Goal: Task Accomplishment & Management: Use online tool/utility

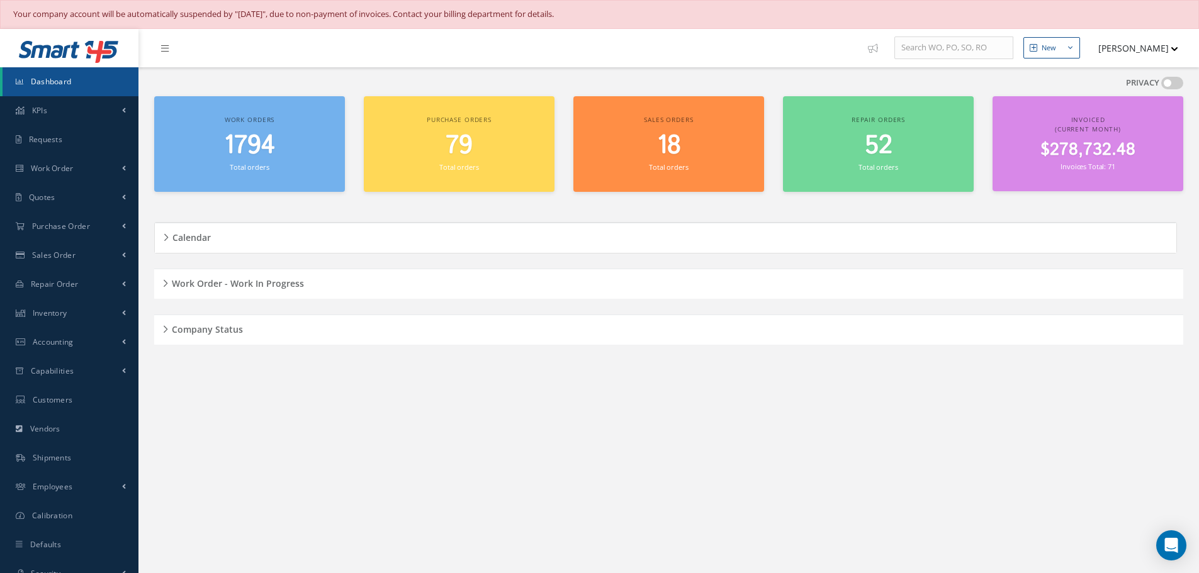
click at [164, 284] on div "Work Order - Work In Progress" at bounding box center [668, 284] width 1029 height 20
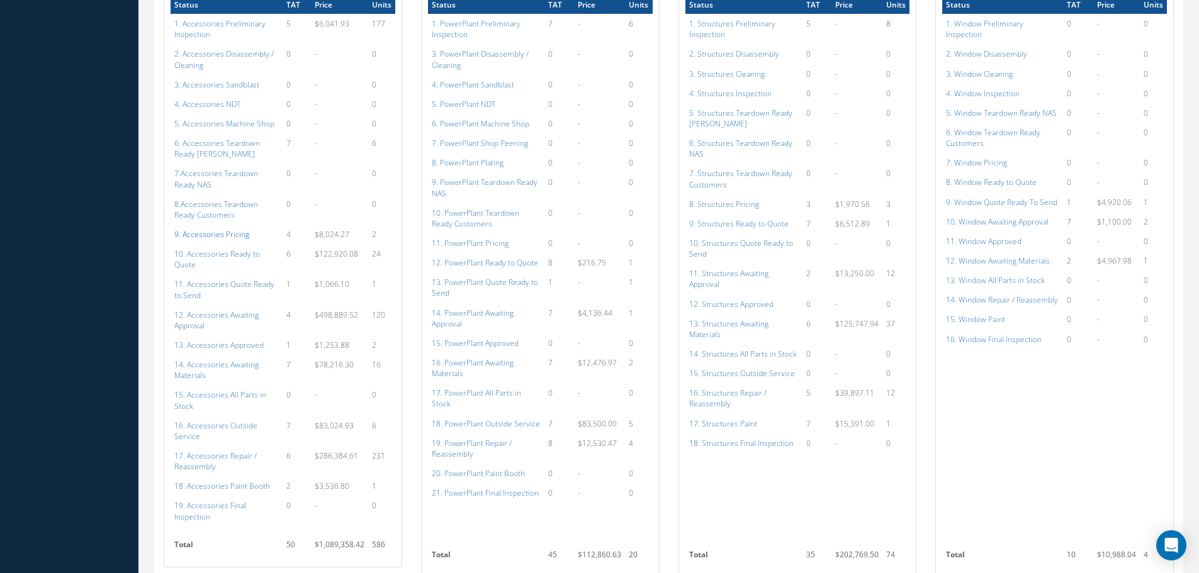
scroll to position [755, 0]
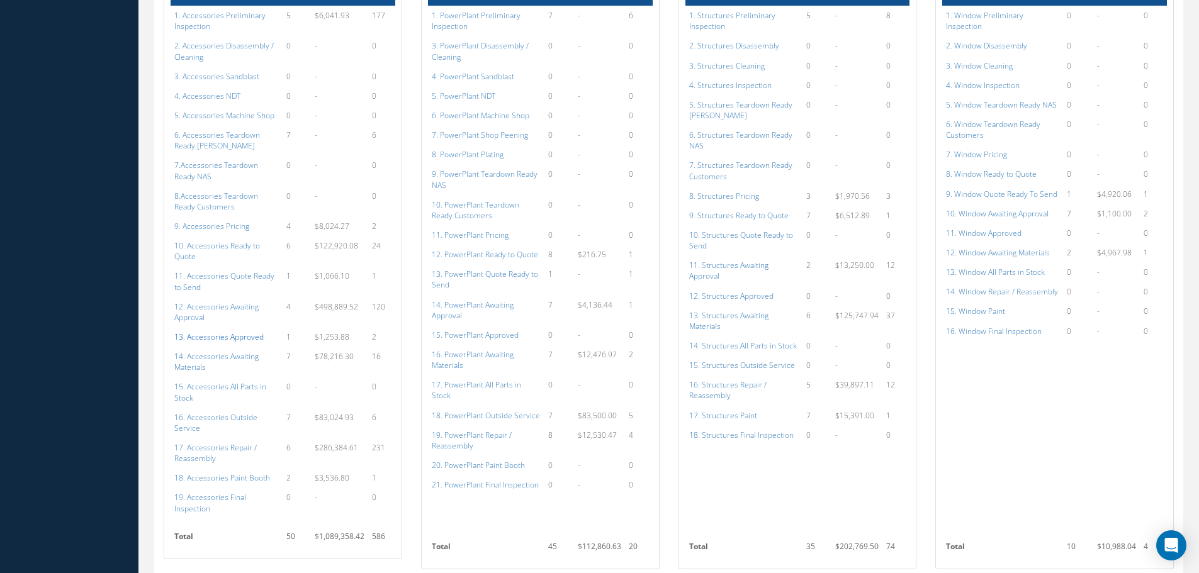
click at [222, 332] on a=113&excludeInternalCustomer=false&excludeInvoicedOrClosed=true&shop_id=14&filtersHidded"] "13. Accessories Approved" at bounding box center [218, 337] width 89 height 11
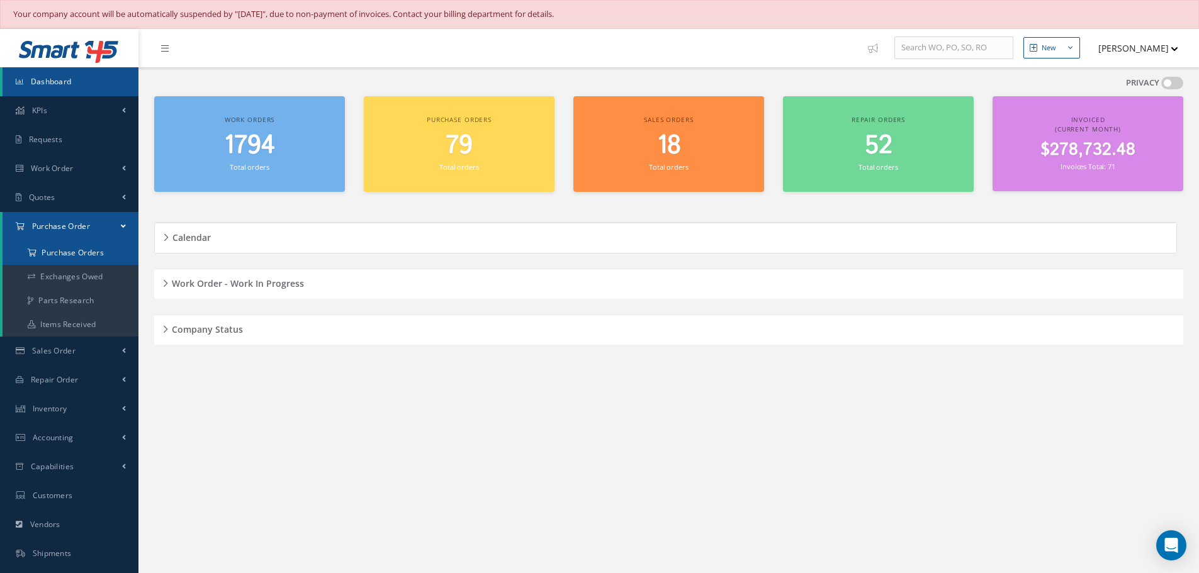
click at [64, 249] on a=1&status_id=2&status_id=3&status_id=5&collapsedFilters"] "Purchase Orders" at bounding box center [71, 253] width 136 height 24
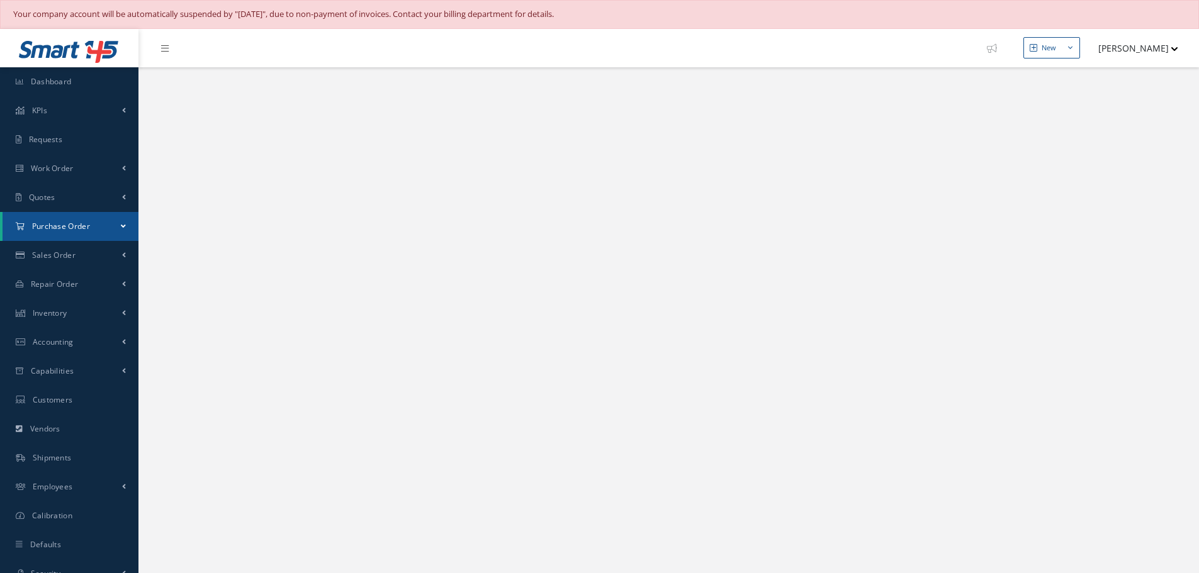
select select "25"
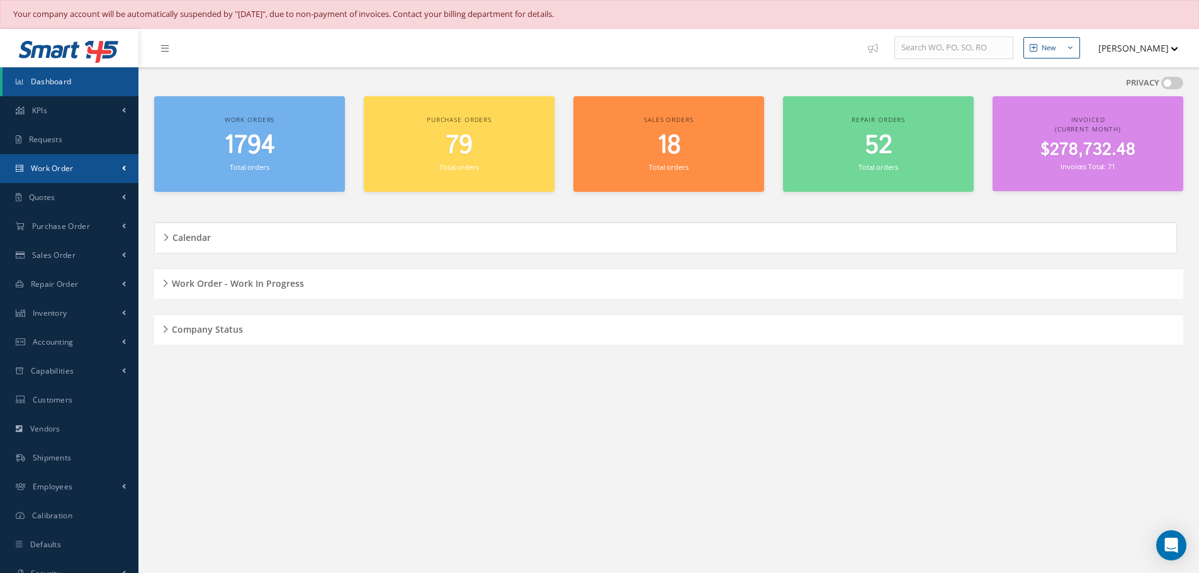
click at [60, 166] on span "Work Order" at bounding box center [52, 168] width 43 height 11
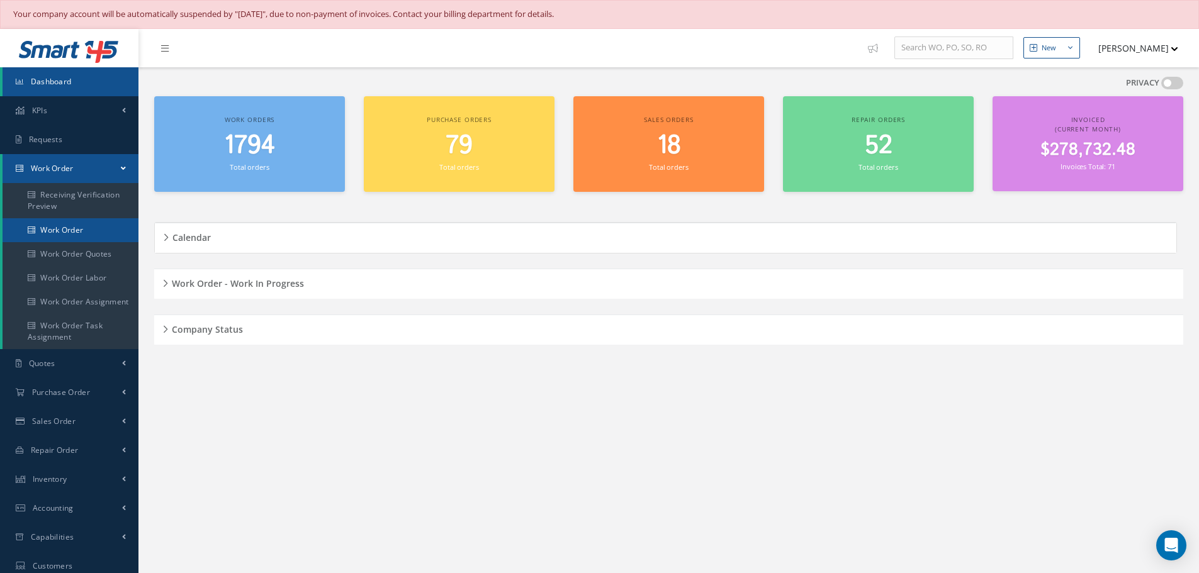
click at [55, 227] on link "Work Order" at bounding box center [71, 230] width 136 height 24
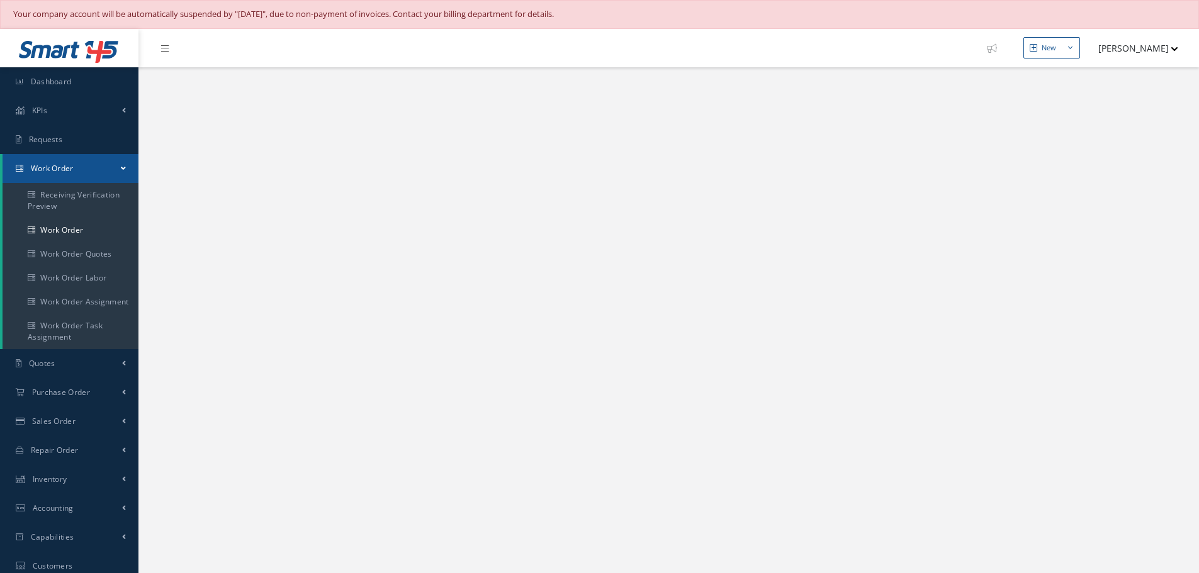
select select "25"
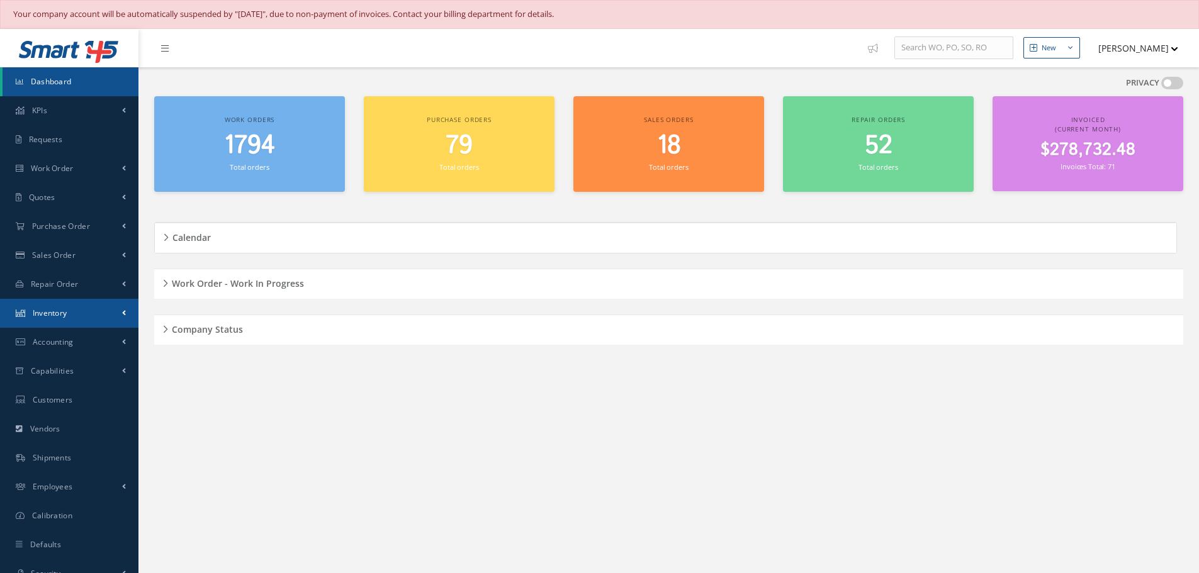
click at [60, 308] on span "Inventory" at bounding box center [50, 313] width 35 height 11
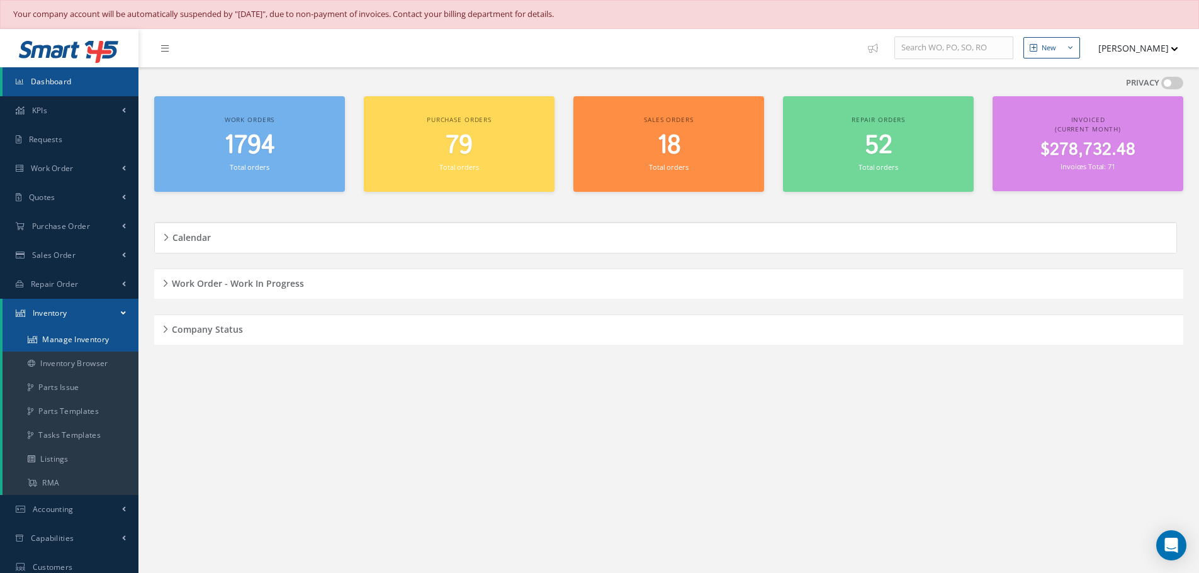
click at [57, 335] on link "Manage Inventory" at bounding box center [71, 340] width 136 height 24
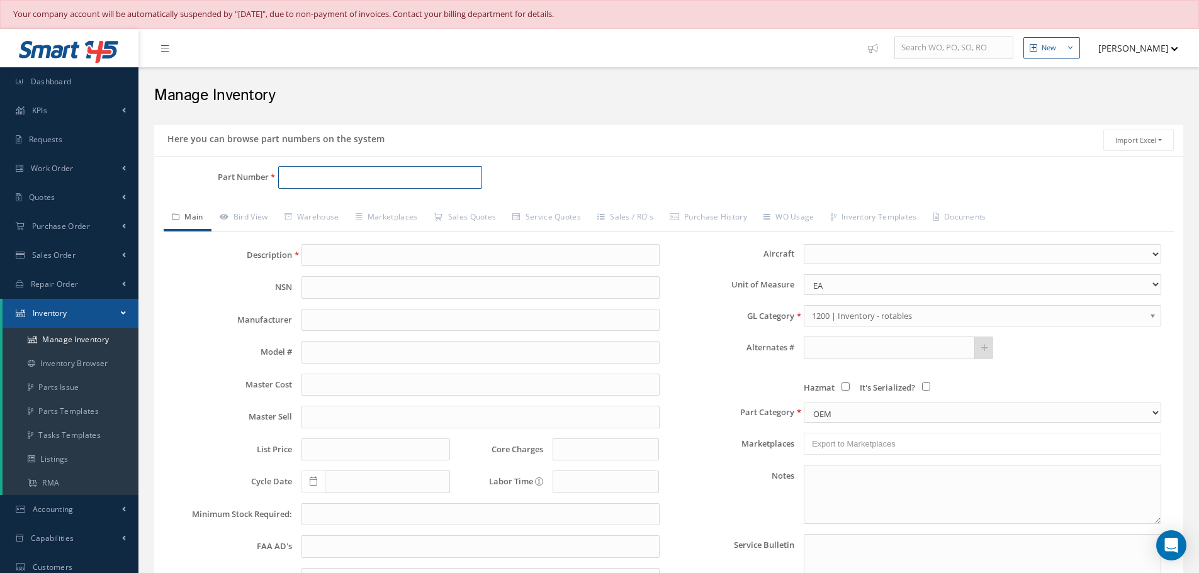
paste input "69-35587-1"
type input "69-35587-1"
click at [331, 211] on span "[PHONE_NUMBER]" at bounding box center [338, 210] width 113 height 13
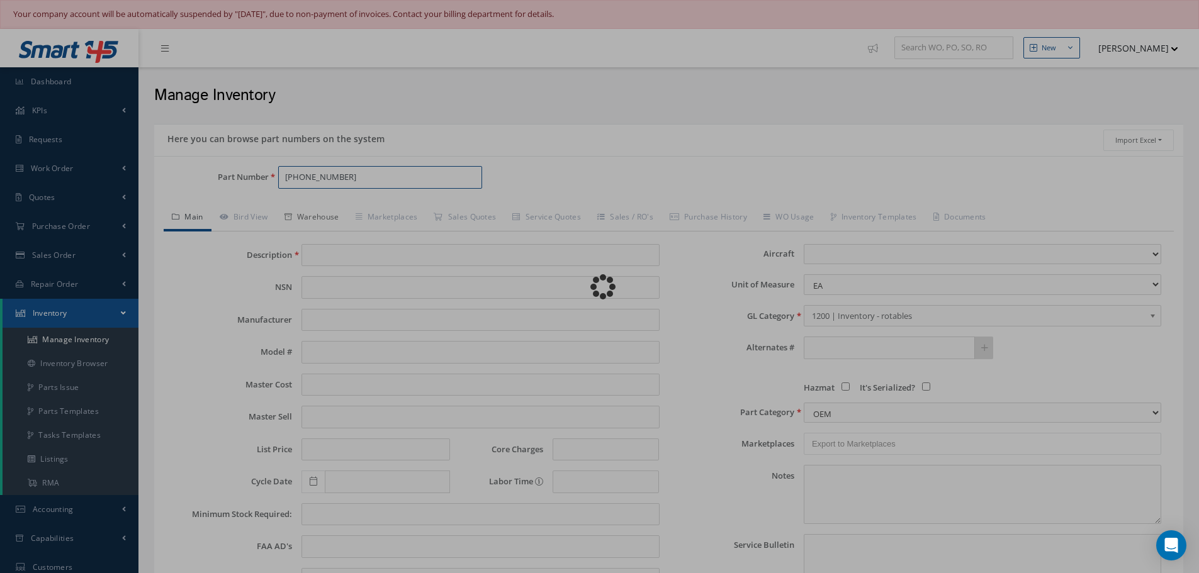
type input "STRAP NAME PLATE"
type input "0.00"
select select
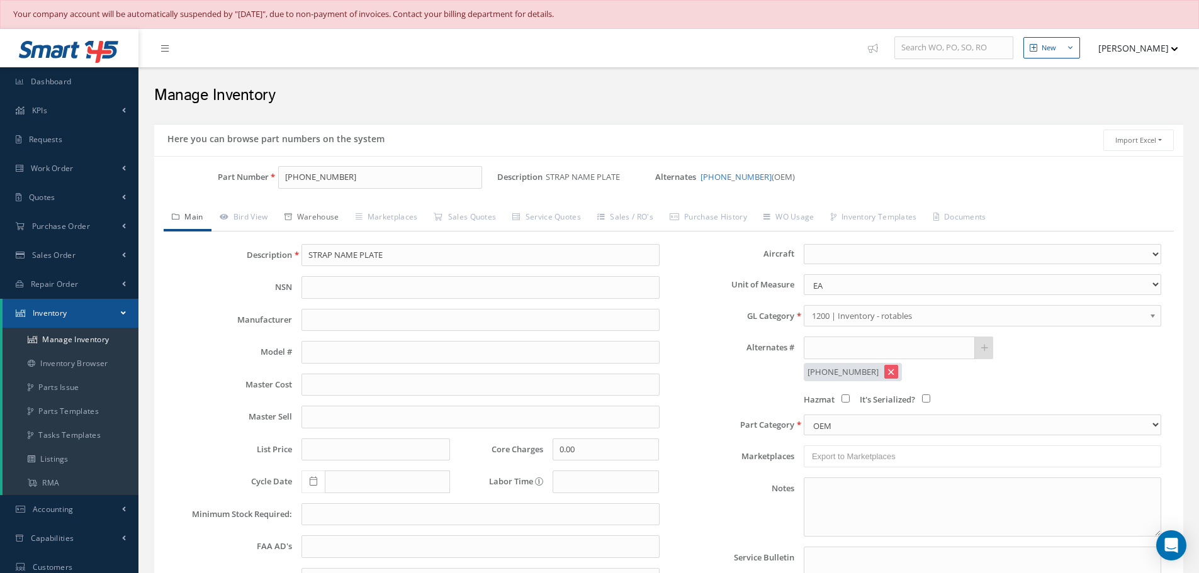
click at [312, 215] on link "Warehouse" at bounding box center [311, 218] width 71 height 26
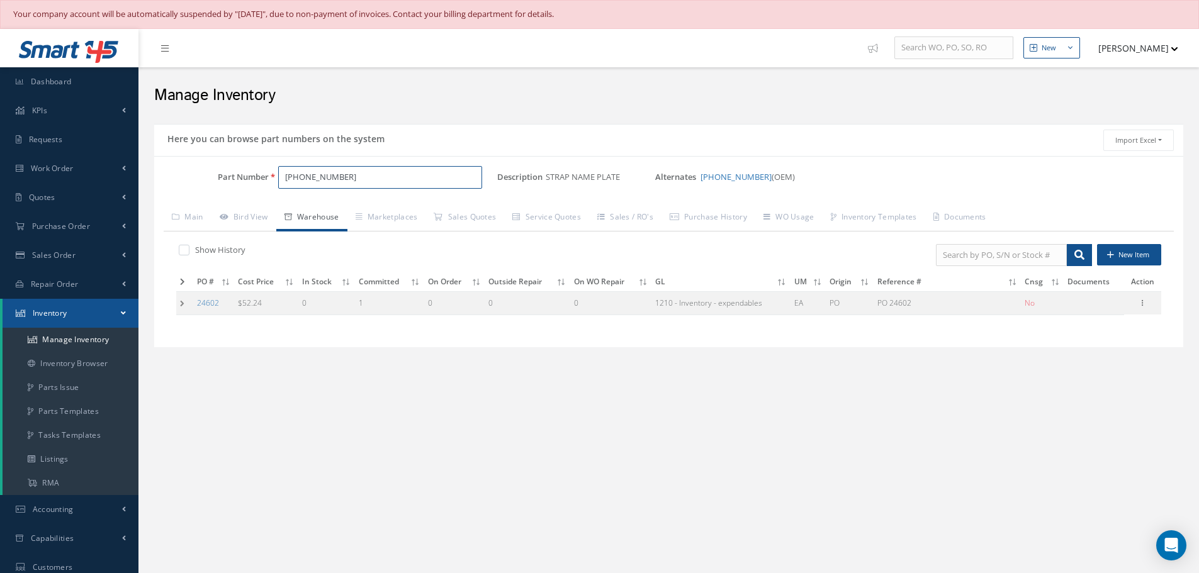
click at [332, 179] on input "[PHONE_NUMBER]" at bounding box center [380, 177] width 204 height 23
type input "6"
paste input "0711526-102"
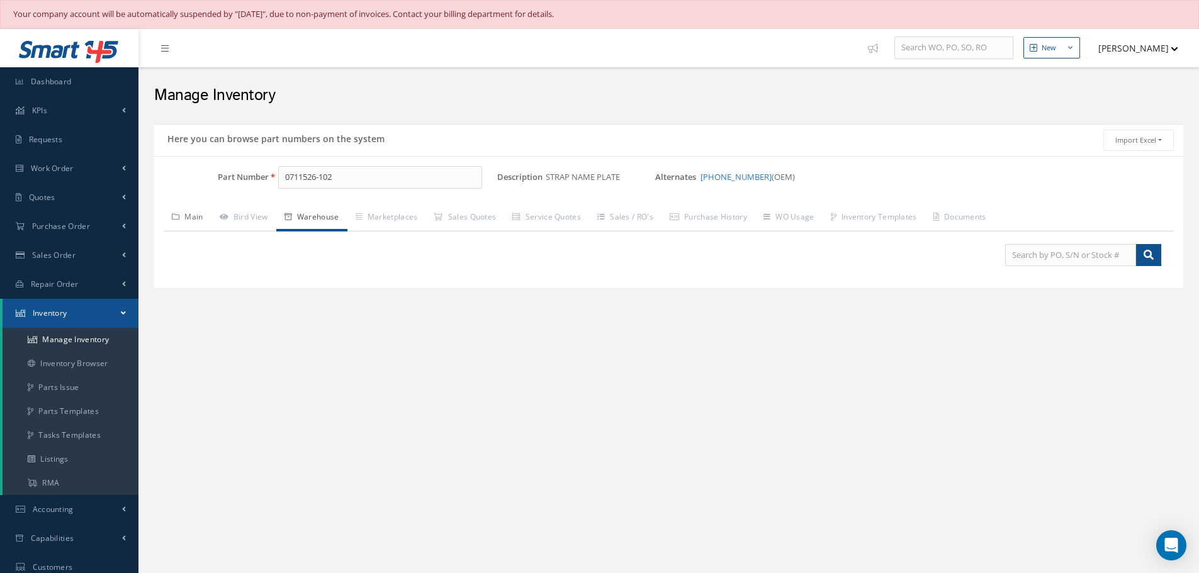
click at [189, 217] on link "Main" at bounding box center [188, 218] width 48 height 26
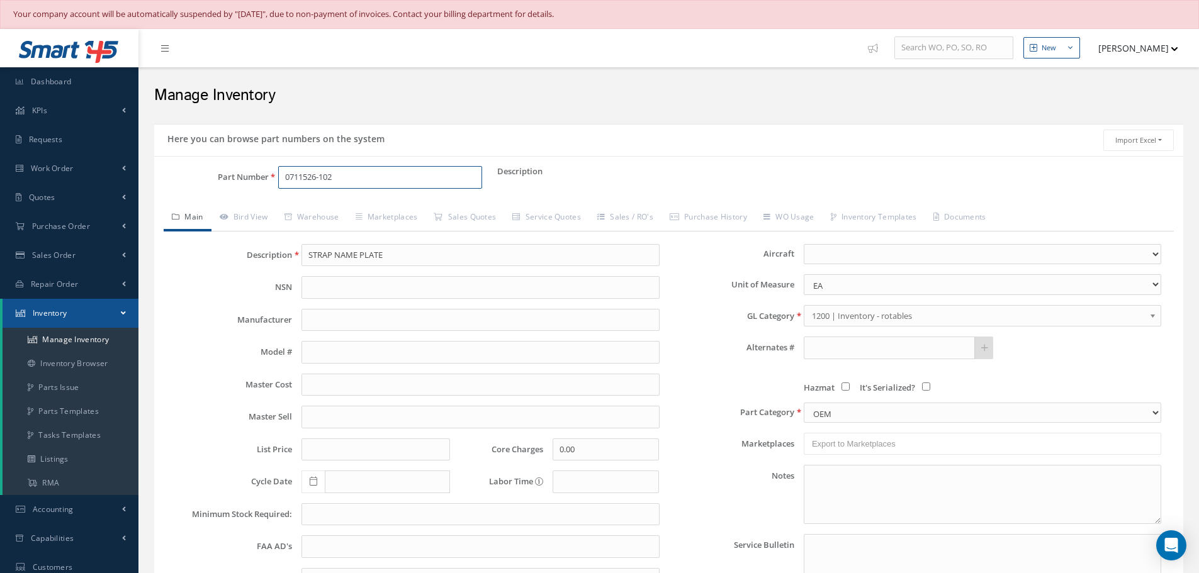
click at [356, 184] on input "0711526-102" at bounding box center [380, 177] width 204 height 23
type input "0"
paste input "0711526-210"
click at [327, 218] on link "Warehouse" at bounding box center [311, 218] width 71 height 26
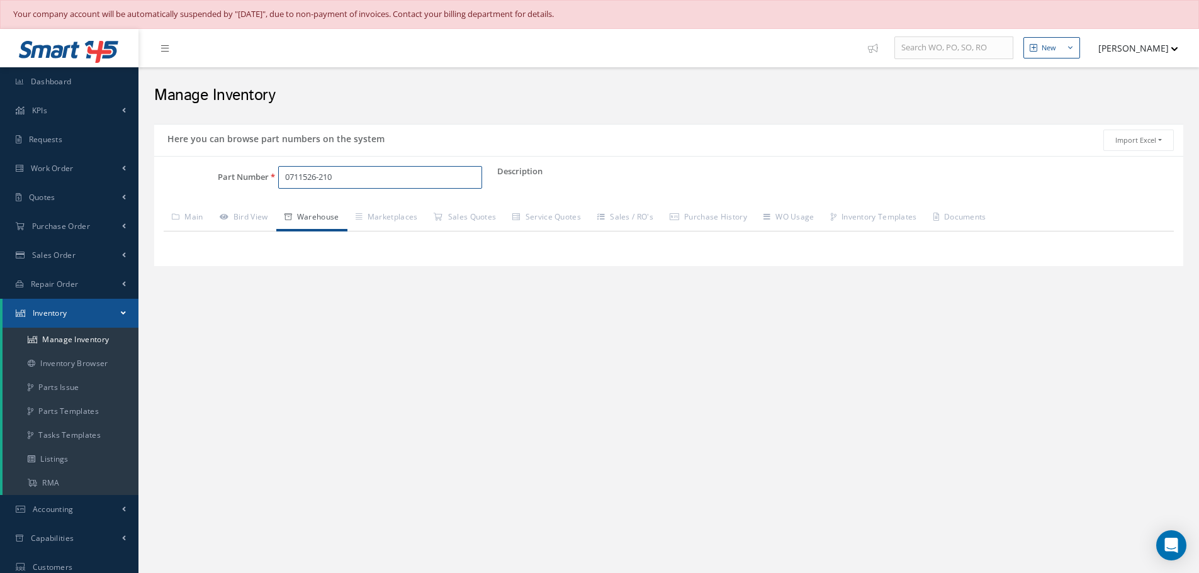
click at [356, 181] on input "0711526-210" at bounding box center [380, 177] width 204 height 23
type input "0"
paste input "1211523-206"
click at [194, 220] on link "Main" at bounding box center [188, 218] width 48 height 26
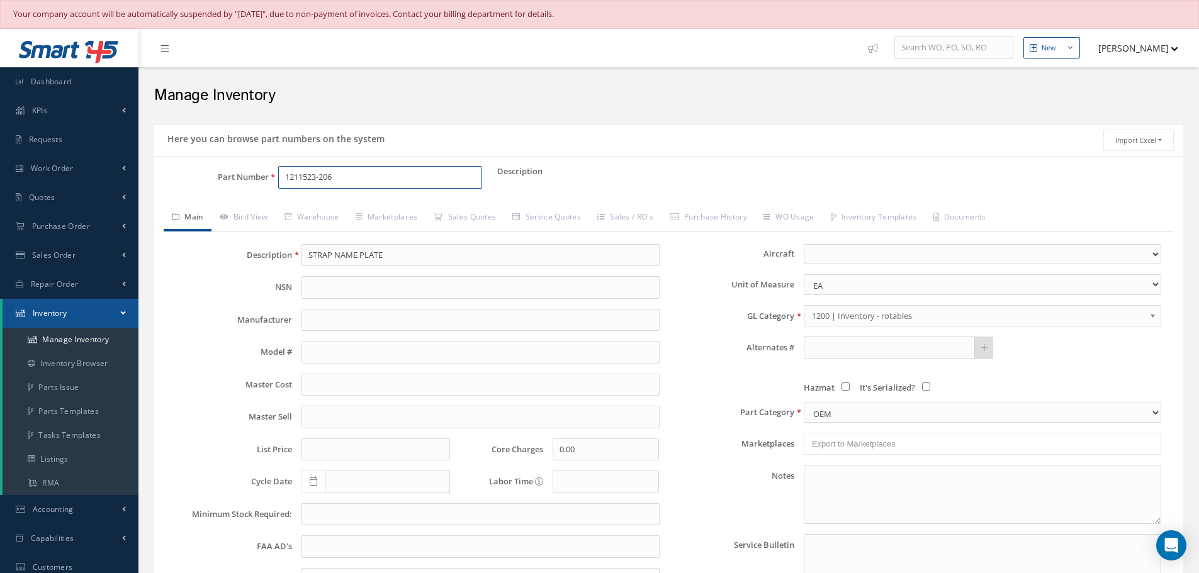
click at [339, 175] on input "1211523-206" at bounding box center [380, 177] width 204 height 23
type input "1211523-220"
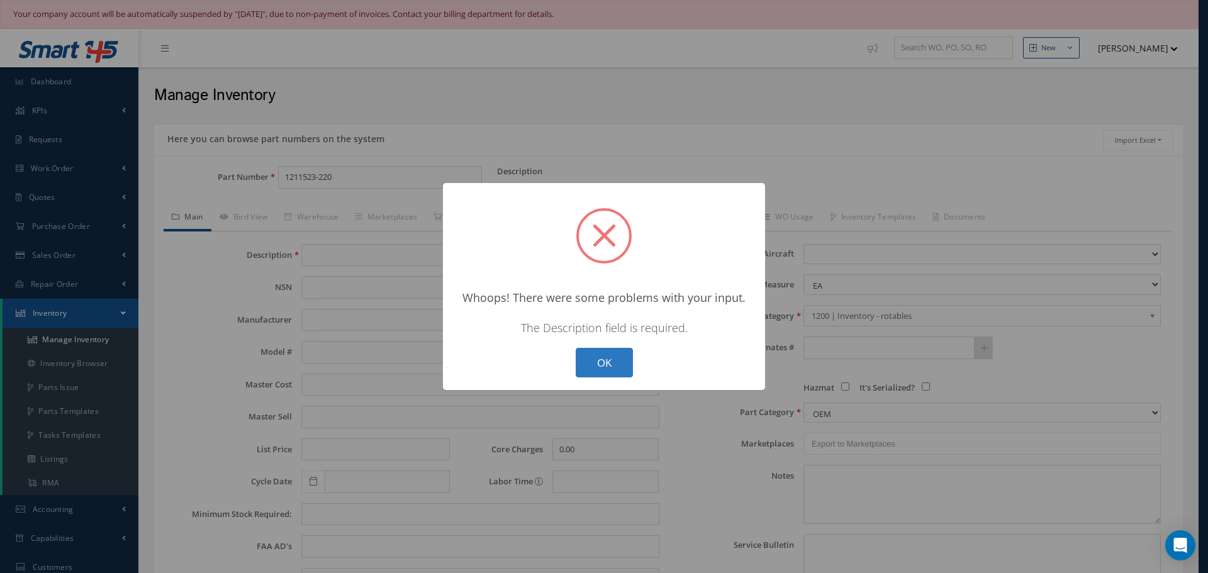
click at [616, 358] on button "OK" at bounding box center [604, 363] width 57 height 30
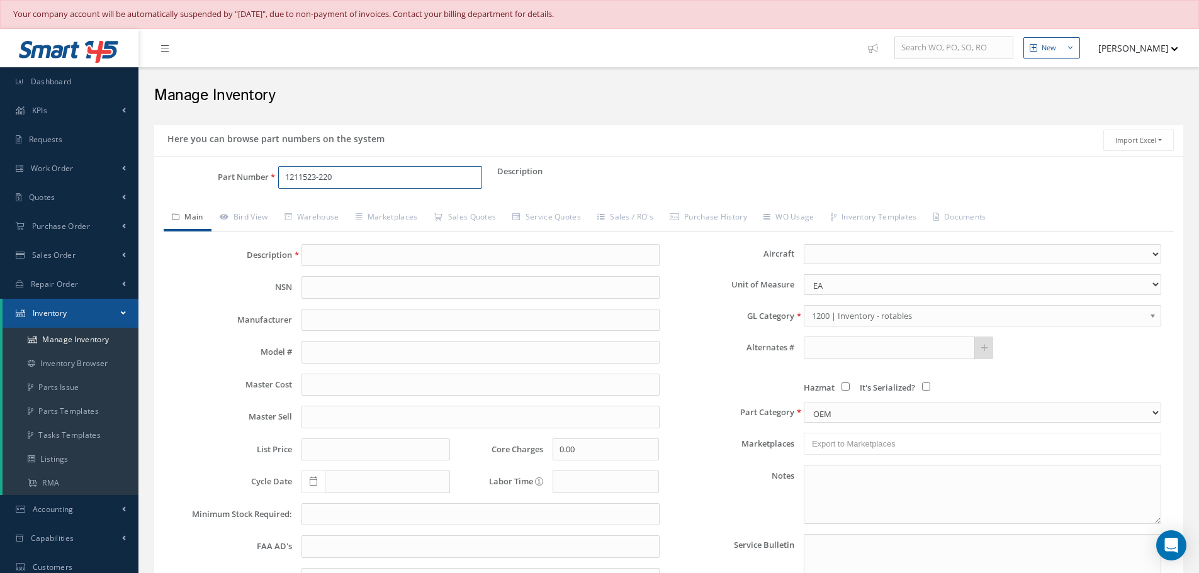
click at [349, 178] on input "1211523-220" at bounding box center [380, 177] width 204 height 23
click at [355, 164] on div "Part Number 1211523-234 Description Alternates Based on the selected General Le…" at bounding box center [668, 429] width 1029 height 546
click at [359, 176] on input "1211523-234" at bounding box center [380, 177] width 204 height 23
click at [351, 178] on input "1211523-238" at bounding box center [380, 177] width 204 height 23
type input "1211523-240"
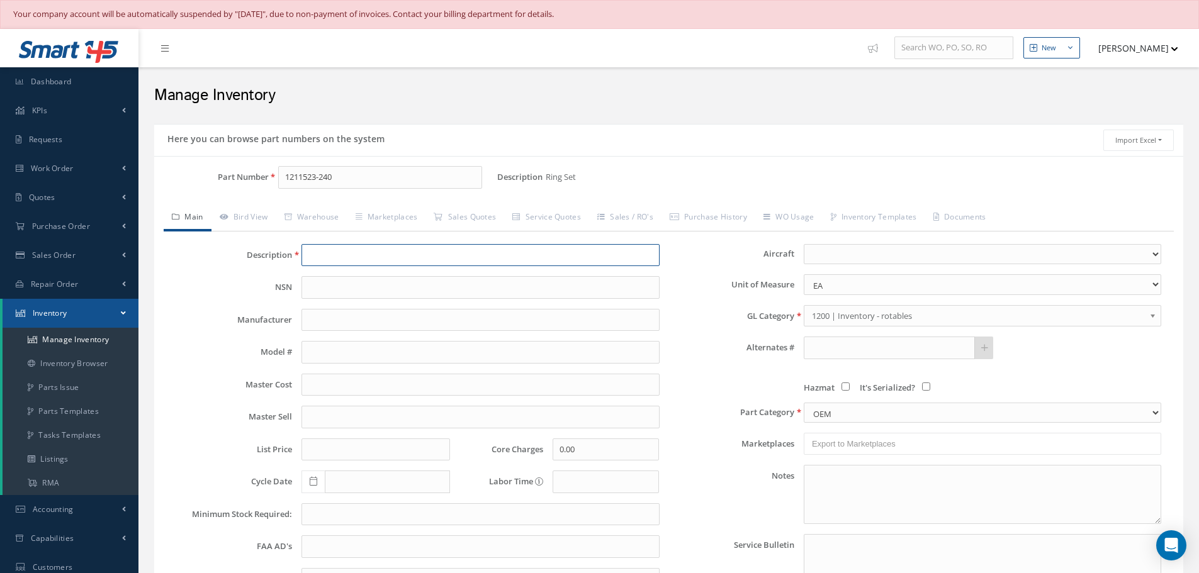
type input "Ring Set"
click at [318, 219] on link "Warehouse" at bounding box center [311, 218] width 71 height 26
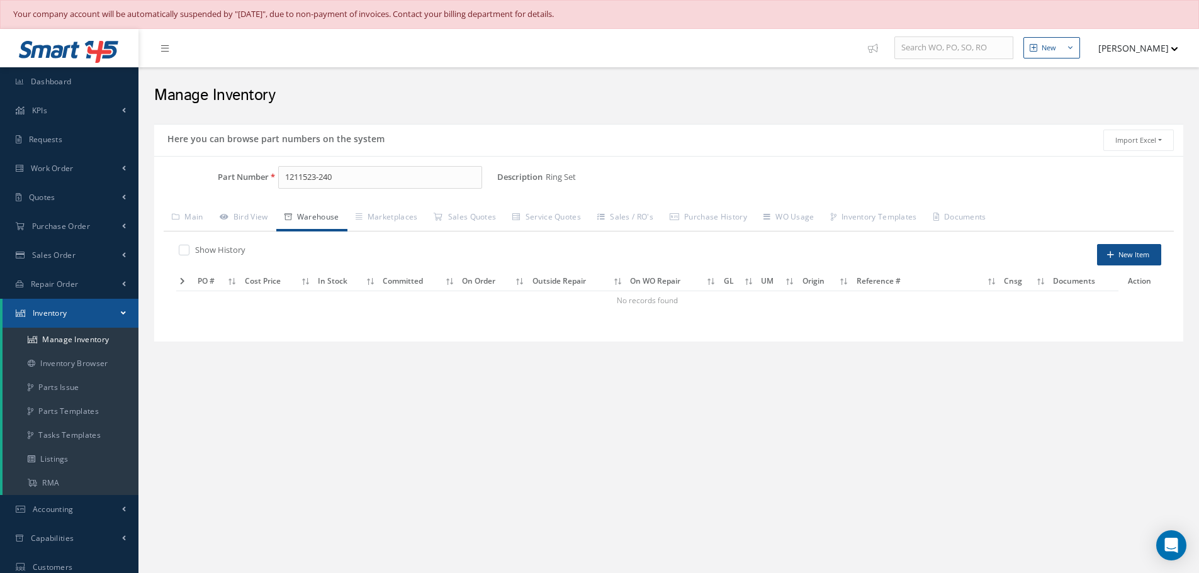
click at [189, 248] on label at bounding box center [190, 249] width 3 height 11
click at [187, 248] on input "checkbox" at bounding box center [183, 251] width 8 height 8
click at [189, 248] on label at bounding box center [190, 249] width 3 height 11
click at [187, 248] on input "checkbox" at bounding box center [183, 251] width 8 height 8
checkbox input "false"
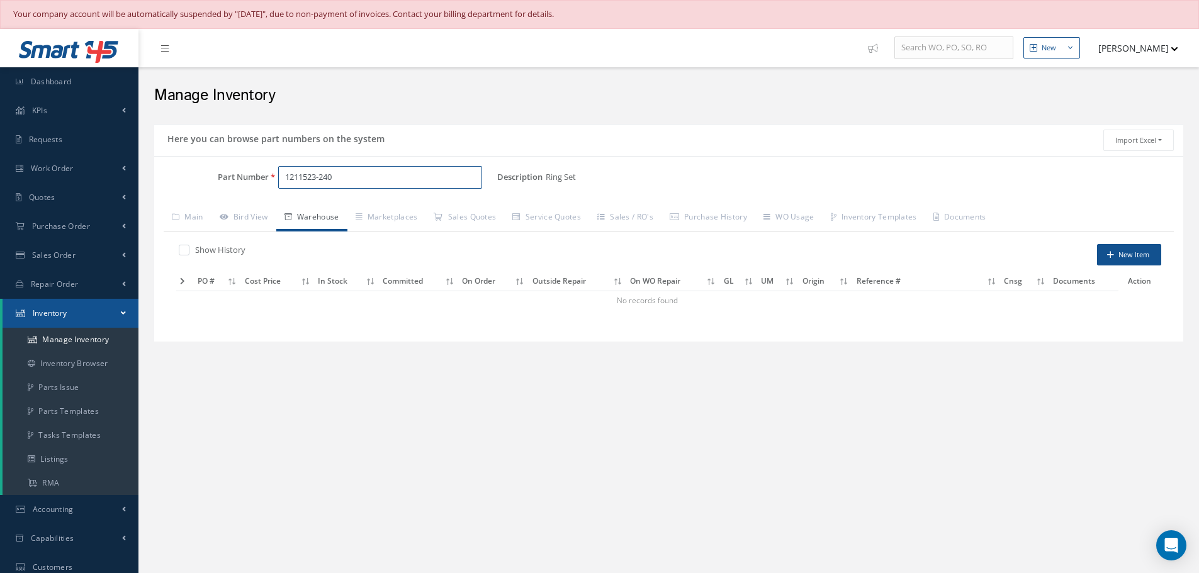
click at [356, 178] on input "1211523-240" at bounding box center [380, 177] width 204 height 23
type input "1211523-274"
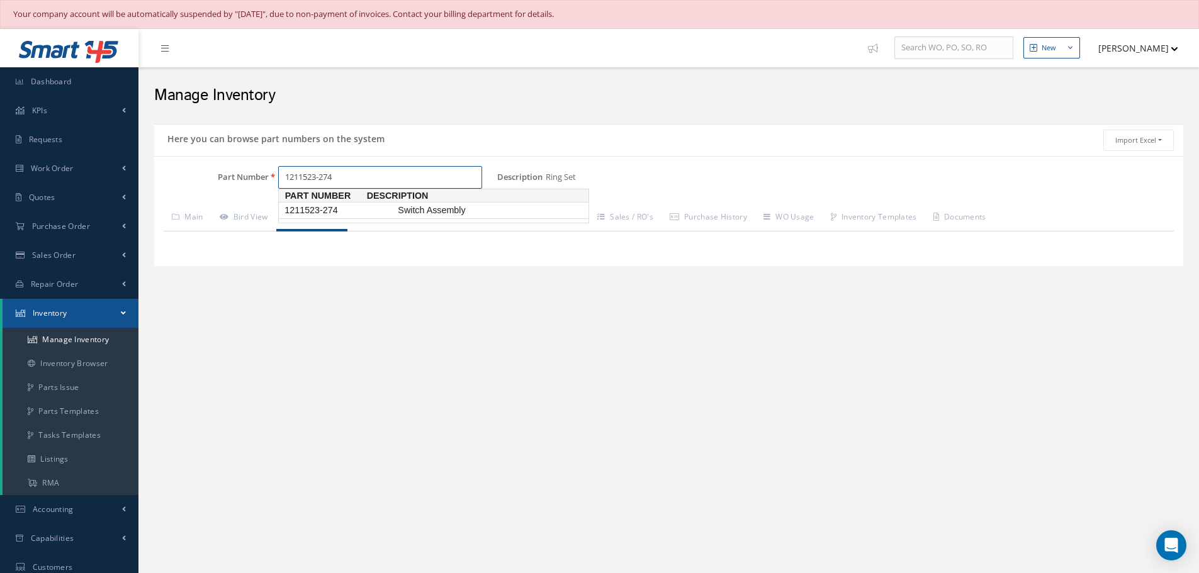
click at [317, 206] on span "1211523-274" at bounding box center [338, 210] width 113 height 13
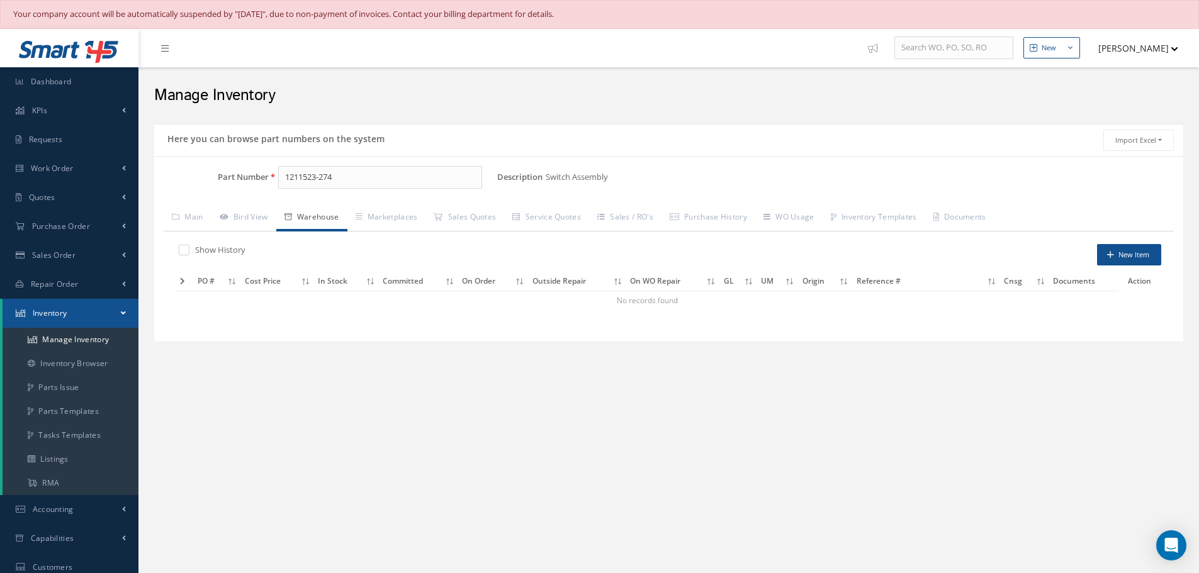
click at [189, 247] on label at bounding box center [190, 249] width 3 height 11
click at [184, 247] on input "checkbox" at bounding box center [183, 251] width 8 height 8
click at [189, 247] on label at bounding box center [190, 249] width 3 height 11
click at [187, 247] on input "checkbox" at bounding box center [183, 251] width 8 height 8
checkbox input "false"
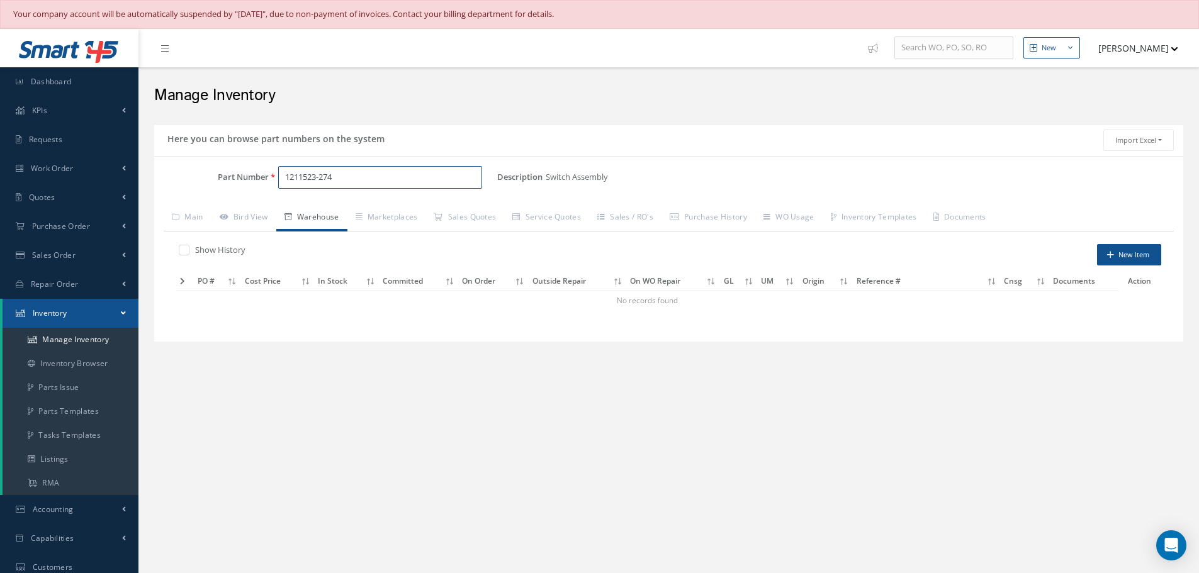
click at [352, 179] on input "1211523-274" at bounding box center [380, 177] width 204 height 23
type input "1"
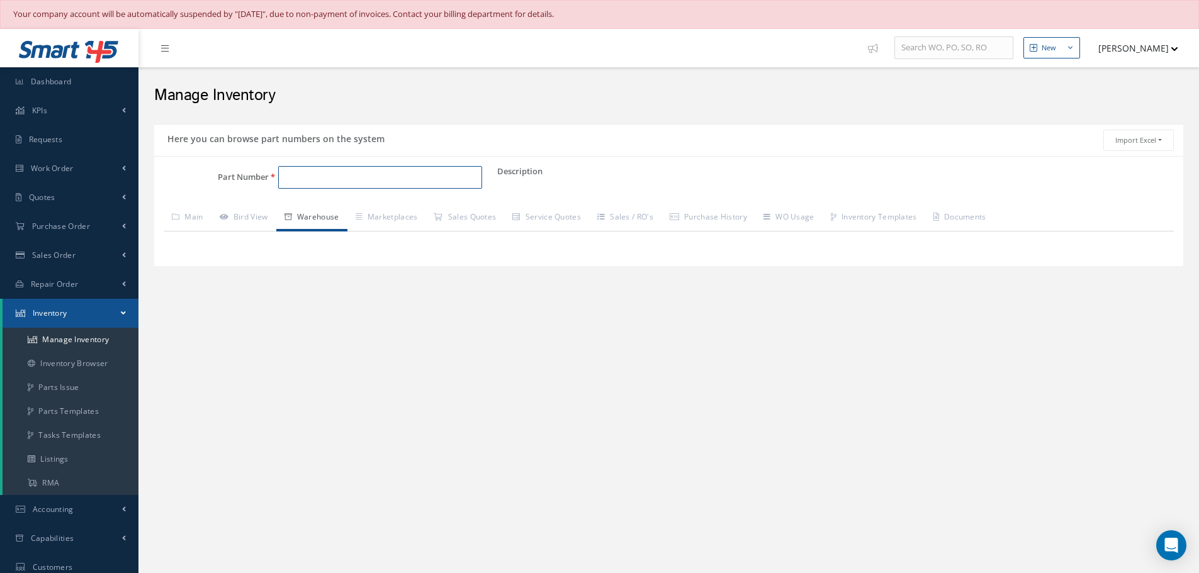
click at [313, 181] on input "Part Number" at bounding box center [380, 177] width 204 height 23
paste input "1724468"
click at [194, 212] on link "Main" at bounding box center [188, 218] width 48 height 26
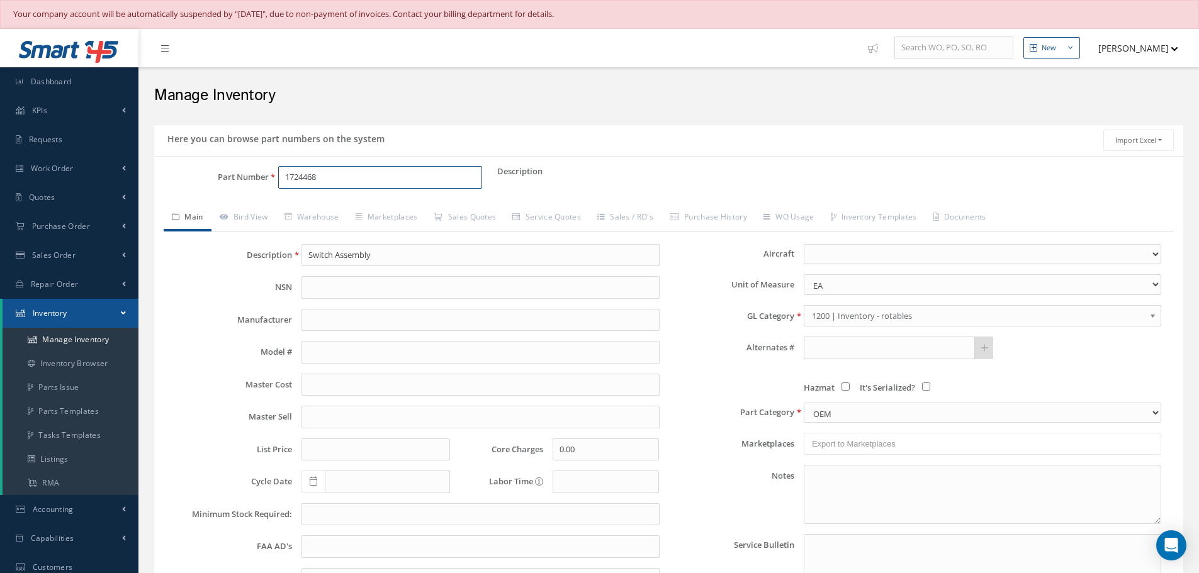
click at [373, 177] on input "1724468" at bounding box center [380, 177] width 204 height 23
type input "1"
paste input "2211000-100-013"
click at [334, 219] on link "Warehouse" at bounding box center [311, 218] width 71 height 26
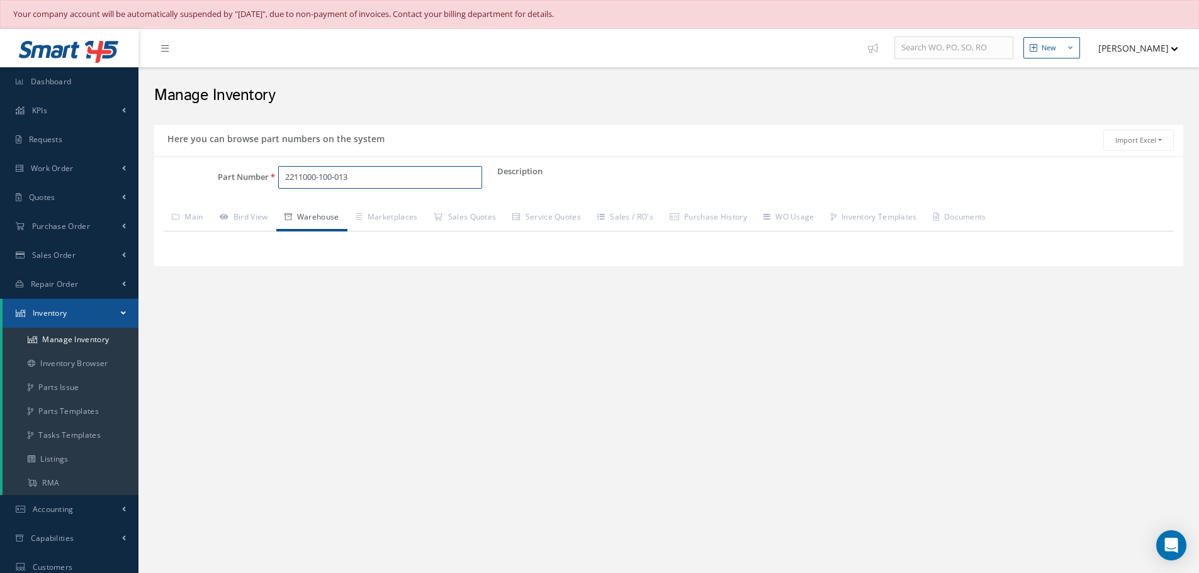
click at [323, 178] on input "2211000-100-013" at bounding box center [380, 177] width 204 height 23
click at [359, 177] on input "2211000-200-013" at bounding box center [380, 177] width 204 height 23
click at [194, 216] on link "Main" at bounding box center [188, 218] width 48 height 26
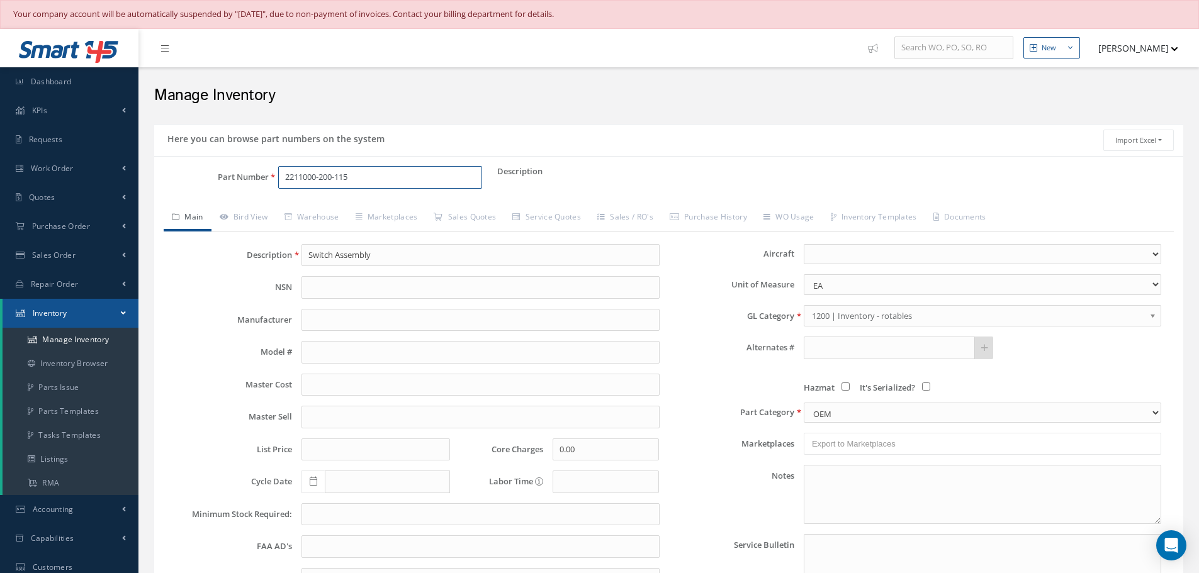
click at [388, 180] on input "2211000-200-115" at bounding box center [380, 177] width 204 height 23
type input "2"
paste input "2211001-100-017"
click at [323, 215] on link "Warehouse" at bounding box center [311, 218] width 71 height 26
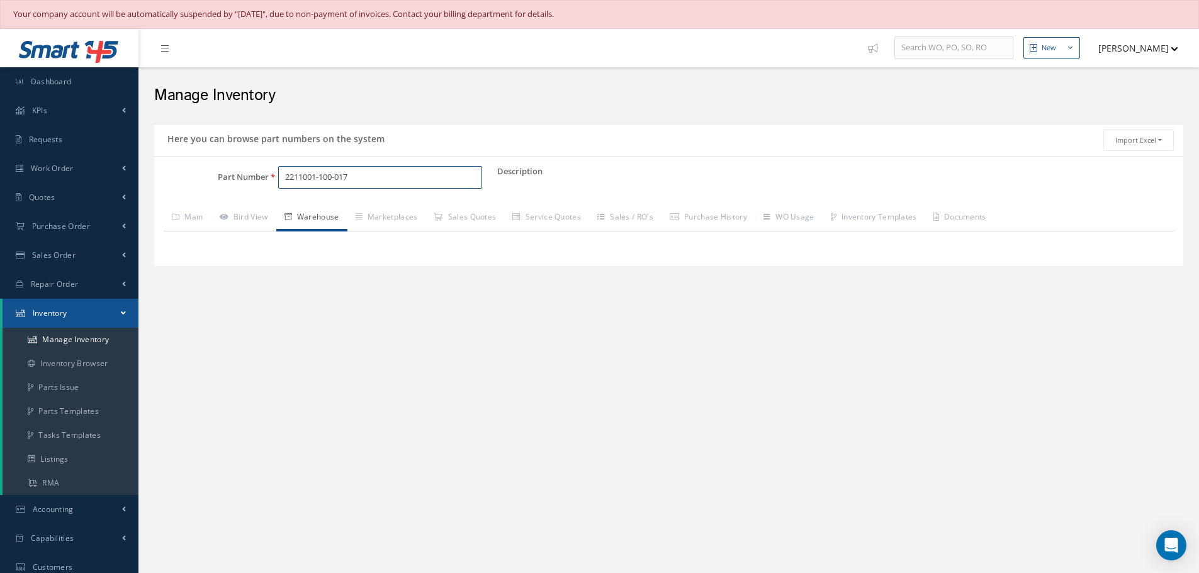
click at [382, 169] on input "2211001-100-017" at bounding box center [380, 177] width 204 height 23
type input "2"
paste input "2211003-402"
click at [318, 210] on span "2211003-402" at bounding box center [338, 210] width 113 height 13
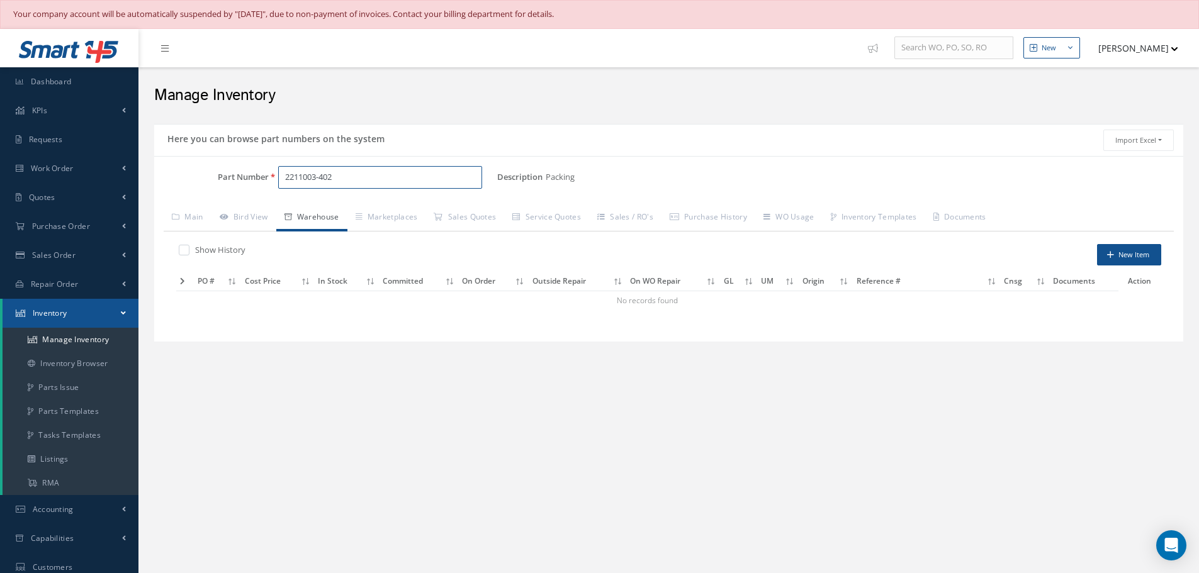
type input "2211003-402"
click at [189, 252] on label at bounding box center [190, 249] width 3 height 11
click at [186, 252] on input "checkbox" at bounding box center [183, 251] width 8 height 8
click at [189, 252] on label at bounding box center [190, 249] width 3 height 11
click at [187, 252] on input "checkbox" at bounding box center [183, 251] width 8 height 8
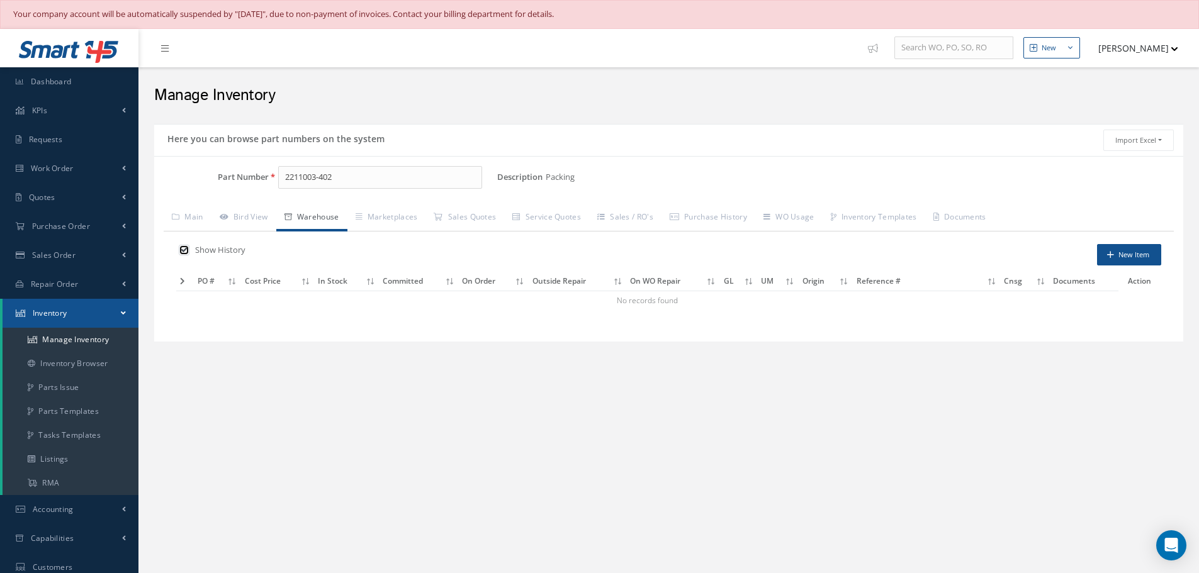
checkbox input "false"
click at [366, 184] on input "2211003-402" at bounding box center [380, 177] width 204 height 23
type input "2"
paste input "2211010-200-125"
click at [346, 209] on span "2211010-200-125" at bounding box center [338, 210] width 113 height 13
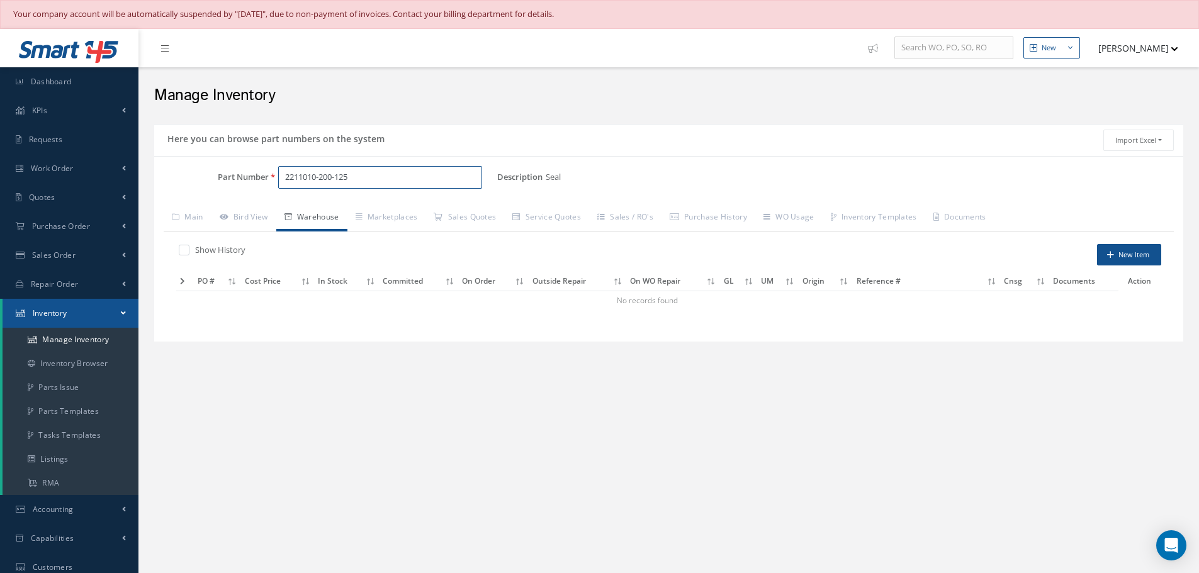
click at [357, 177] on input "2211010-200-125" at bounding box center [380, 177] width 204 height 23
type input "2"
paste input "2211011-201-125"
click at [335, 202] on link "2211011-201-125 Snub Seal" at bounding box center [433, 210] width 311 height 17
type input "2"
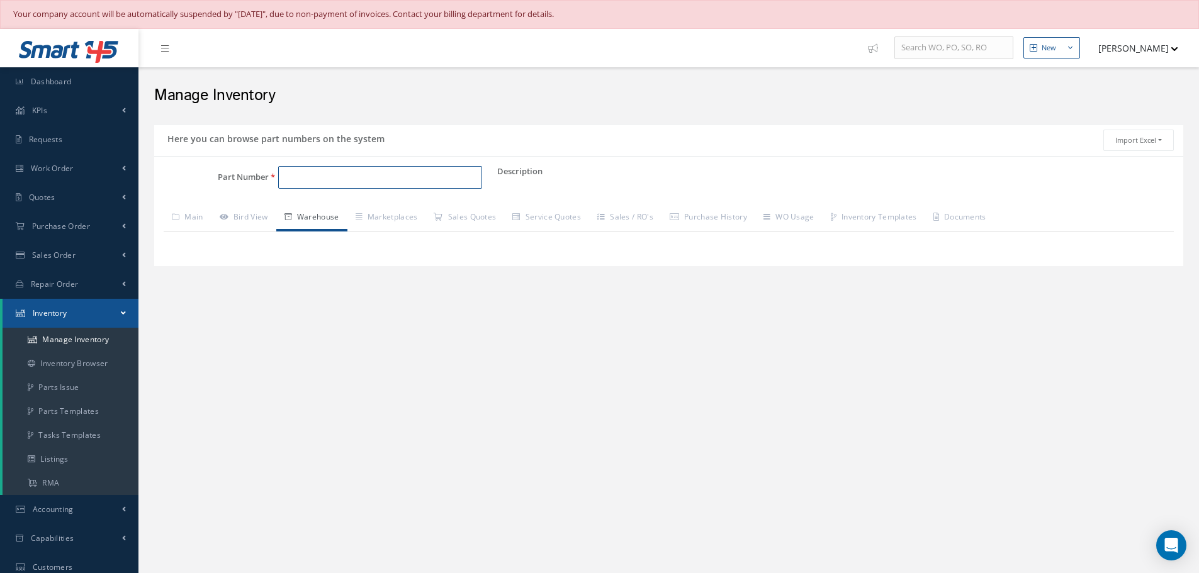
click at [296, 178] on input "Part Number" at bounding box center [380, 177] width 204 height 23
paste input "2211030-200-112"
click at [326, 211] on span "2211030-200-112" at bounding box center [338, 210] width 113 height 13
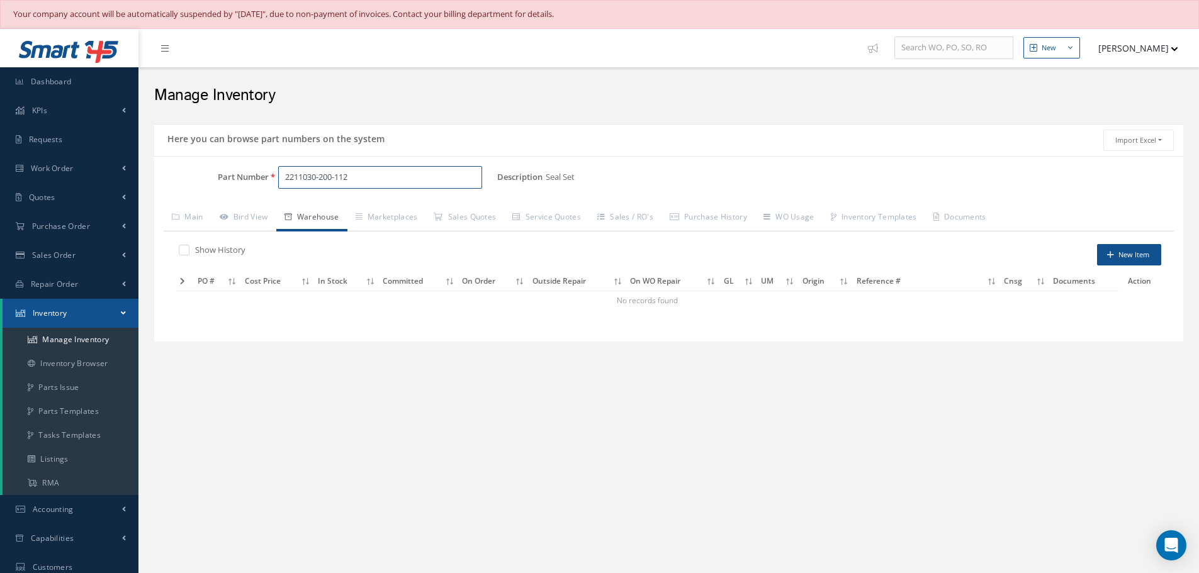
click at [357, 176] on input "2211030-200-112" at bounding box center [380, 177] width 204 height 23
type input "2"
paste input "2211040-100-119"
click at [203, 217] on link "Main" at bounding box center [188, 218] width 48 height 26
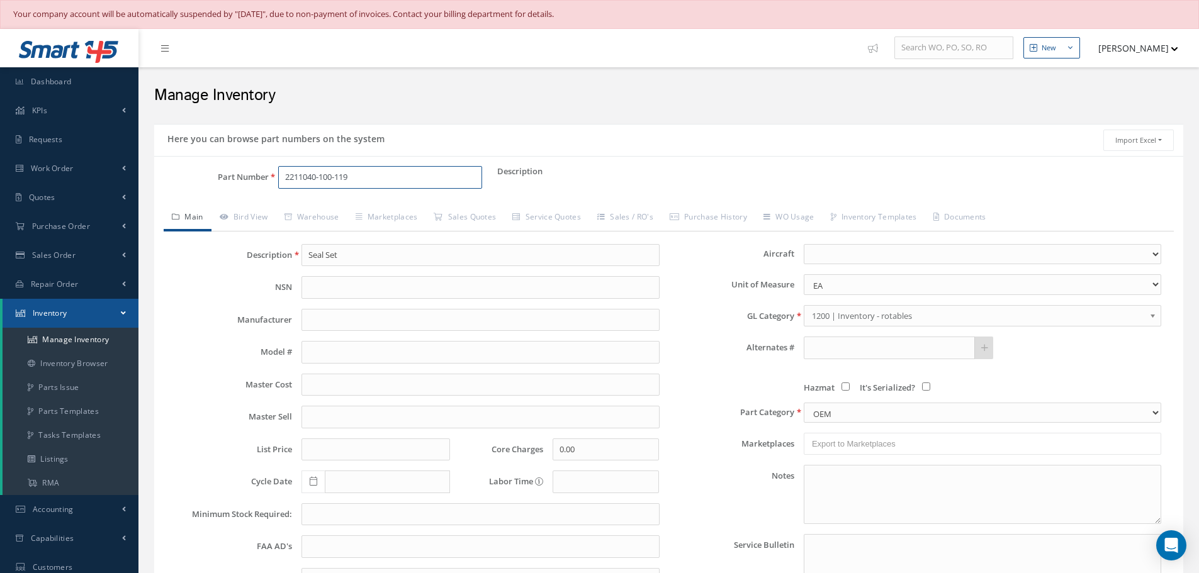
click at [375, 172] on input "2211040-100-119" at bounding box center [380, 177] width 204 height 23
type input "2"
paste input "2211040-100-222"
click at [369, 178] on input "2211040-100-222" at bounding box center [380, 177] width 204 height 23
type input "2"
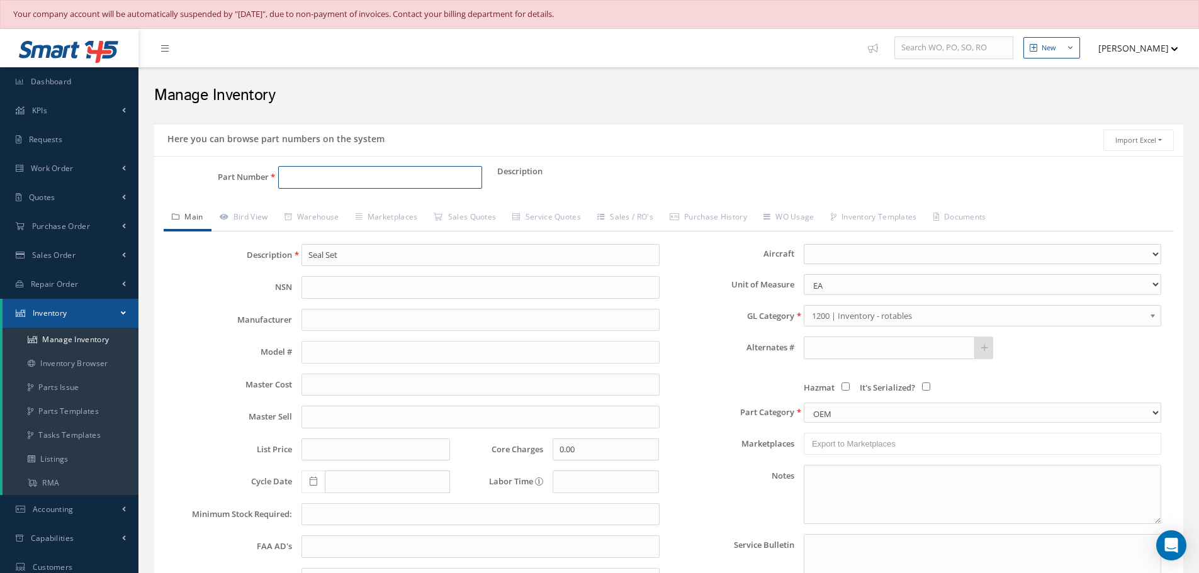
paste input "5918206"
click at [324, 328] on input "text" at bounding box center [480, 320] width 358 height 23
click at [322, 179] on input "5918206" at bounding box center [380, 177] width 204 height 23
type input "5"
paste input "683-3-2X310A"
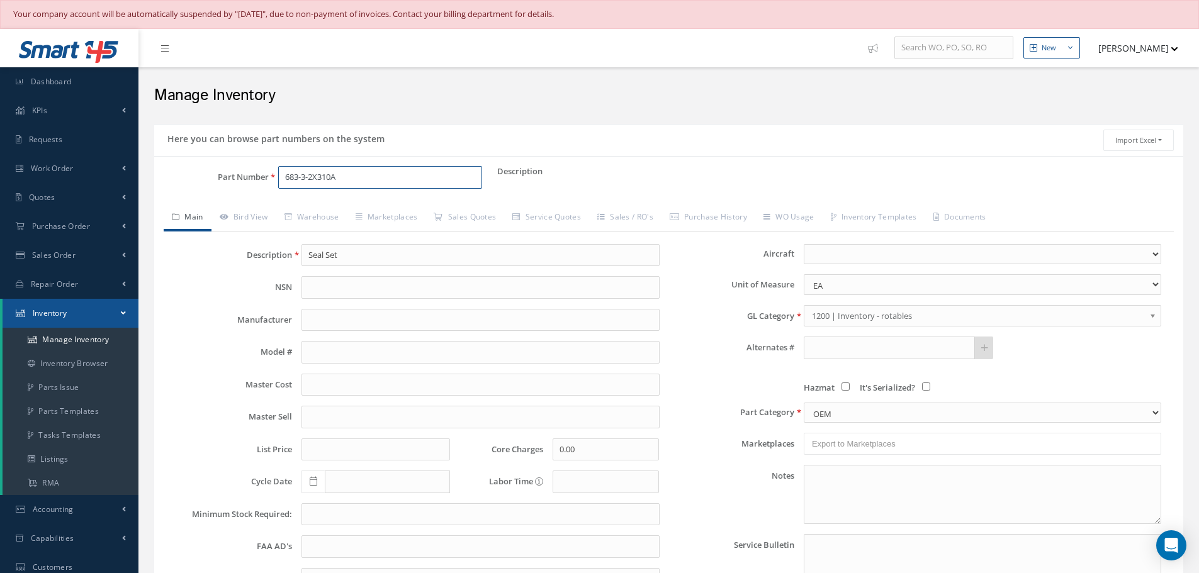
click at [375, 176] on input "683-3-2X310A" at bounding box center [380, 177] width 204 height 23
type input "6"
paste input "MS16555-17"
click at [351, 170] on input "MS16555-17" at bounding box center [380, 177] width 204 height 23
type input "M"
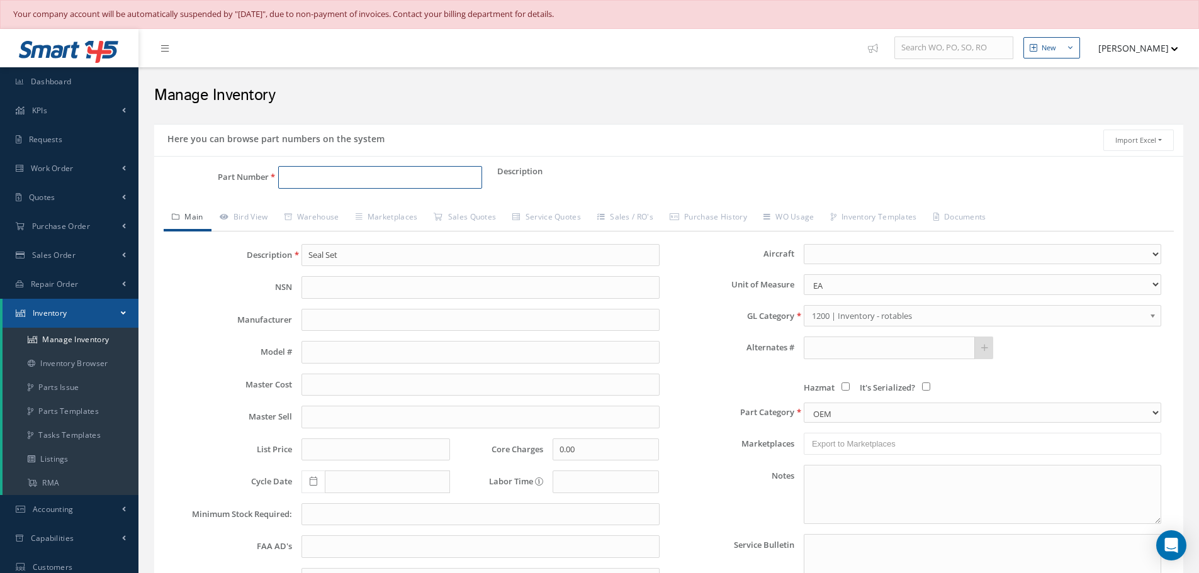
paste input "MS19060-504"
click at [322, 216] on link "Warehouse" at bounding box center [311, 218] width 71 height 26
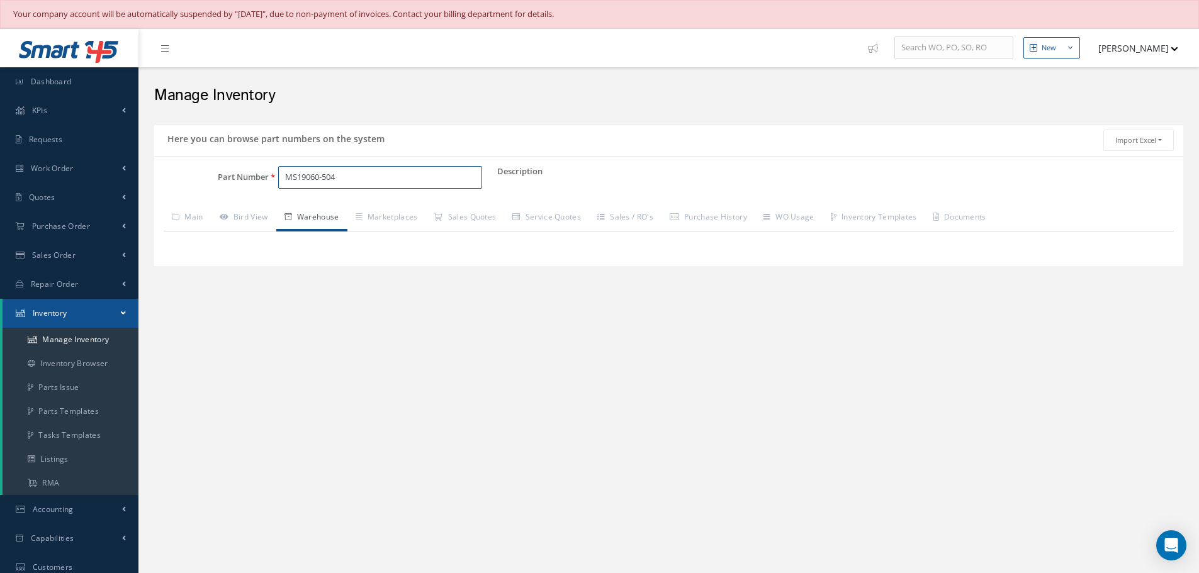
click at [378, 183] on input "MS19060-504" at bounding box center [380, 177] width 204 height 23
type input "M"
paste input "MS21042L04"
click at [329, 208] on span "MS21042L04" at bounding box center [338, 210] width 113 height 13
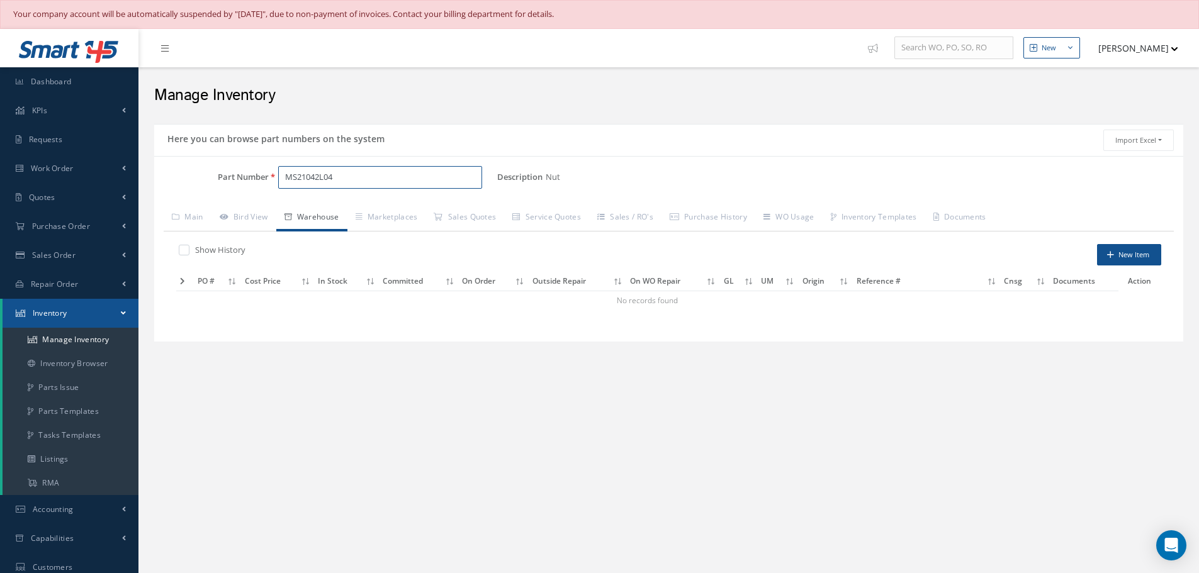
click at [371, 181] on input "MS21042L04" at bounding box center [380, 177] width 204 height 23
type input "M"
paste input "NAS1081C3A4L"
click at [322, 208] on span "NAS1081C3A4L" at bounding box center [338, 210] width 113 height 13
click at [354, 177] on input "NAS1081C3A4L" at bounding box center [380, 177] width 204 height 23
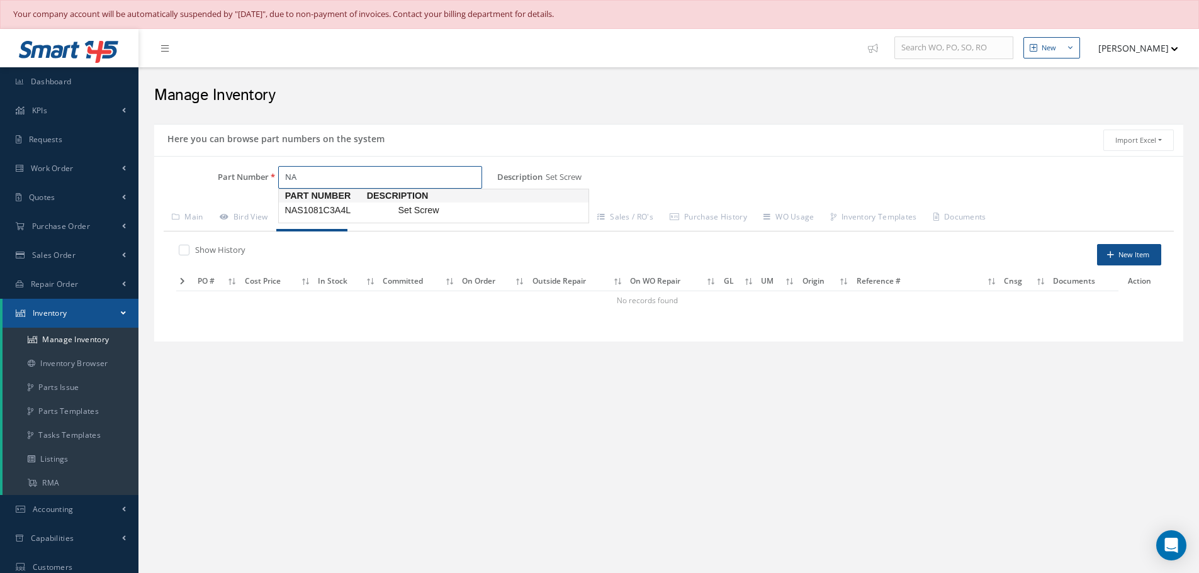
type input "N"
paste input "NAS1351C04H4"
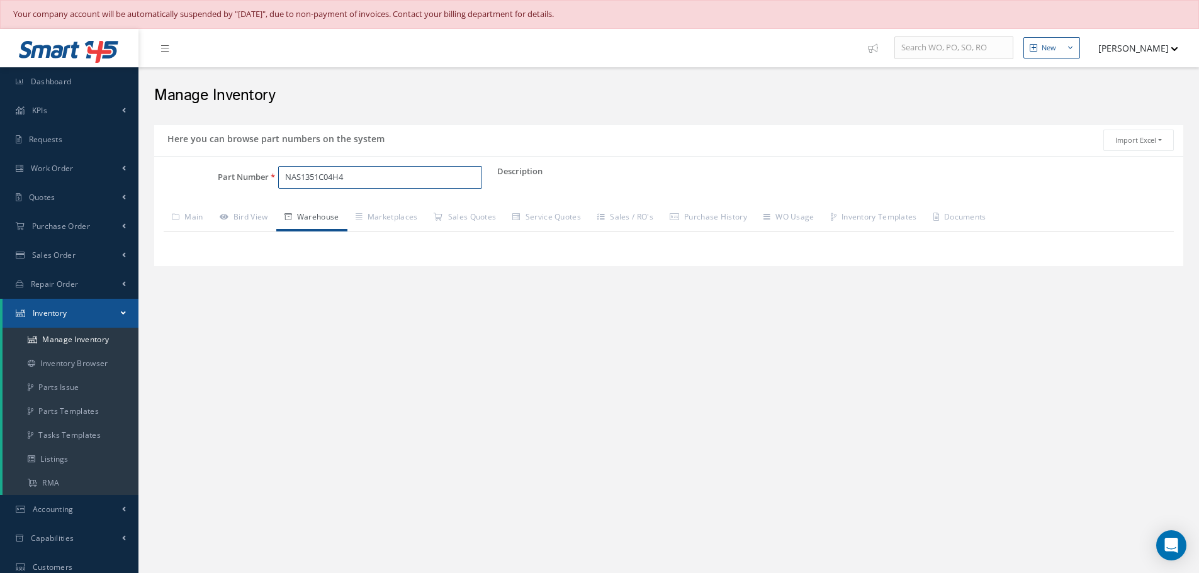
click at [368, 181] on input "NAS1351C04H4" at bounding box center [380, 177] width 204 height 23
type input "N"
paste input "NAS1351C04H4"
click at [351, 183] on input "NAS1351C04H4" at bounding box center [380, 177] width 204 height 23
type input "N"
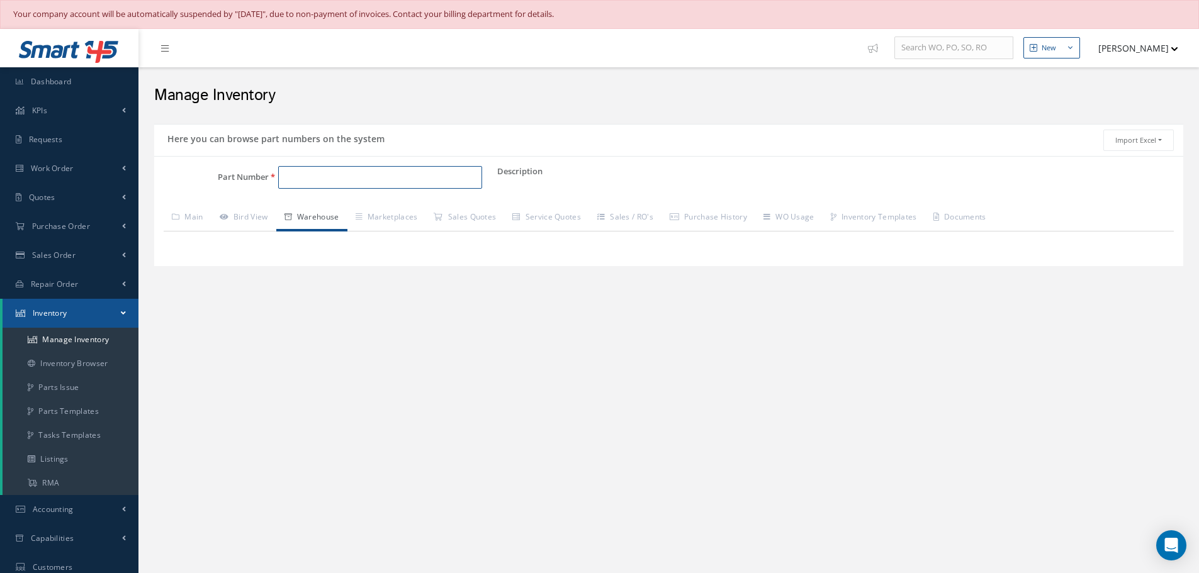
paste input "NAS1351C3H8"
click at [334, 210] on span "NAS1351C3H8" at bounding box center [338, 210] width 113 height 13
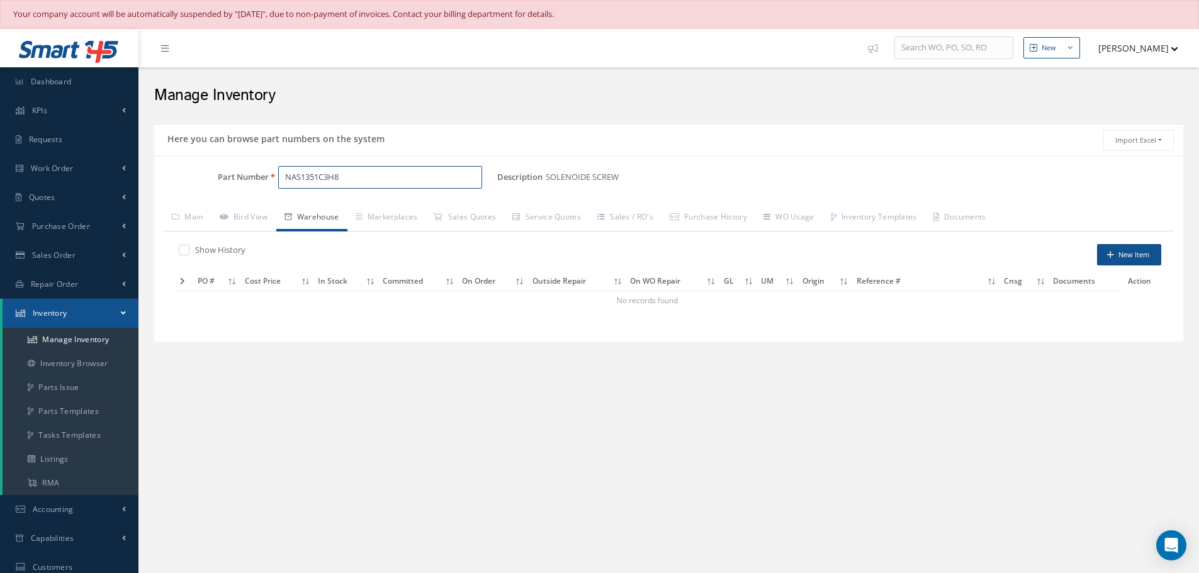
click at [351, 170] on input "NAS1351C3H8" at bounding box center [380, 177] width 204 height 23
type input "N"
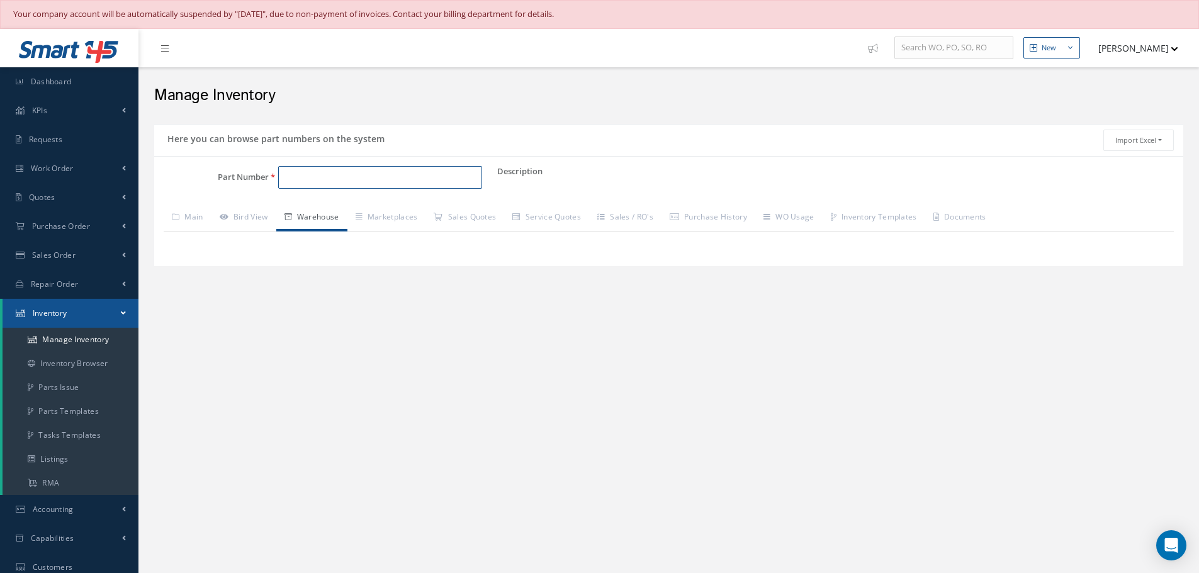
click at [319, 171] on input "Part Number" at bounding box center [380, 177] width 204 height 23
paste input "NAS1351C4H16"
click at [202, 217] on link "Main" at bounding box center [188, 218] width 48 height 26
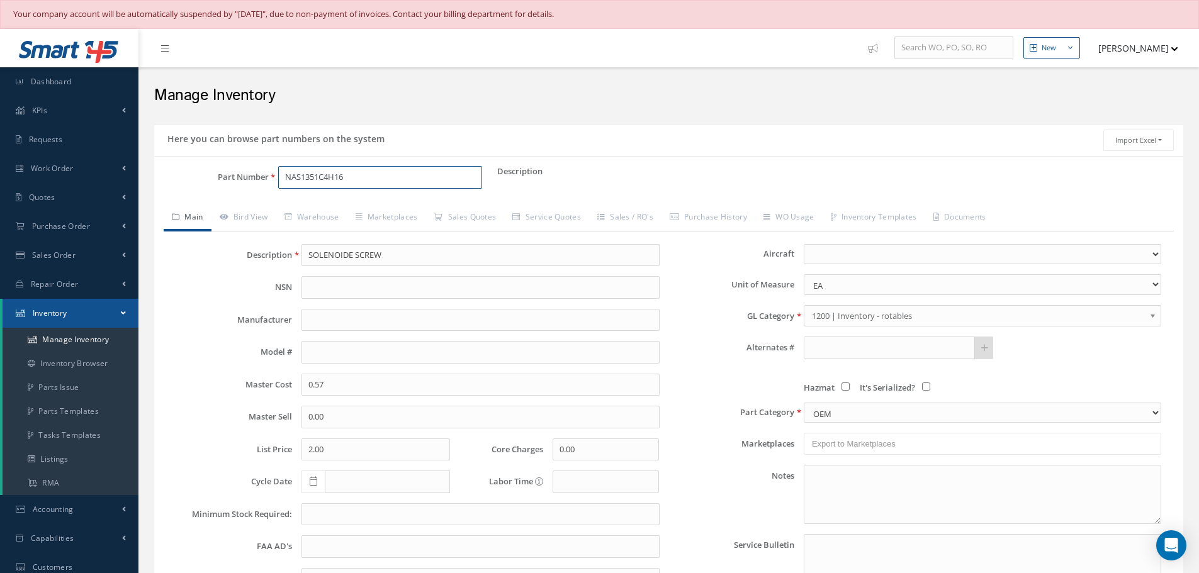
click at [355, 174] on input "NAS1351C4H16" at bounding box center [380, 177] width 204 height 23
type input "N"
paste input "NAS1611-007"
type input "NAS1611-007"
click at [341, 210] on span "NAS1611-007" at bounding box center [338, 210] width 113 height 13
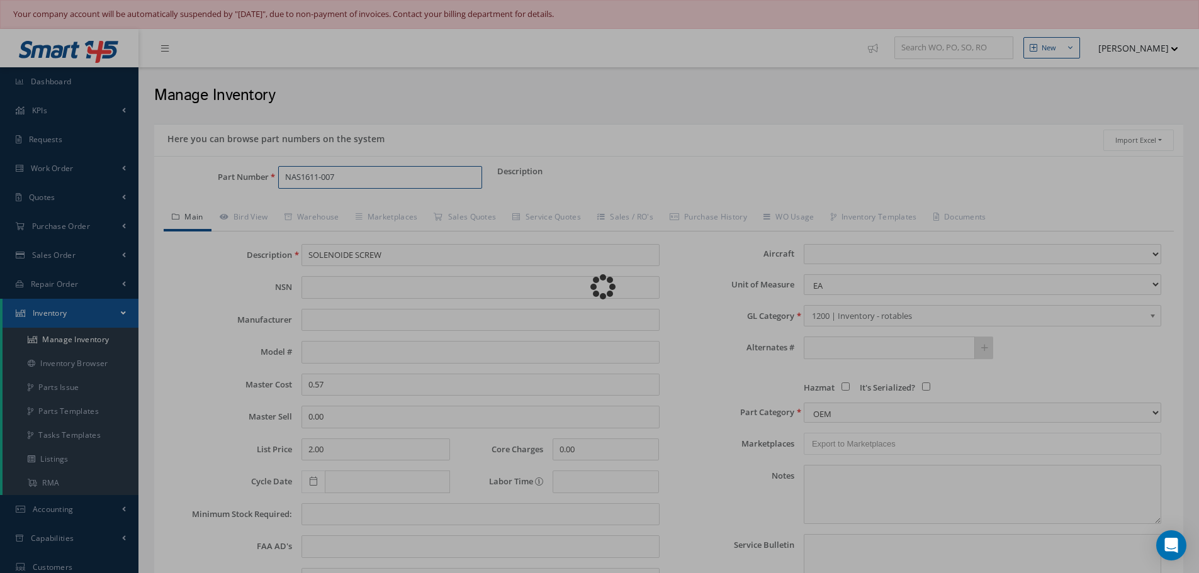
type input "Packing."
type input "0.18"
type input "0.00"
select select "2"
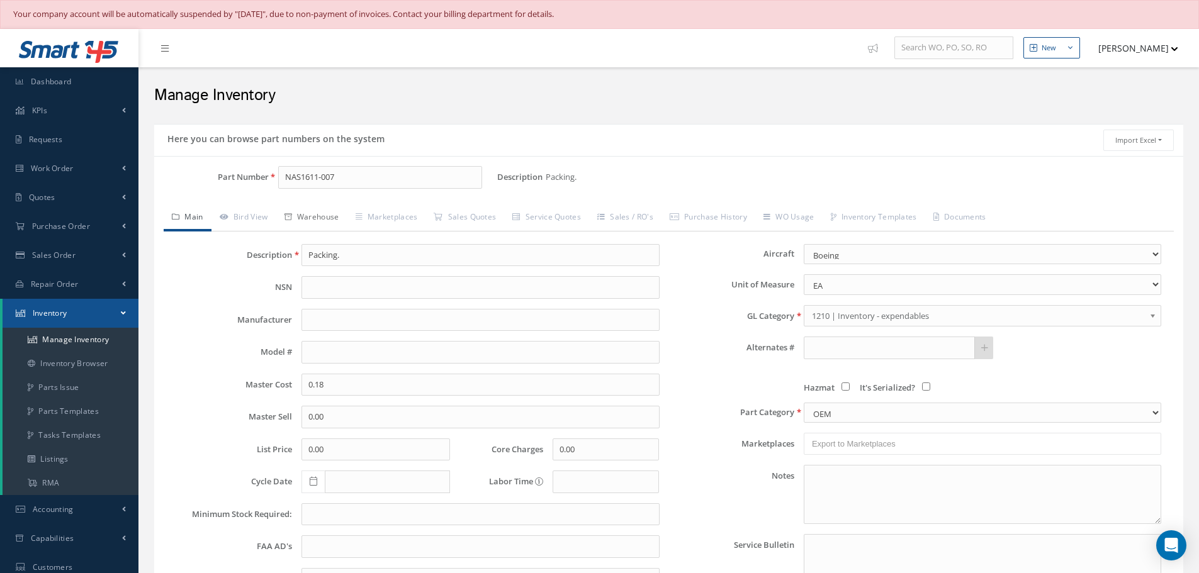
click at [329, 219] on link "Warehouse" at bounding box center [311, 218] width 71 height 26
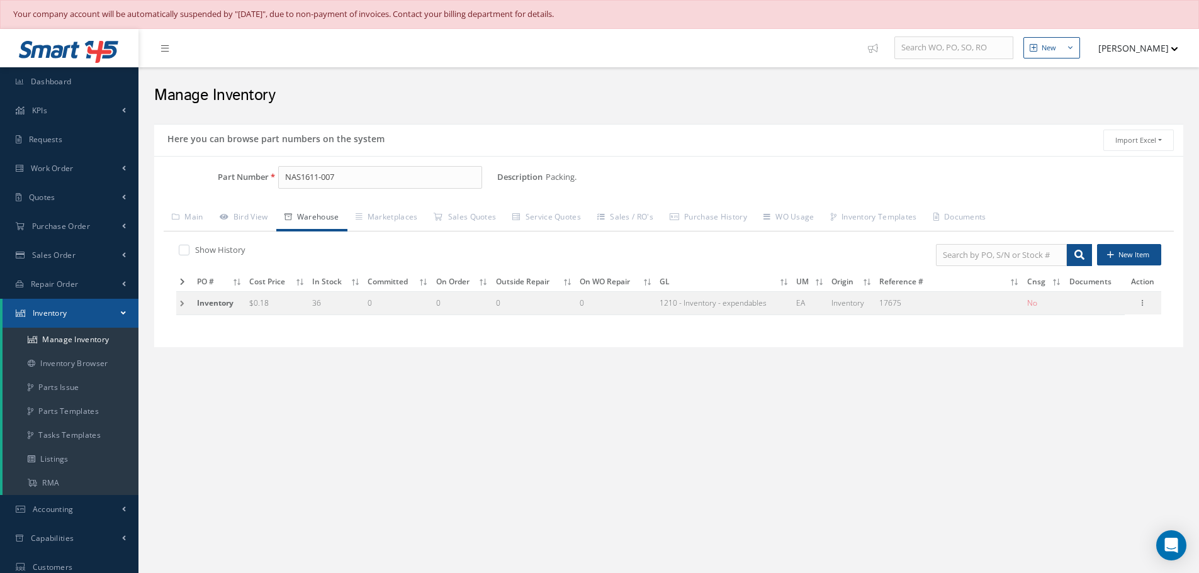
click at [184, 300] on td at bounding box center [184, 303] width 17 height 23
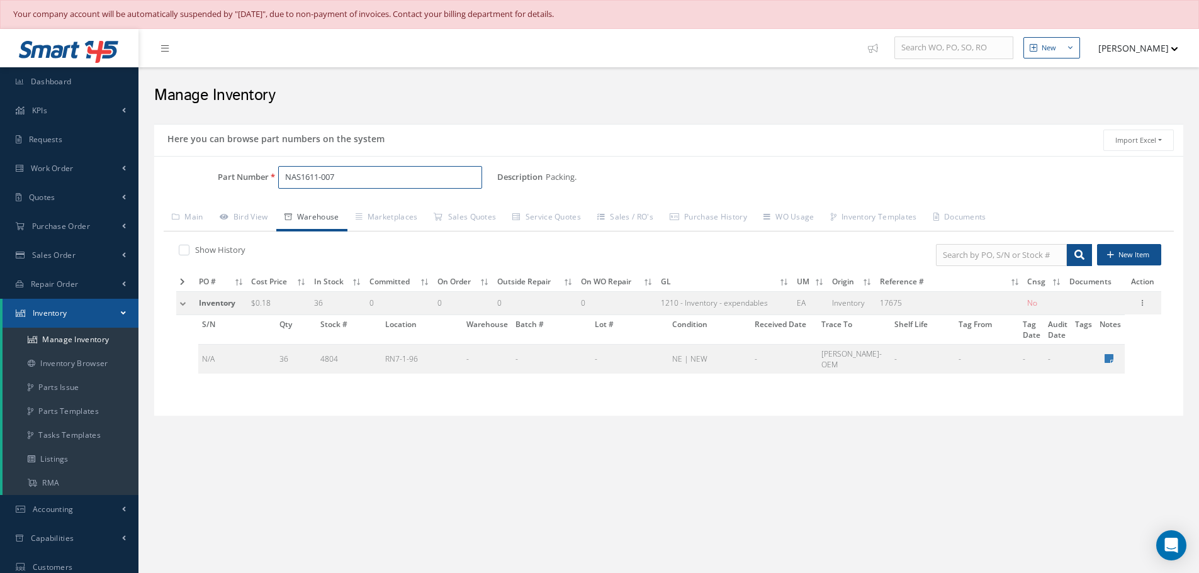
click at [338, 181] on input "NAS1611-007" at bounding box center [380, 177] width 204 height 23
type input "N"
paste input "NAS1611-013"
click at [336, 208] on span "NAS1611-013" at bounding box center [338, 210] width 113 height 13
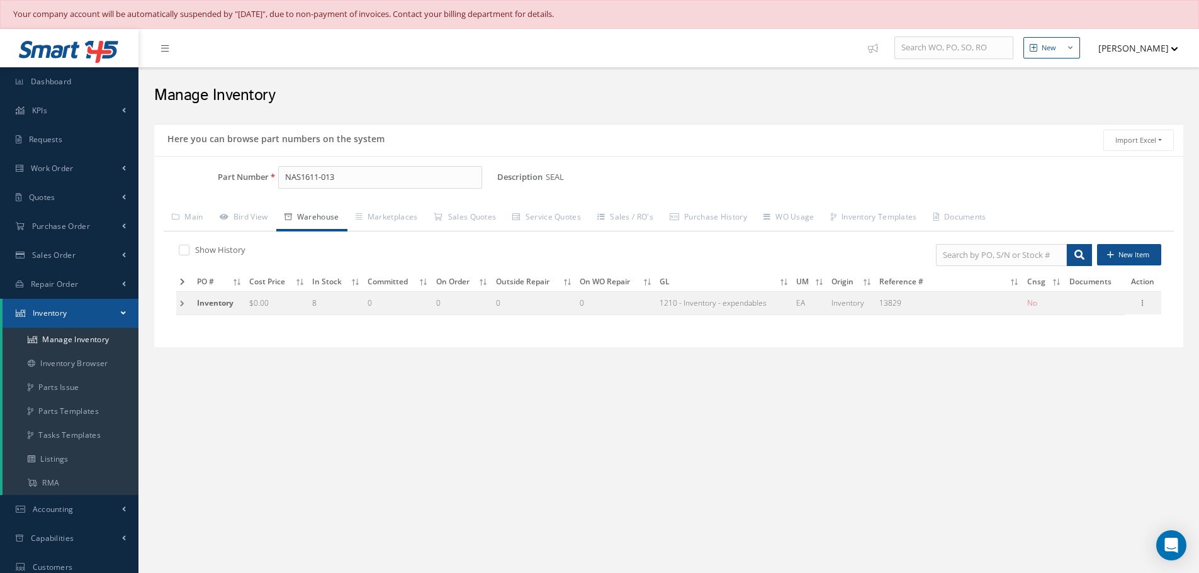
click at [183, 301] on td at bounding box center [184, 303] width 17 height 23
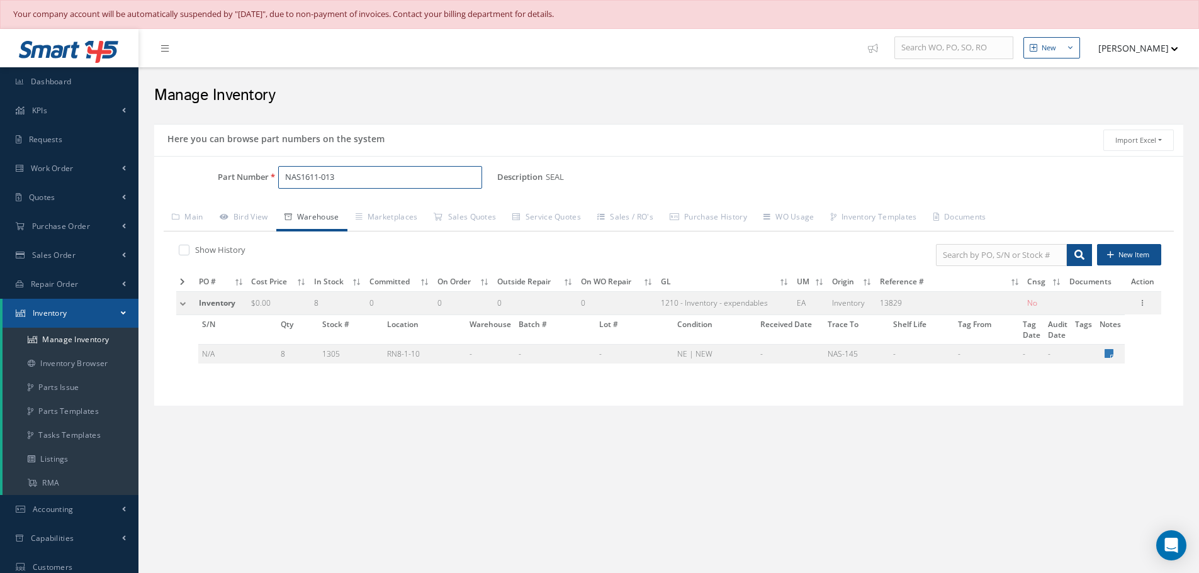
click at [364, 177] on input "NAS1611-013" at bounding box center [380, 177] width 204 height 23
click at [350, 174] on input "NAS1611-013" at bounding box center [380, 177] width 204 height 23
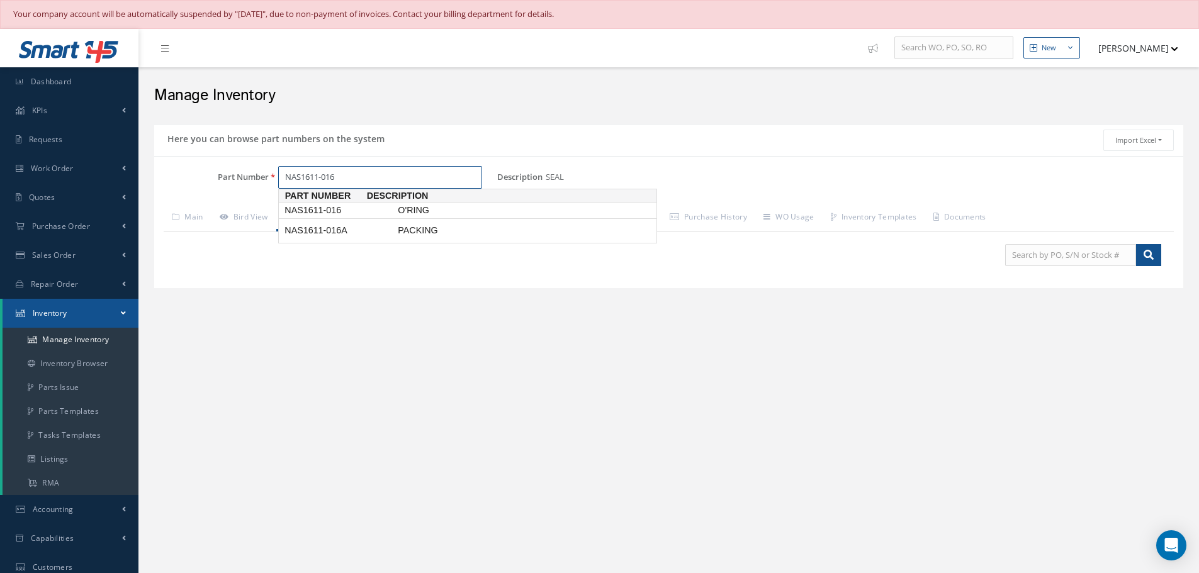
click at [321, 212] on span "NAS1611-016" at bounding box center [338, 210] width 113 height 13
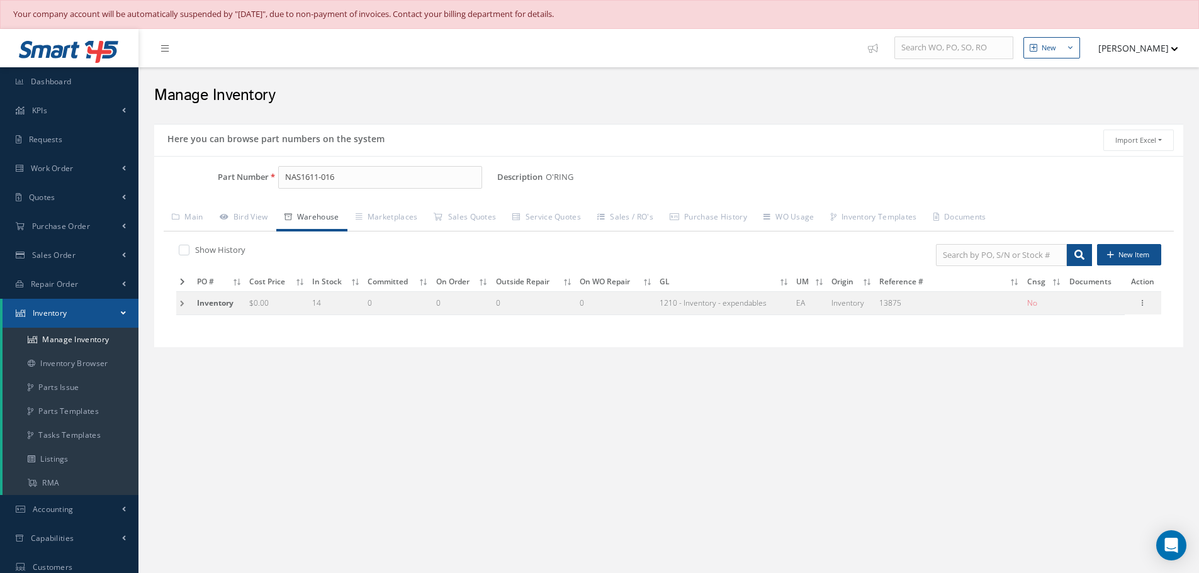
click at [181, 304] on td at bounding box center [184, 303] width 17 height 23
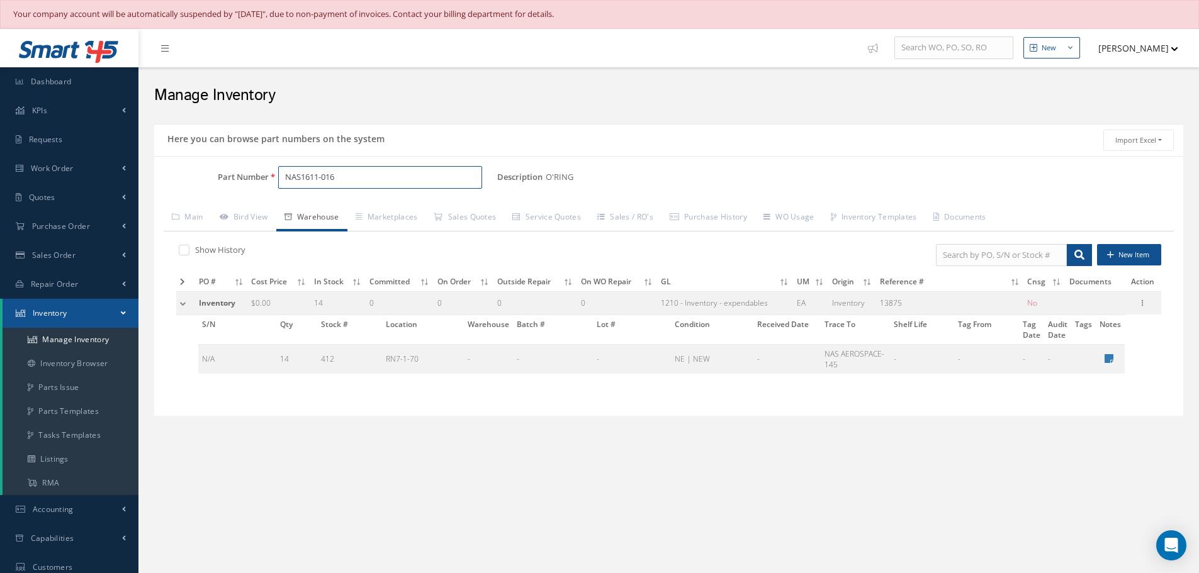
click at [337, 176] on input "NAS1611-016" at bounding box center [380, 177] width 204 height 23
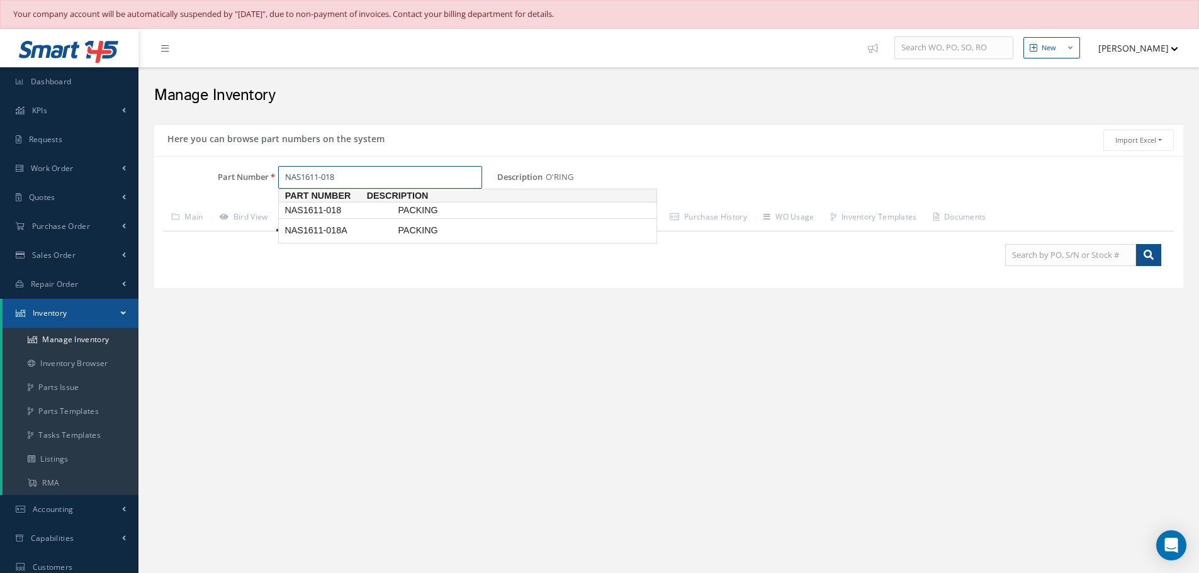
click at [316, 206] on span "NAS1611-018" at bounding box center [338, 210] width 113 height 13
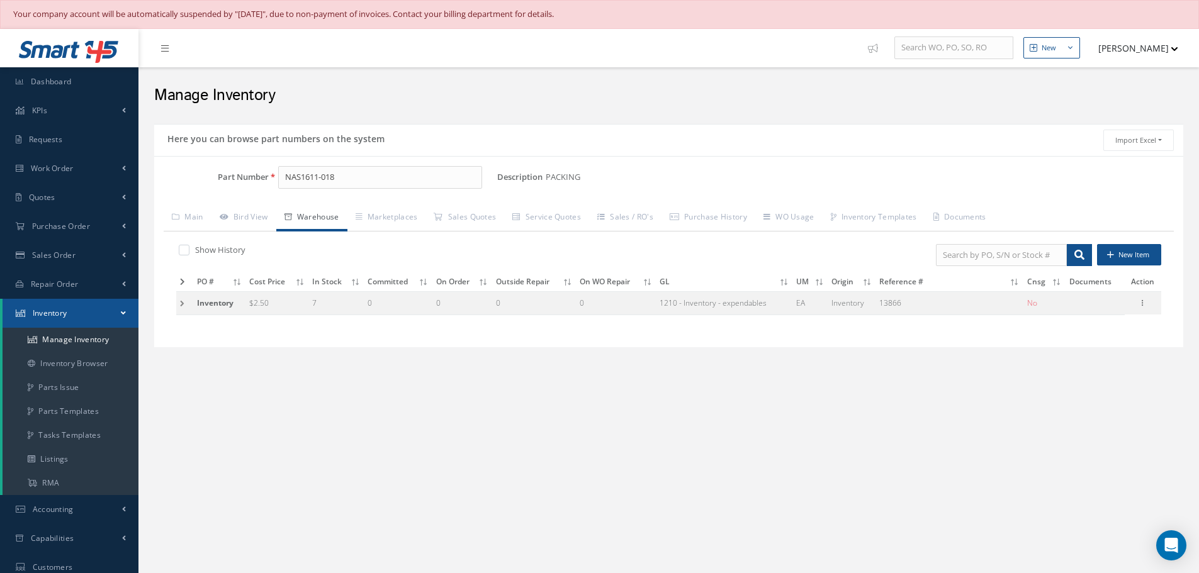
click at [179, 303] on td at bounding box center [184, 303] width 17 height 23
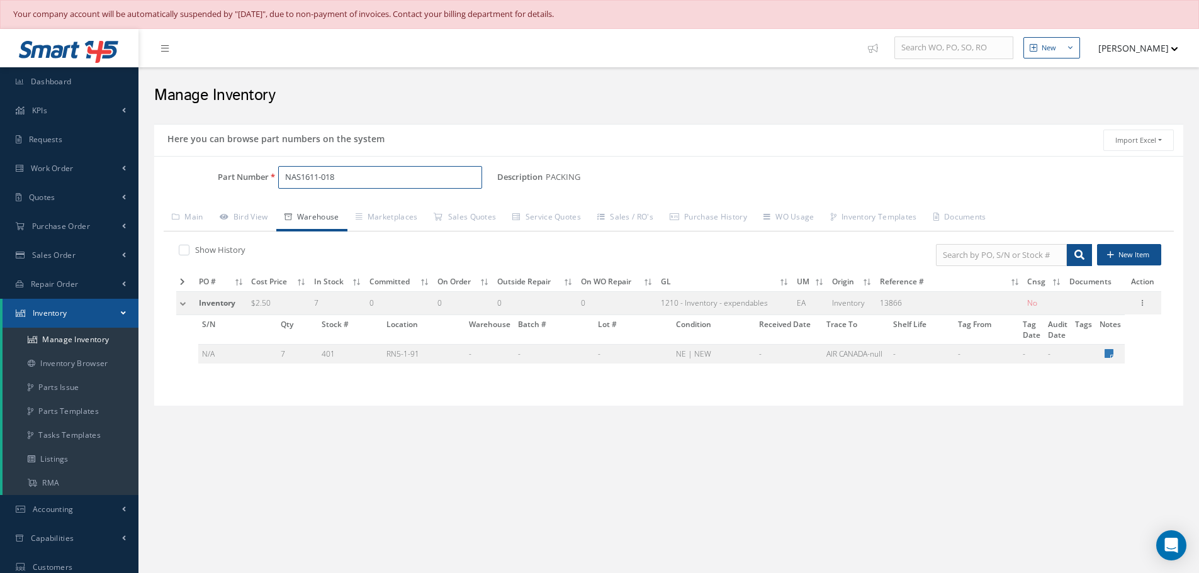
click at [340, 179] on input "NAS1611-018" at bounding box center [380, 177] width 204 height 23
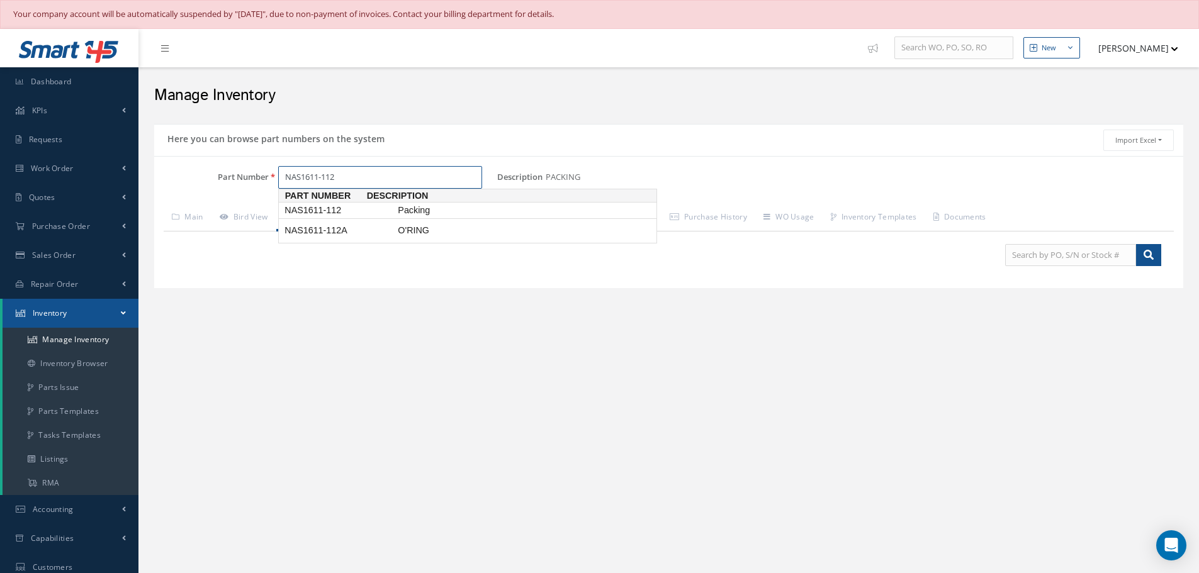
click at [317, 213] on span "NAS1611-112" at bounding box center [338, 210] width 113 height 13
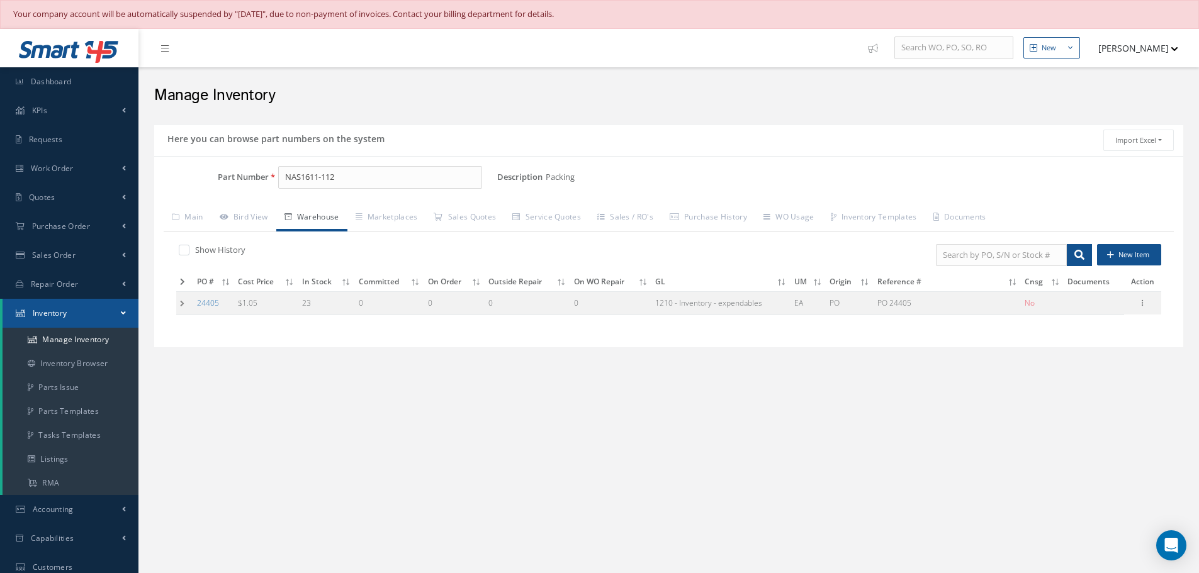
click at [179, 304] on td at bounding box center [184, 303] width 17 height 23
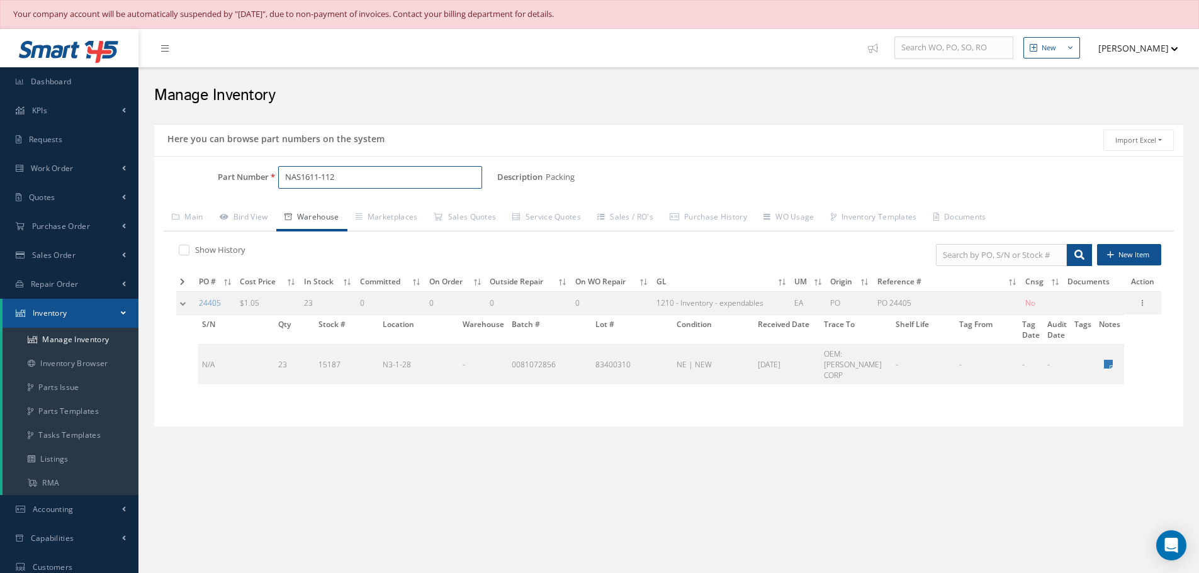
click at [339, 176] on input "NAS1611-112" at bounding box center [380, 177] width 204 height 23
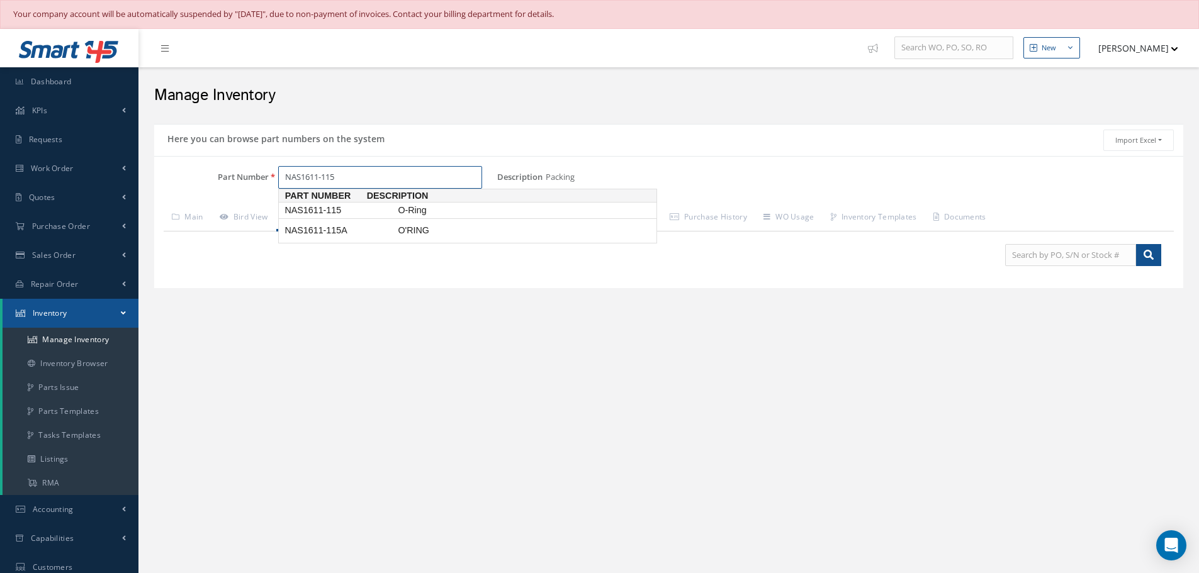
click at [330, 214] on span "NAS1611-115" at bounding box center [338, 210] width 113 height 13
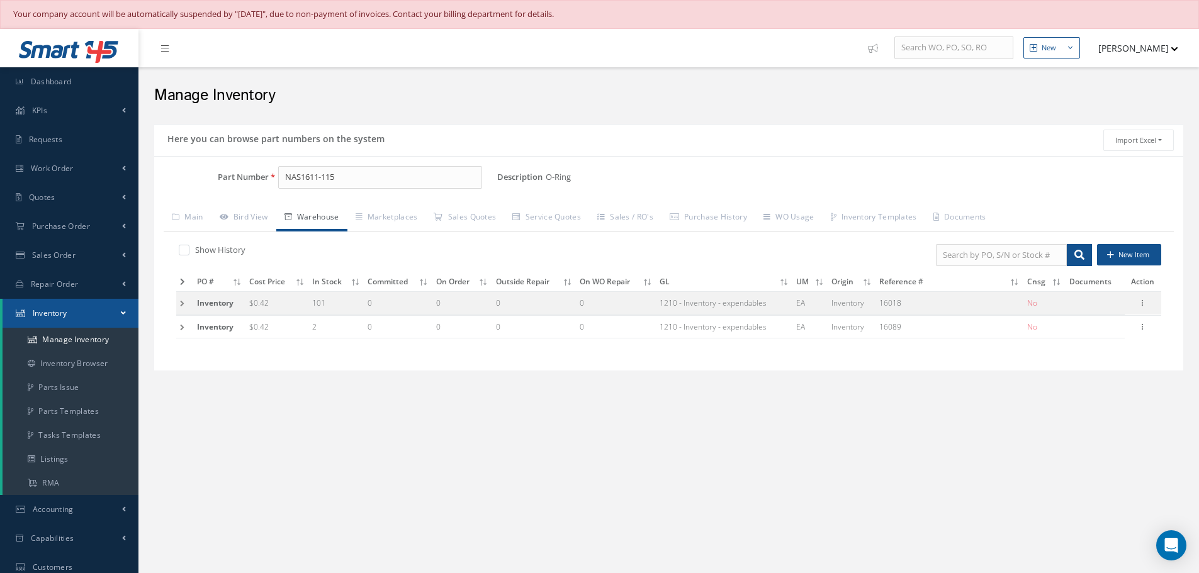
click at [183, 326] on td at bounding box center [184, 326] width 17 height 23
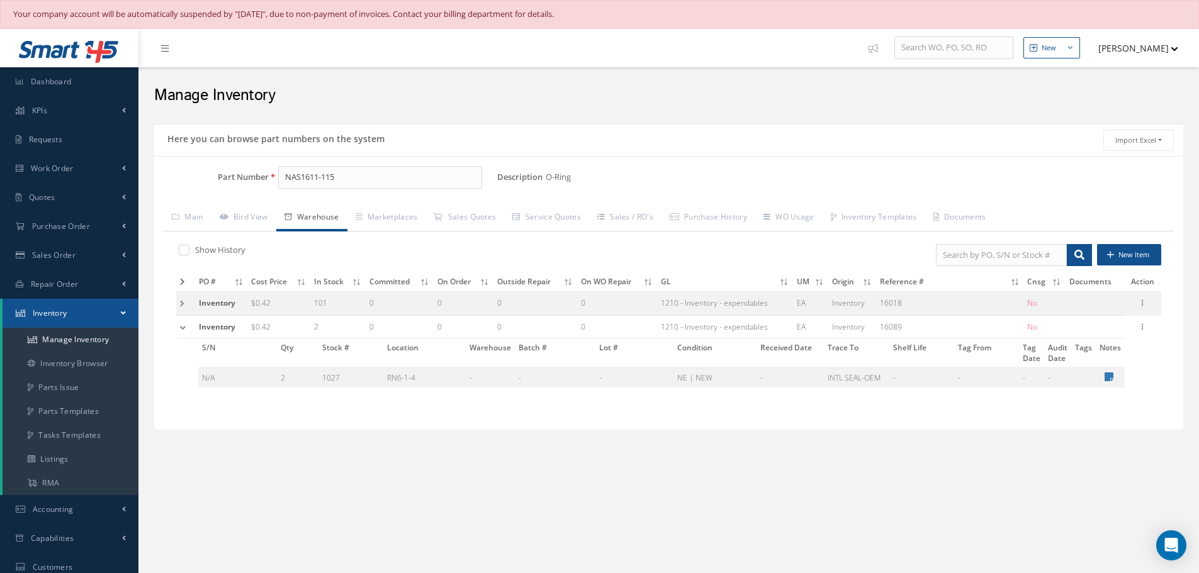
click at [183, 305] on td at bounding box center [185, 303] width 19 height 23
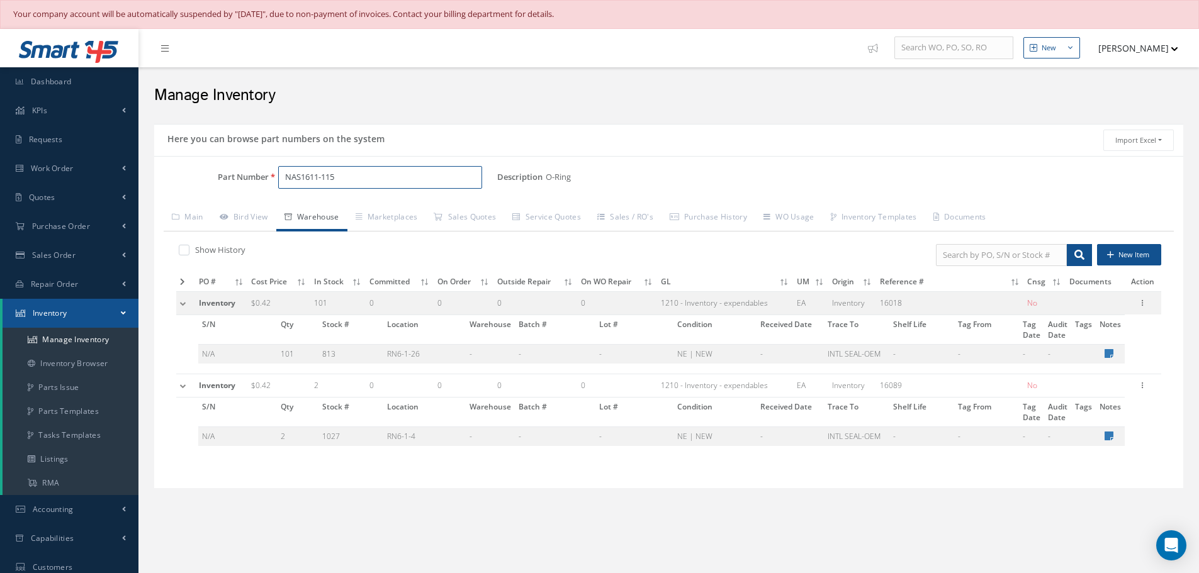
click at [349, 176] on input "NAS1611-115" at bounding box center [380, 177] width 204 height 23
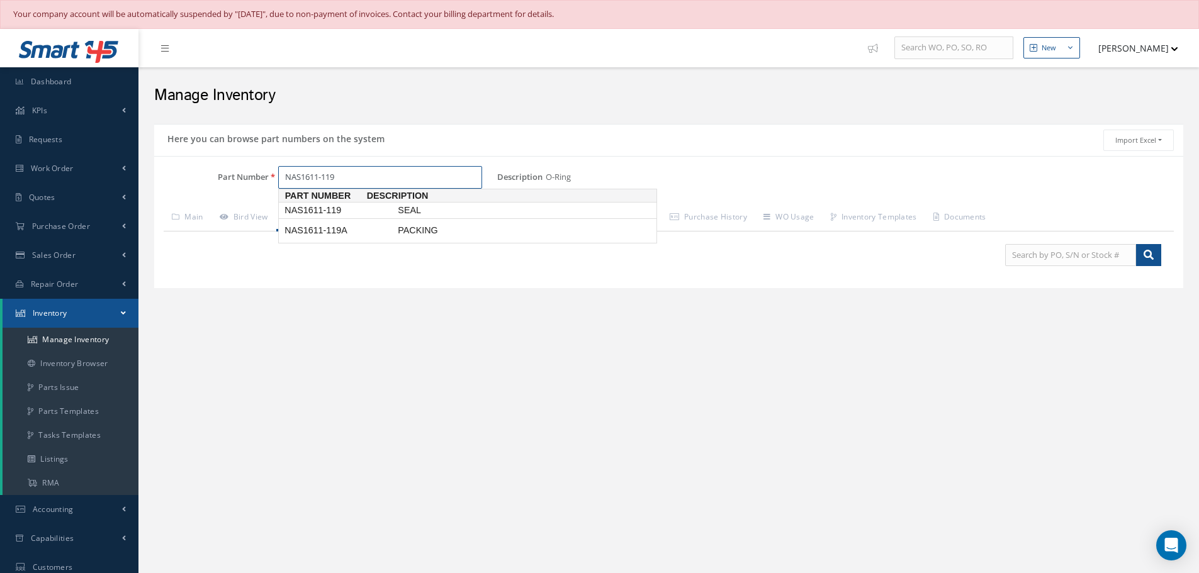
click at [335, 210] on span "NAS1611-119" at bounding box center [338, 210] width 113 height 13
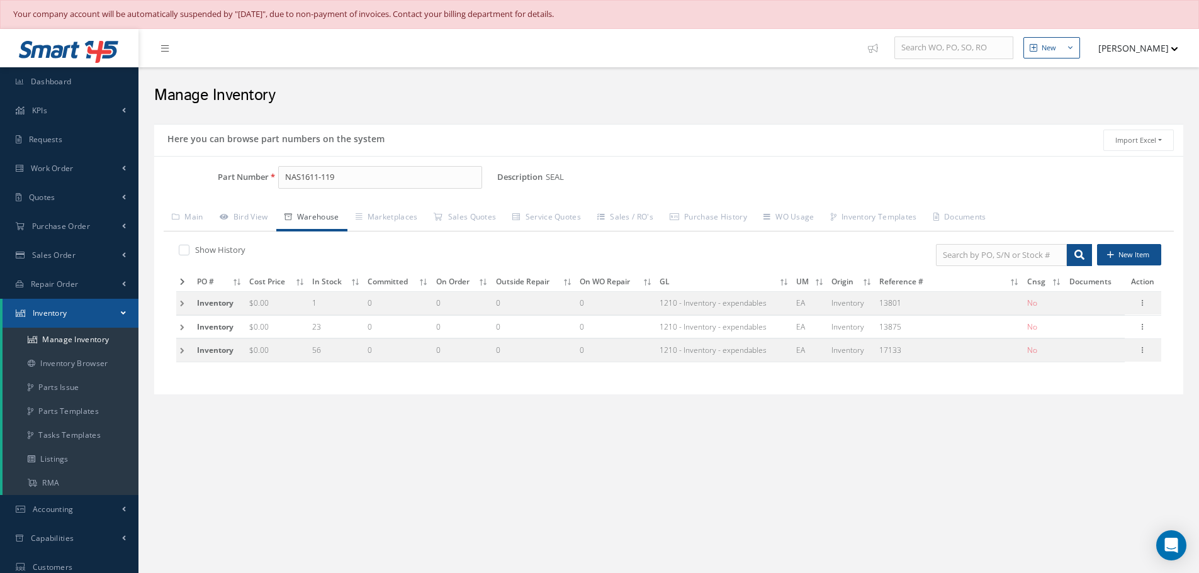
click at [182, 327] on td at bounding box center [184, 326] width 17 height 23
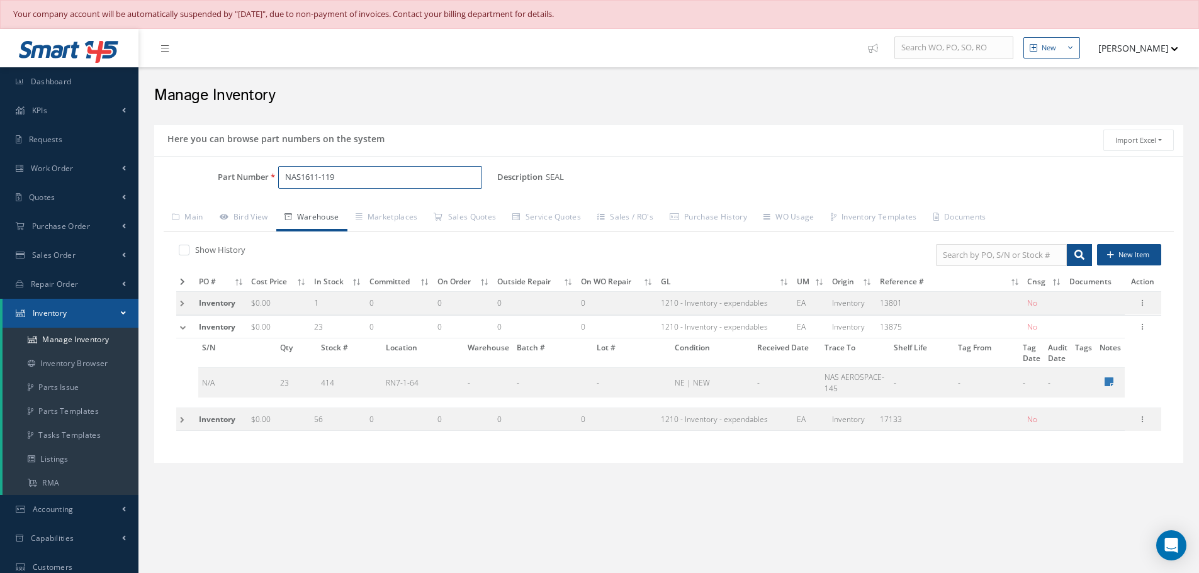
click at [347, 172] on input "NAS1611-119" at bounding box center [380, 177] width 204 height 23
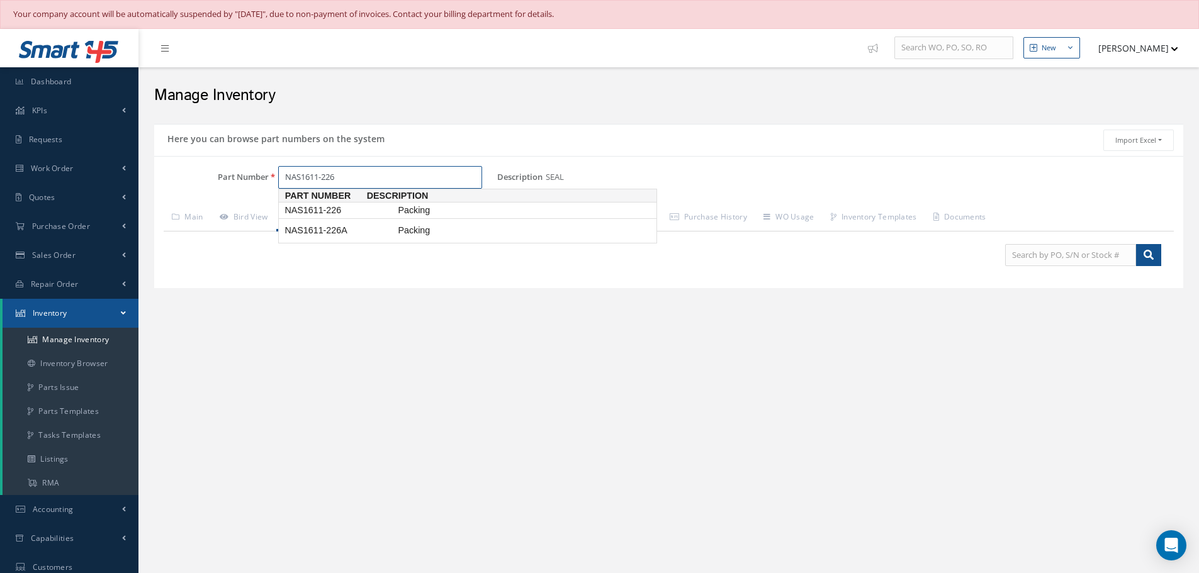
click at [326, 210] on span "NAS1611-226" at bounding box center [338, 210] width 113 height 13
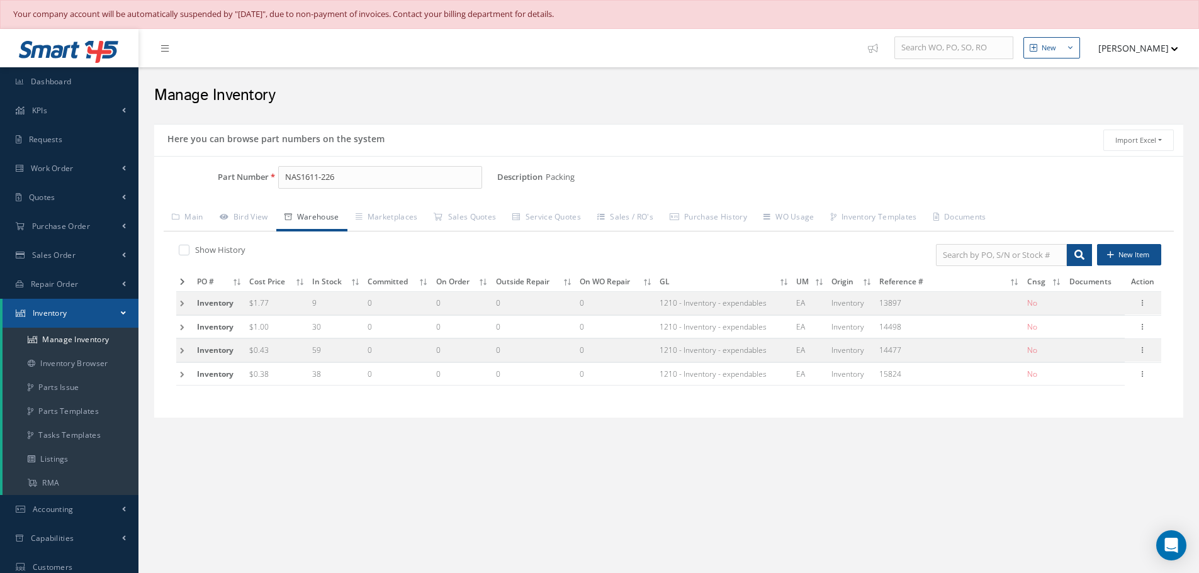
click at [178, 304] on td at bounding box center [184, 303] width 17 height 23
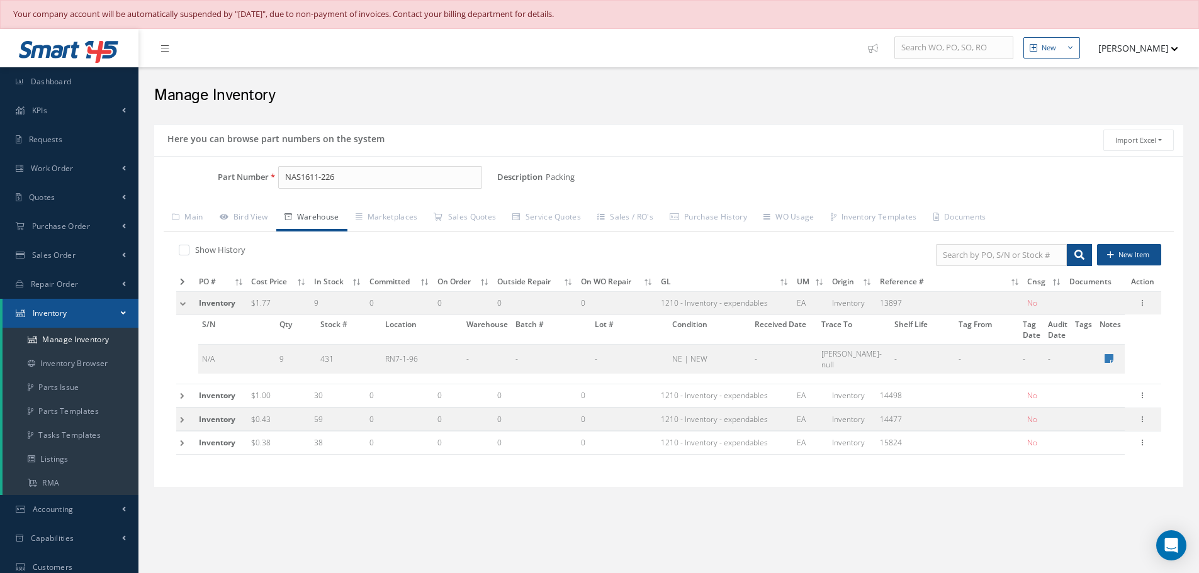
click at [183, 388] on td at bounding box center [185, 396] width 19 height 23
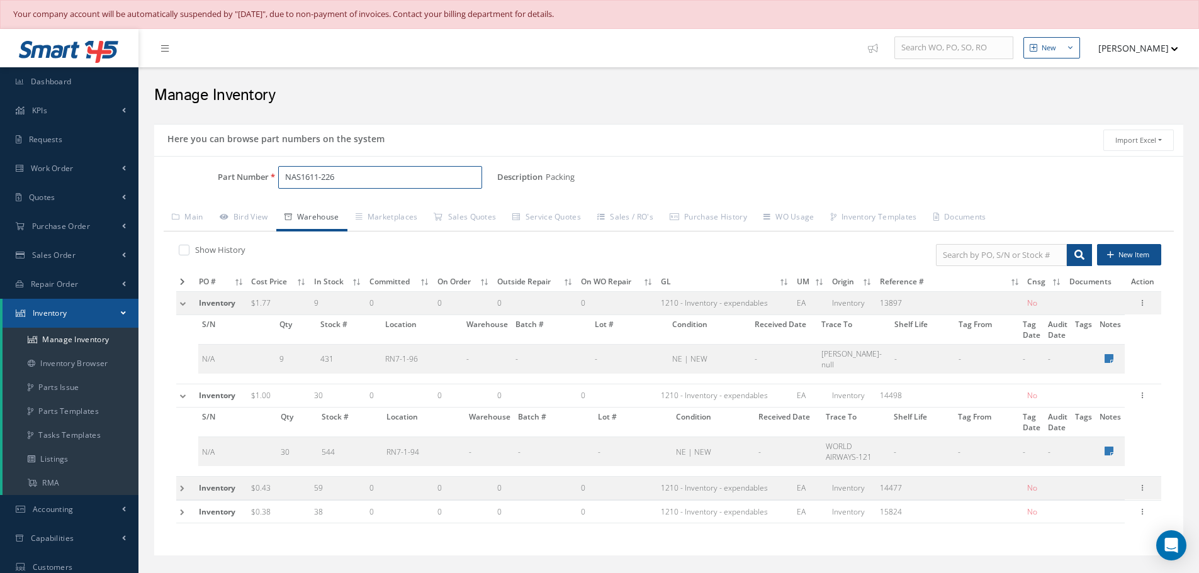
click at [347, 178] on input "NAS1611-226" at bounding box center [380, 177] width 204 height 23
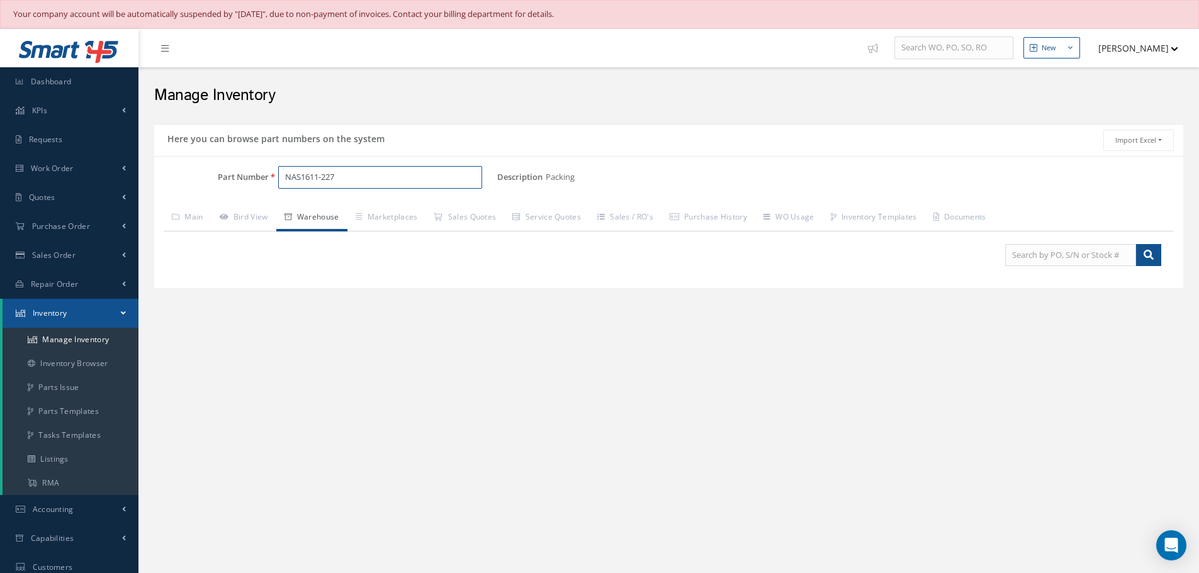
click at [342, 169] on input "NAS1611-227" at bounding box center [380, 177] width 204 height 23
click at [325, 208] on span "NAS1611-229A" at bounding box center [338, 210] width 113 height 13
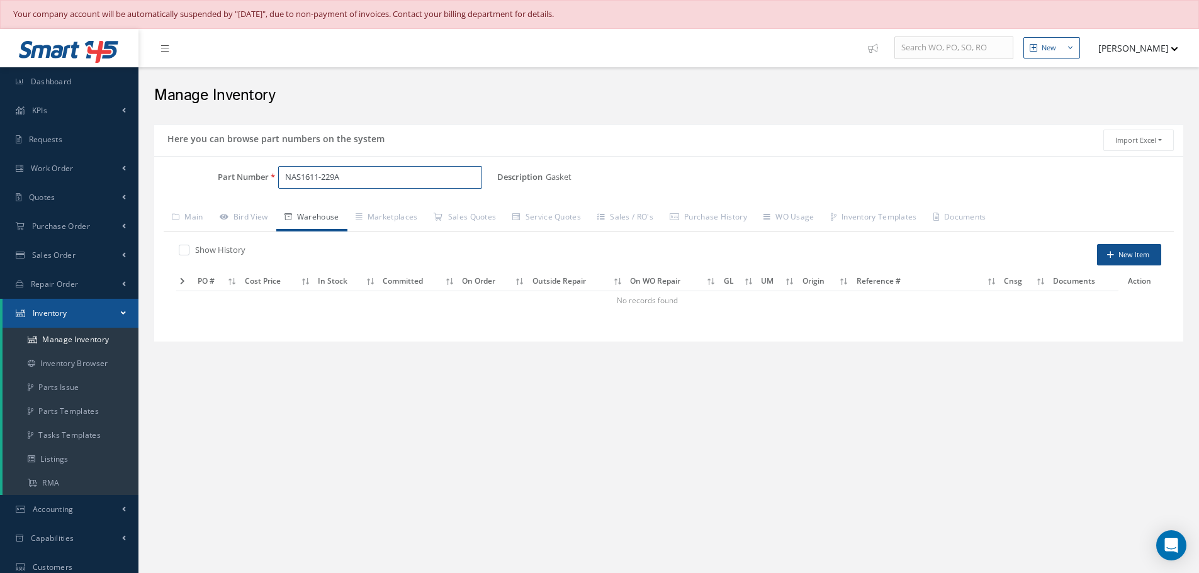
click at [356, 171] on input "NAS1611-229A" at bounding box center [380, 177] width 204 height 23
click at [325, 206] on span "NAS1612-10" at bounding box center [338, 210] width 113 height 13
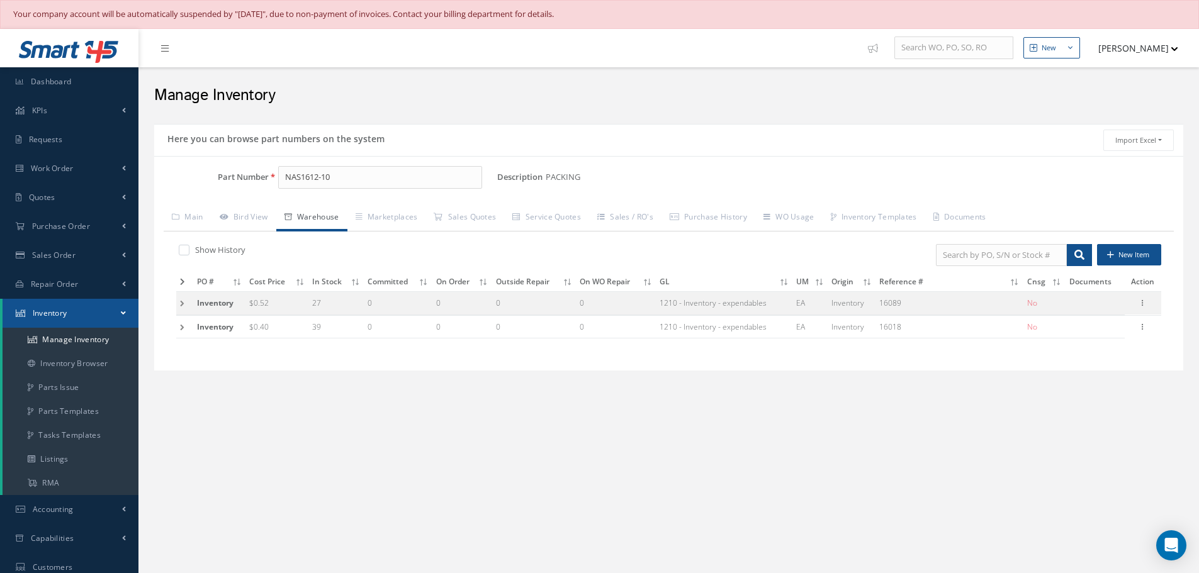
click at [179, 302] on td at bounding box center [184, 303] width 17 height 23
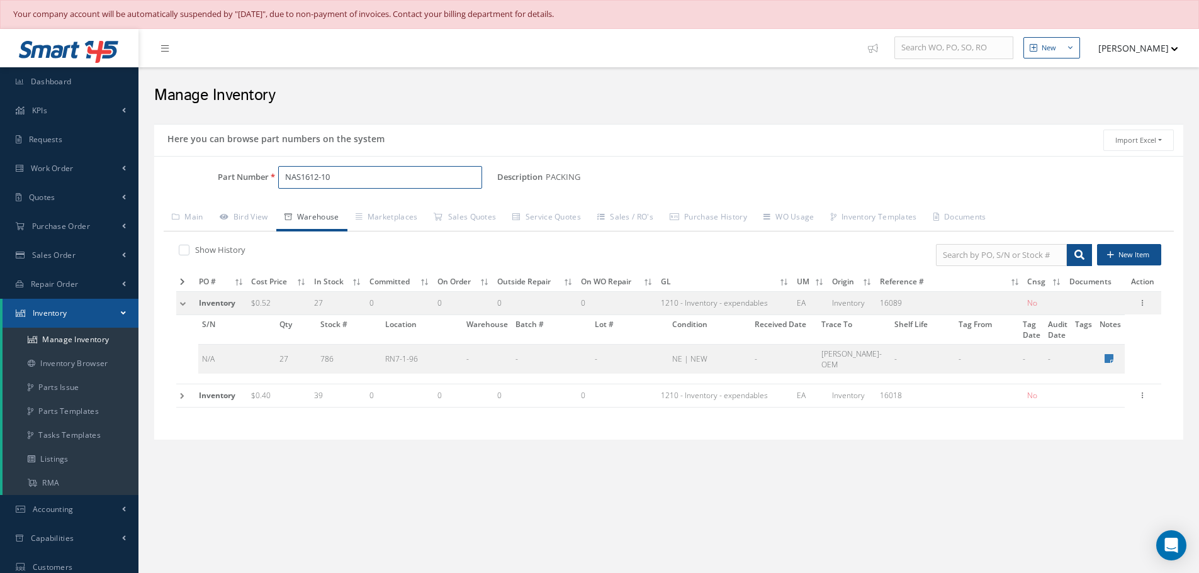
click at [340, 184] on input "NAS1612-10" at bounding box center [380, 177] width 204 height 23
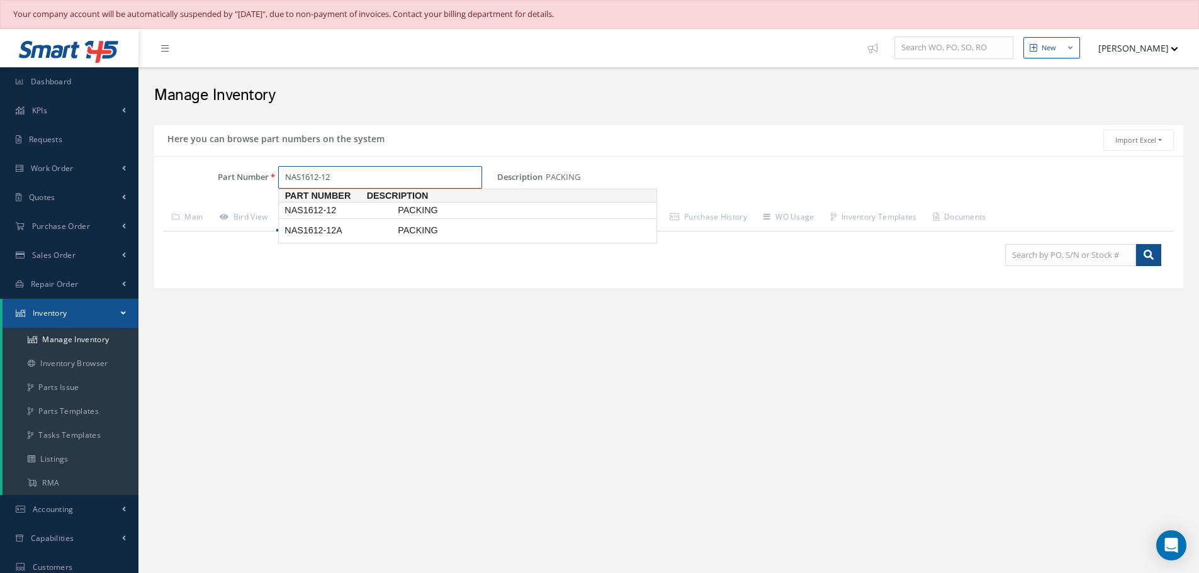
click at [329, 211] on span "NAS1612-12" at bounding box center [338, 210] width 113 height 13
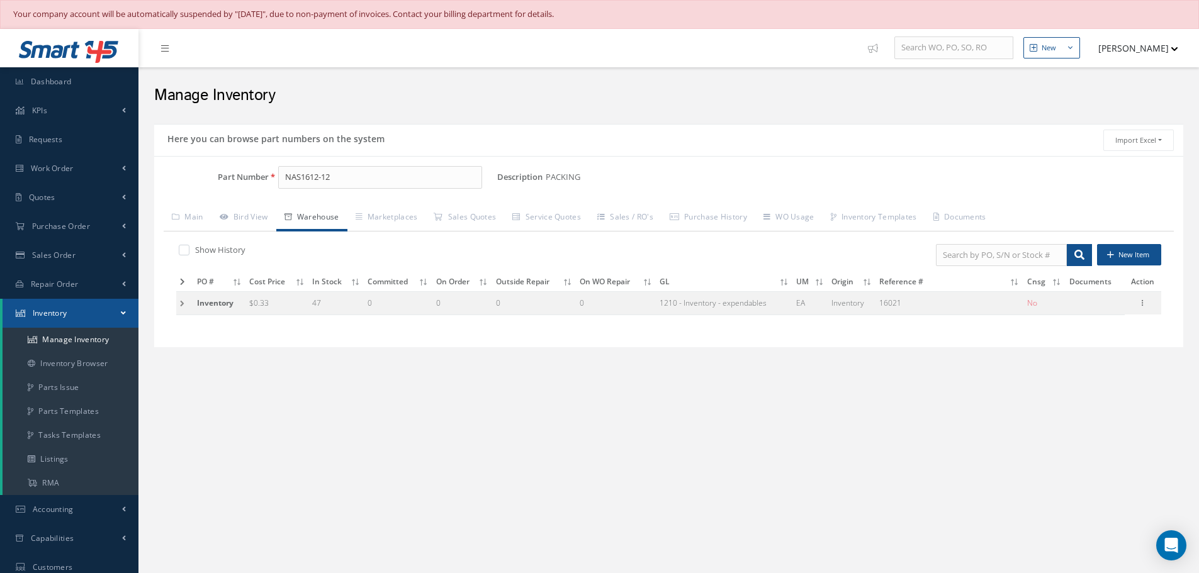
click at [181, 305] on td at bounding box center [184, 303] width 17 height 23
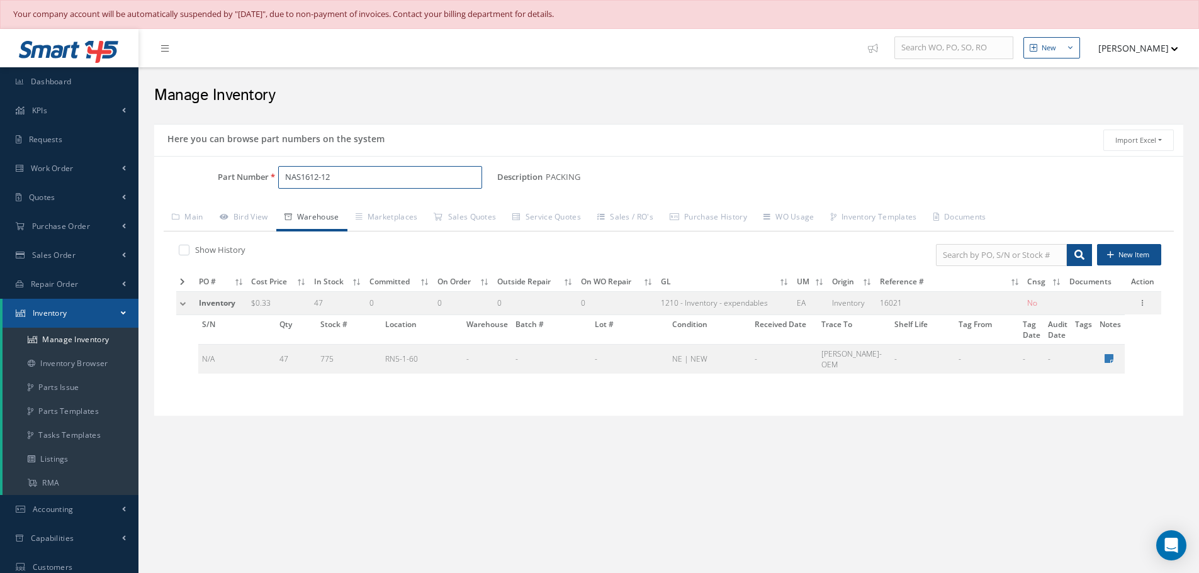
click at [347, 181] on input "NAS1612-12" at bounding box center [380, 177] width 204 height 23
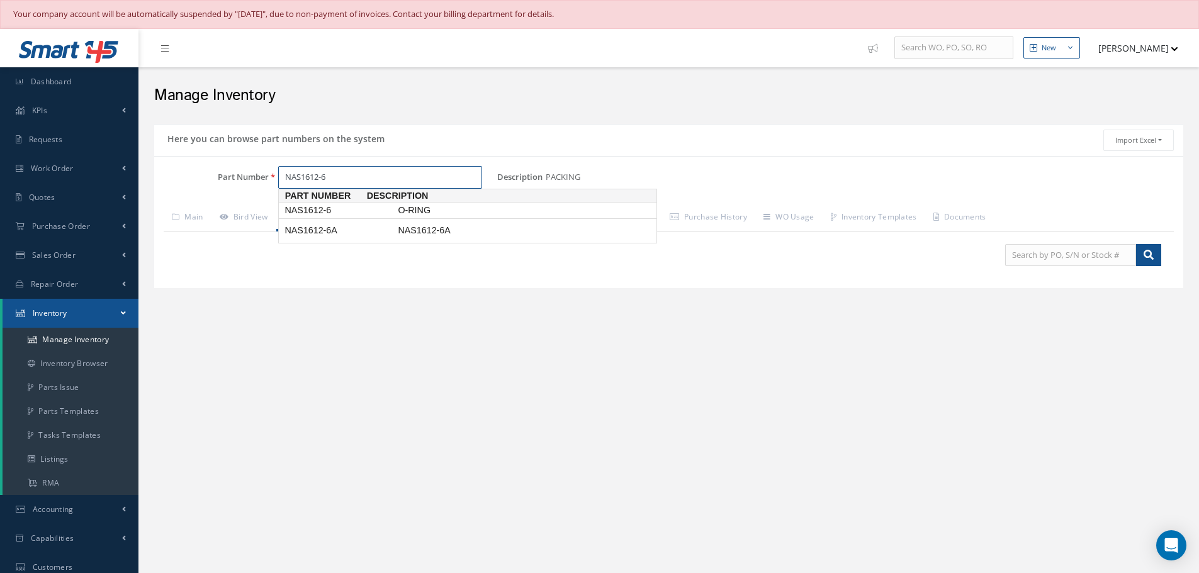
click at [320, 209] on span "NAS1612-6" at bounding box center [338, 210] width 113 height 13
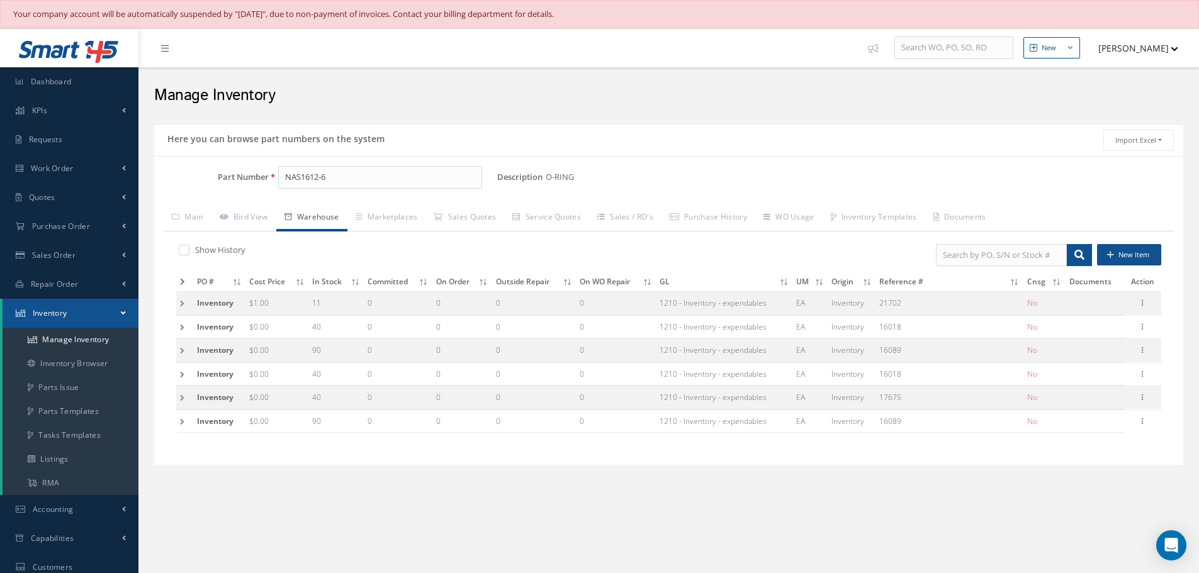
click at [181, 305] on td at bounding box center [184, 303] width 17 height 23
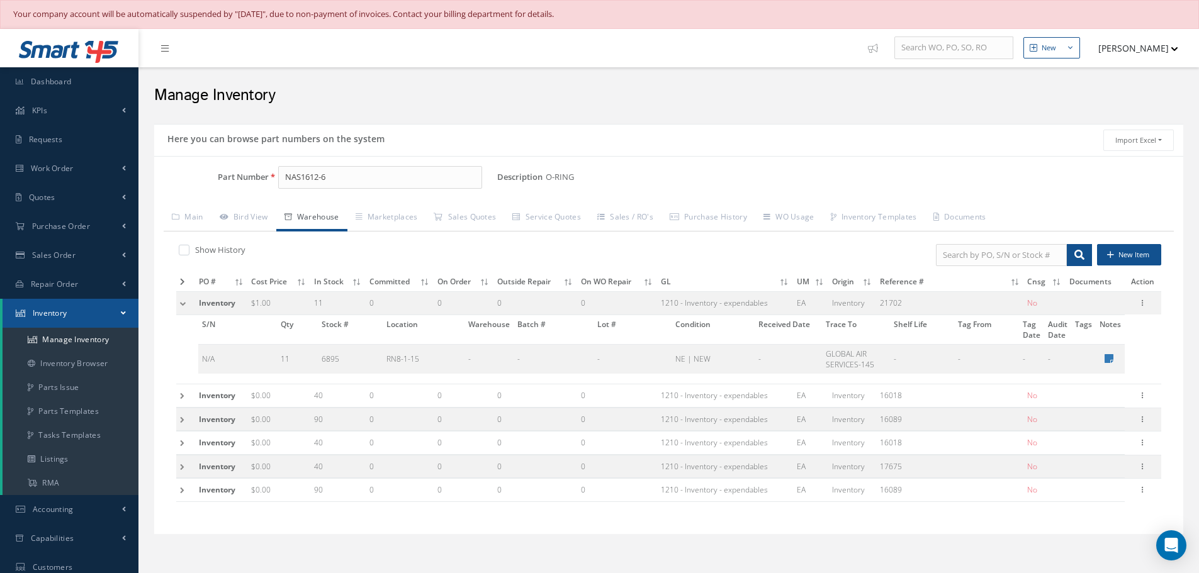
click at [183, 420] on td at bounding box center [185, 419] width 19 height 23
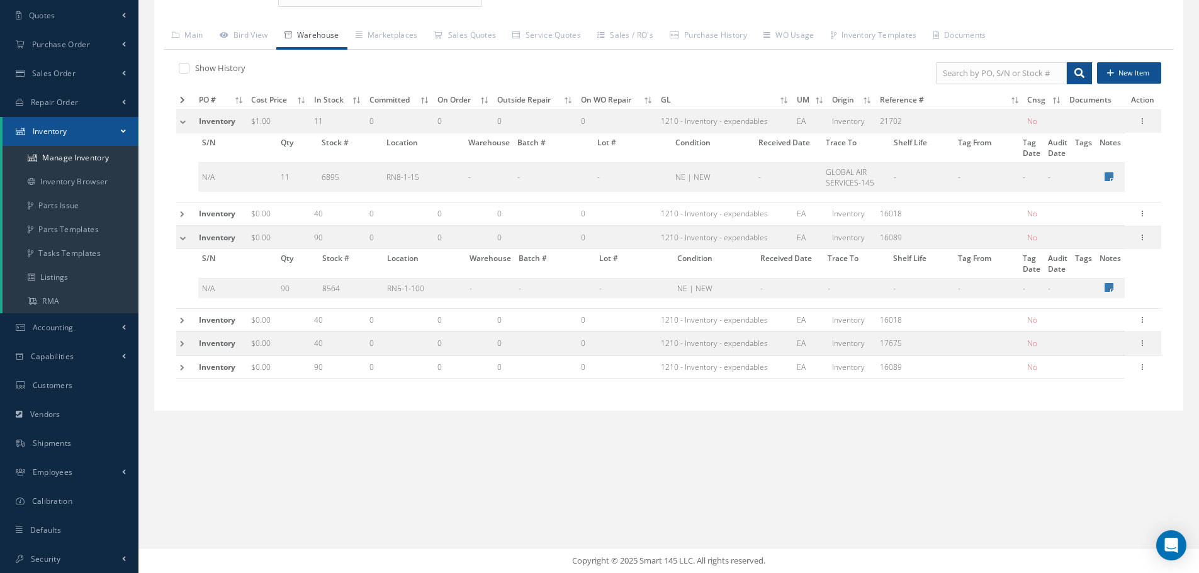
scroll to position [183, 0]
click at [183, 316] on td at bounding box center [185, 319] width 19 height 23
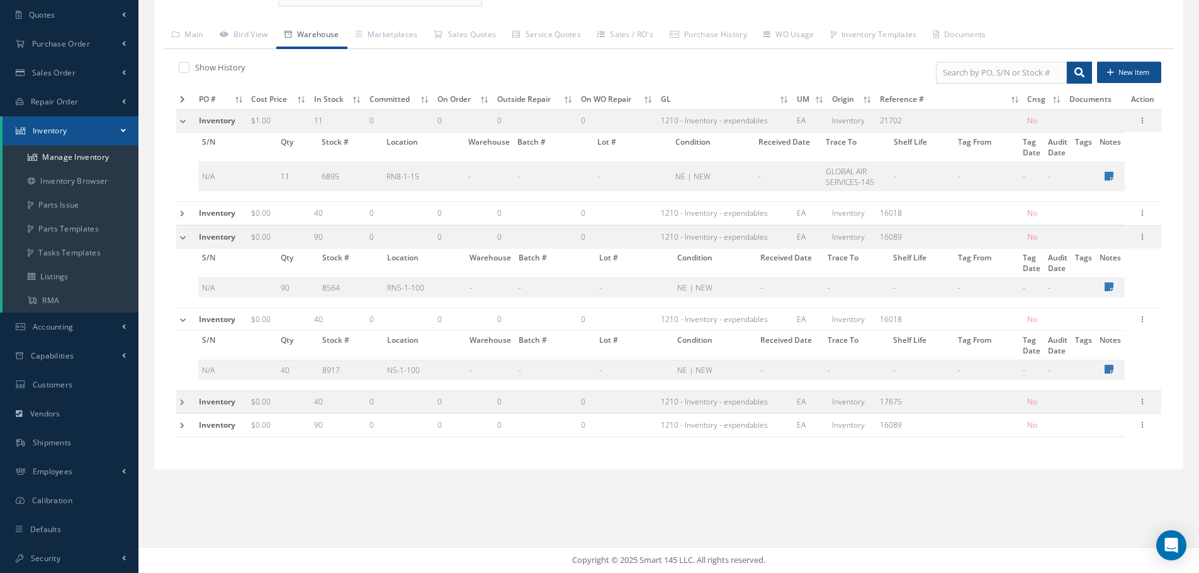
click at [184, 404] on td at bounding box center [185, 401] width 19 height 23
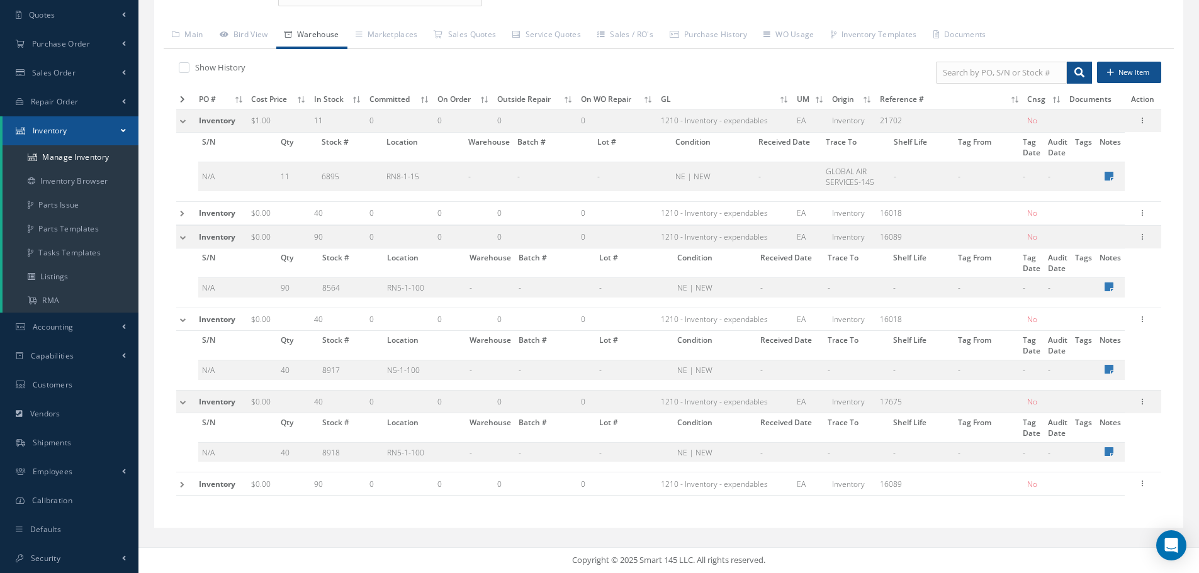
click at [184, 395] on td at bounding box center [185, 401] width 19 height 23
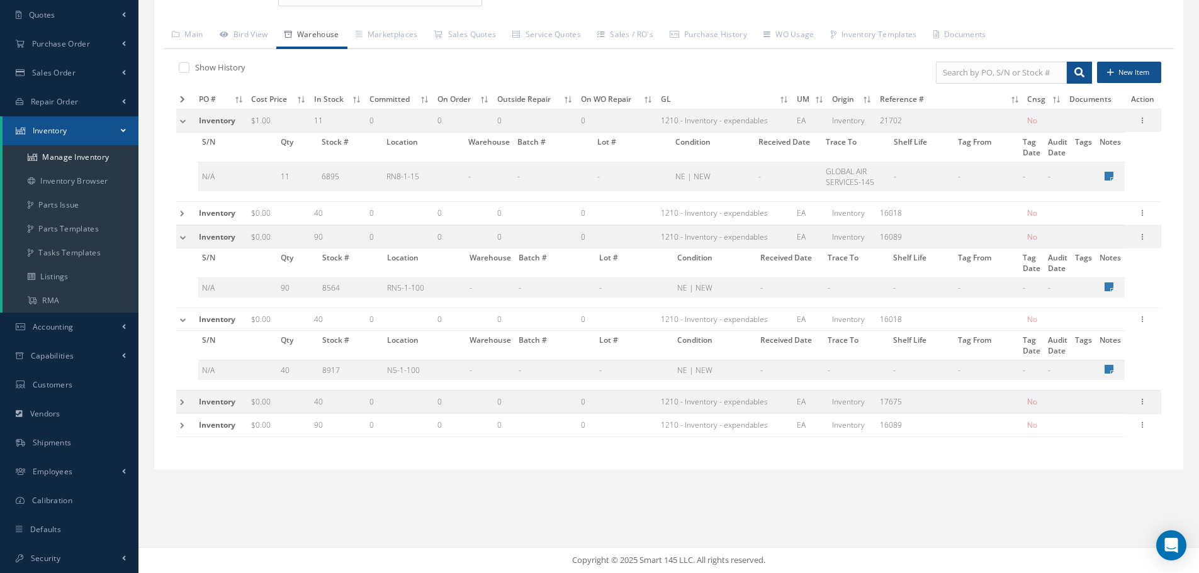
click at [183, 320] on td at bounding box center [185, 319] width 19 height 23
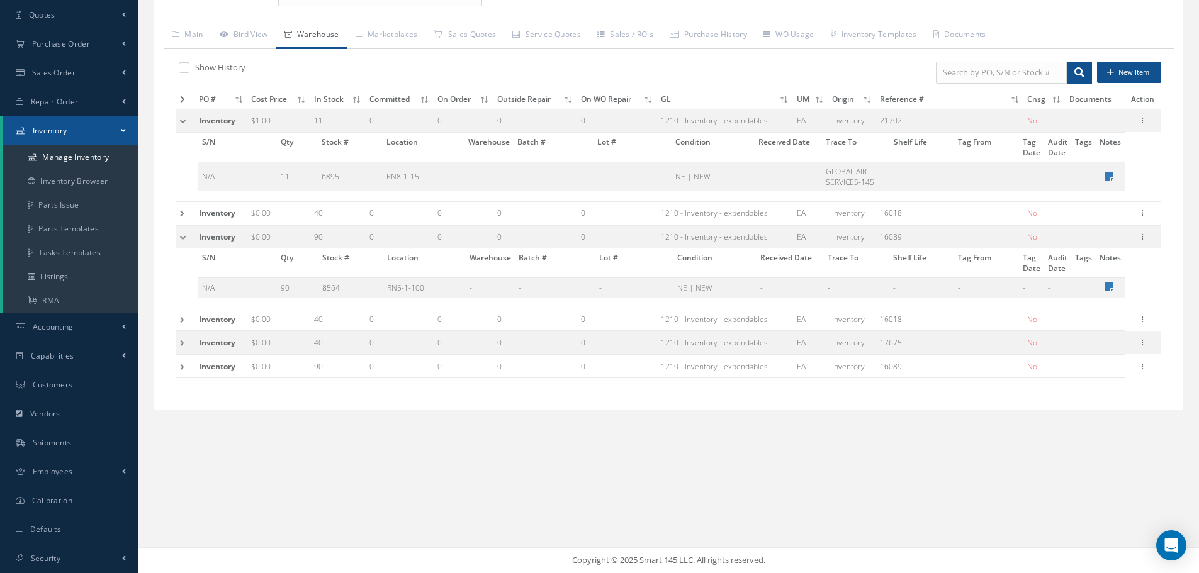
click at [182, 237] on td at bounding box center [185, 236] width 19 height 23
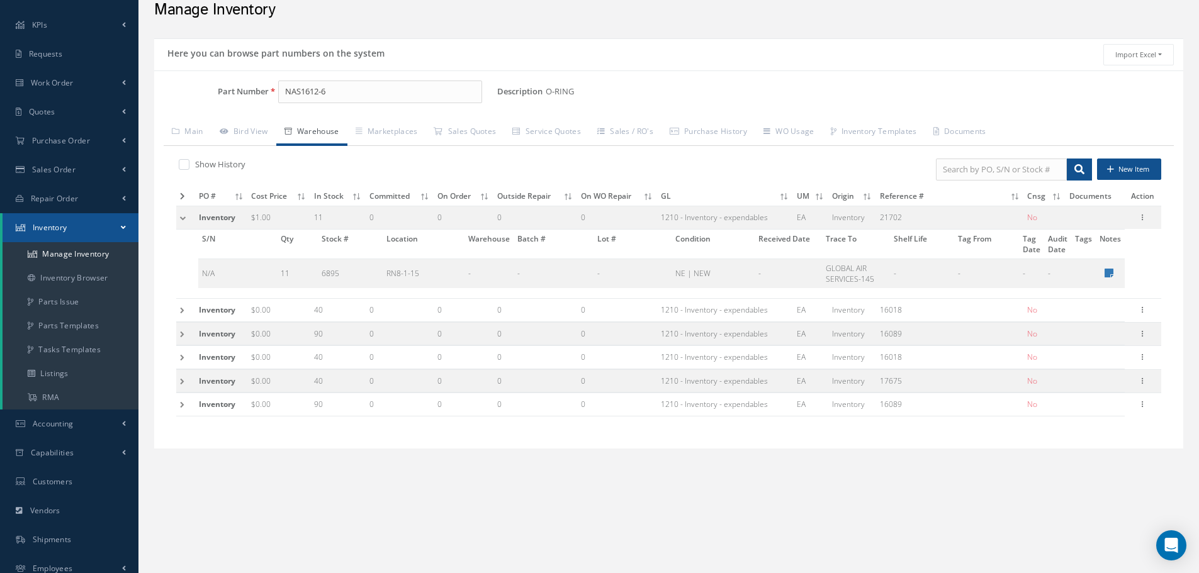
scroll to position [0, 0]
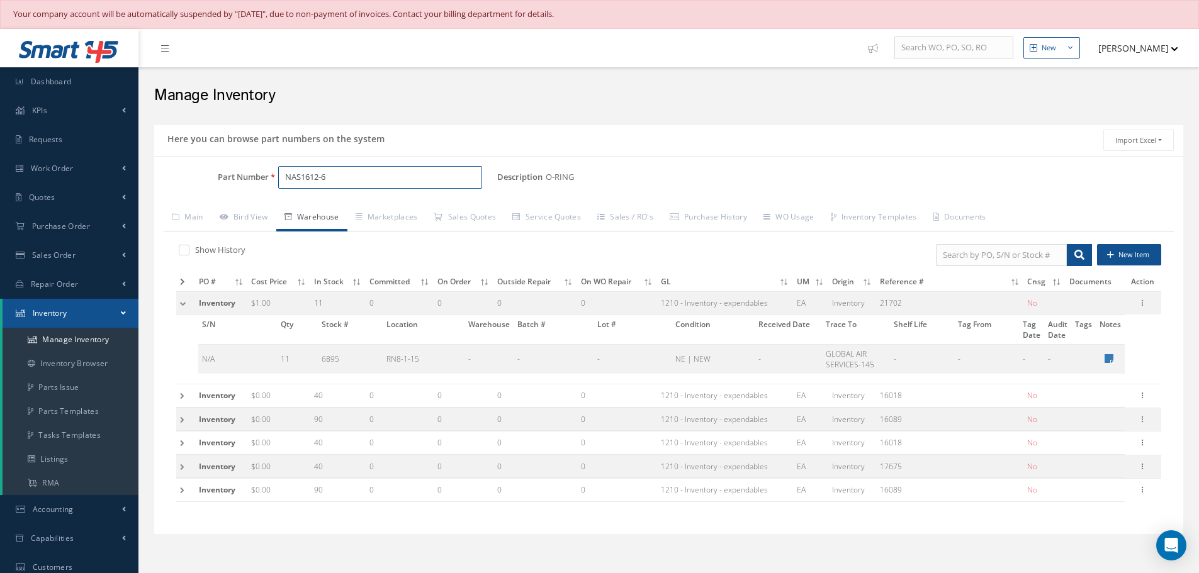
click at [348, 182] on input "NAS1612-6" at bounding box center [380, 177] width 204 height 23
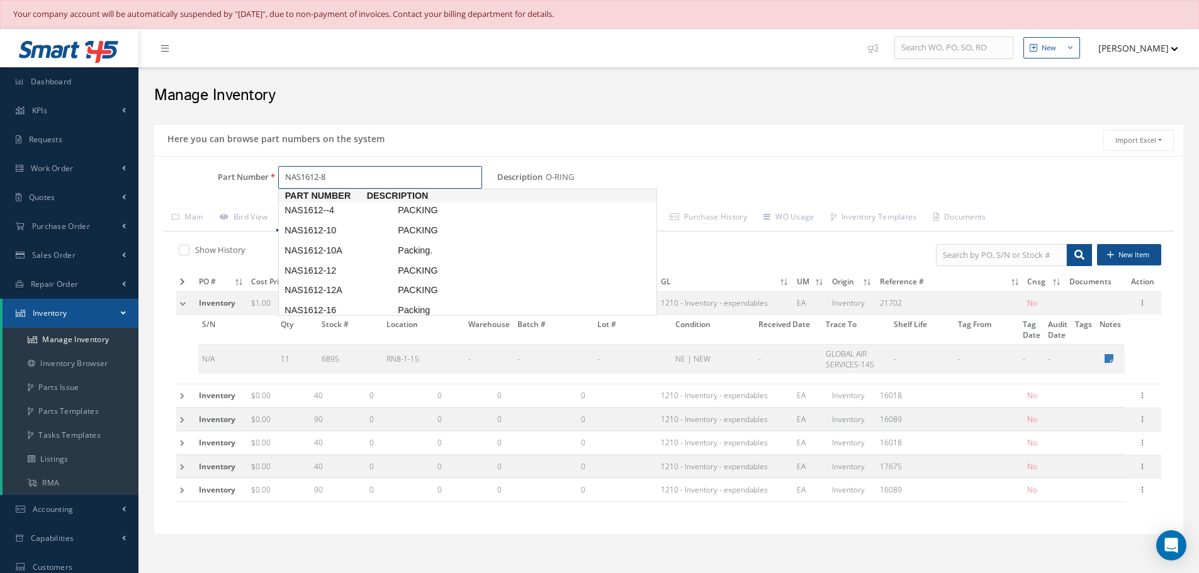
type input "NAS1612-8"
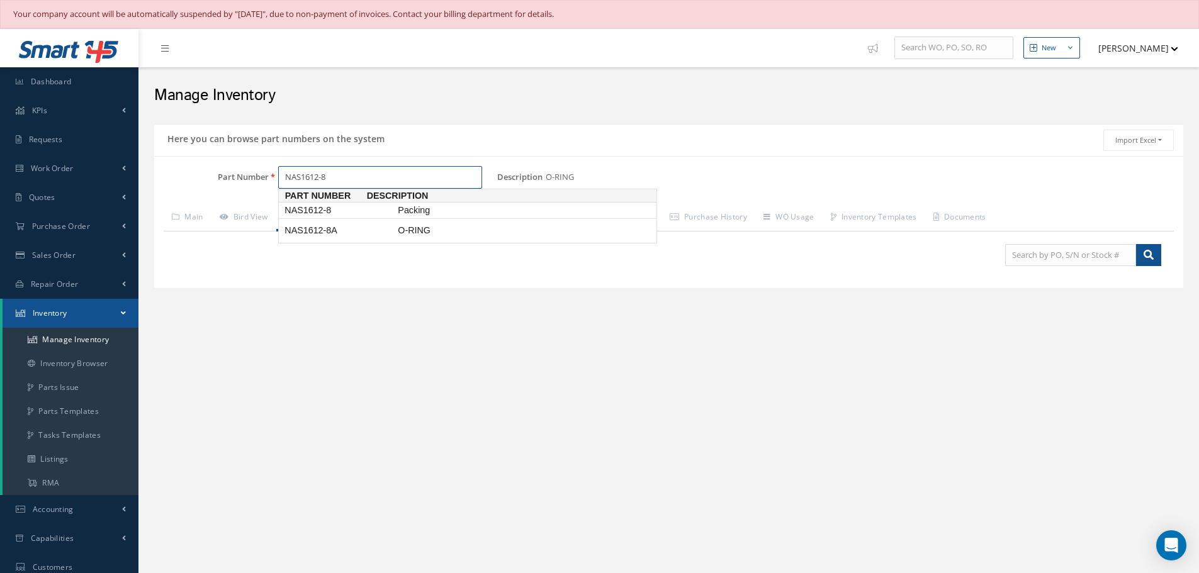
click at [315, 211] on span "NAS1612-8" at bounding box center [338, 210] width 113 height 13
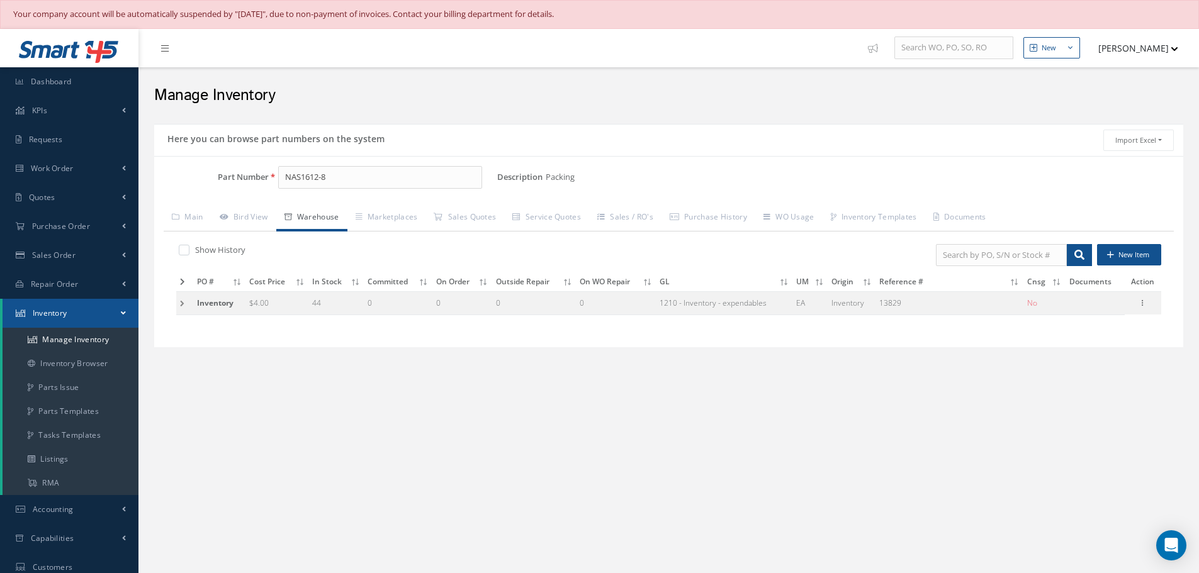
click at [184, 301] on td at bounding box center [184, 303] width 17 height 23
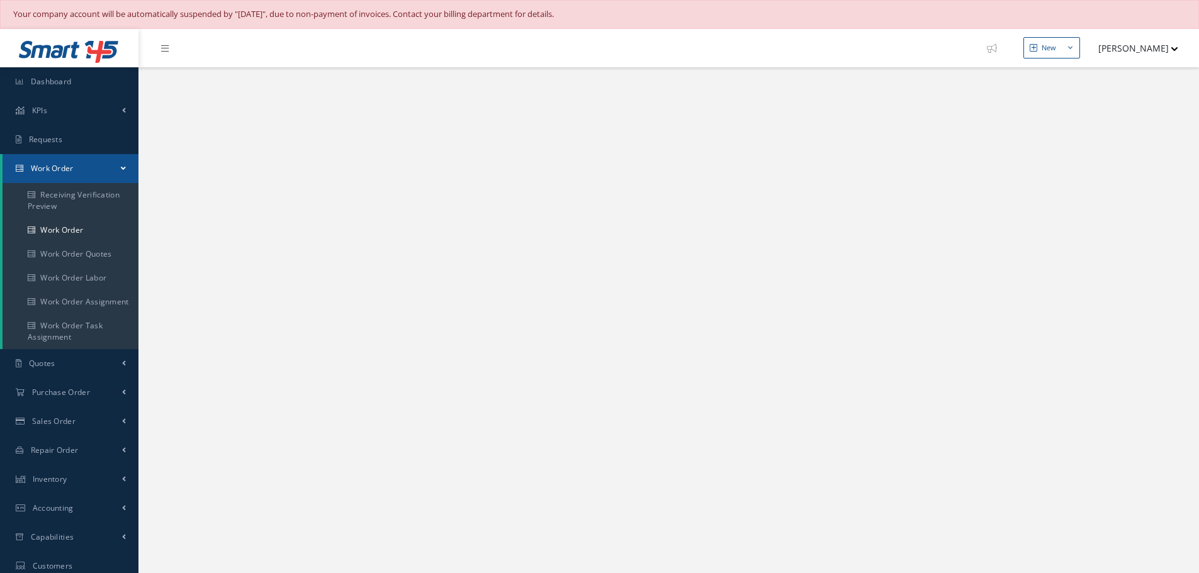
select select "25"
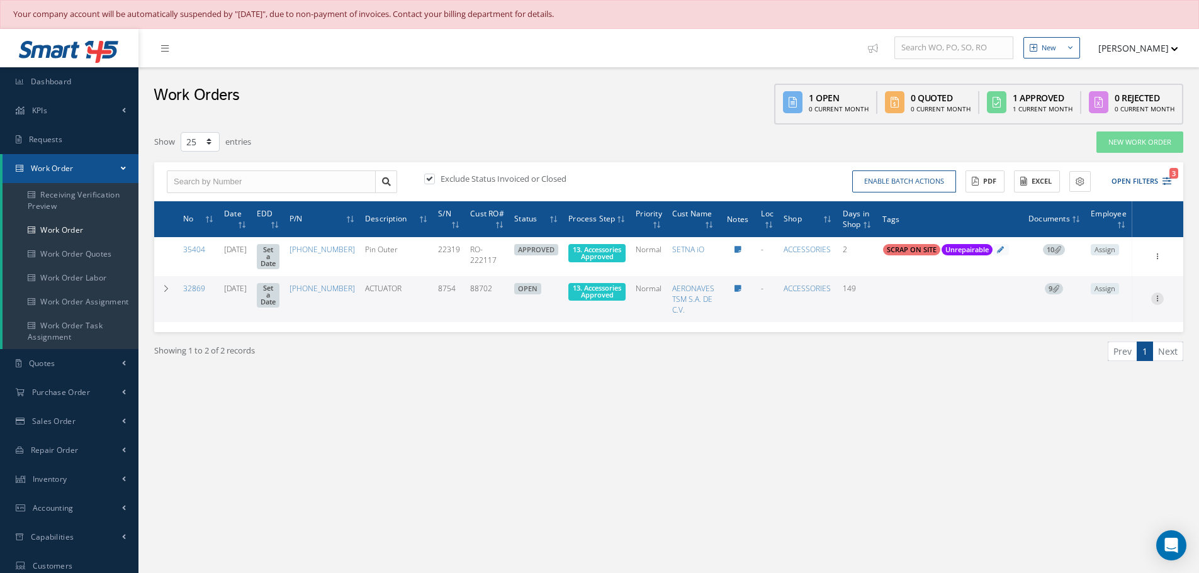
click at [1159, 261] on icon at bounding box center [1157, 256] width 13 height 10
click at [1113, 332] on link "Edit" at bounding box center [1099, 323] width 99 height 16
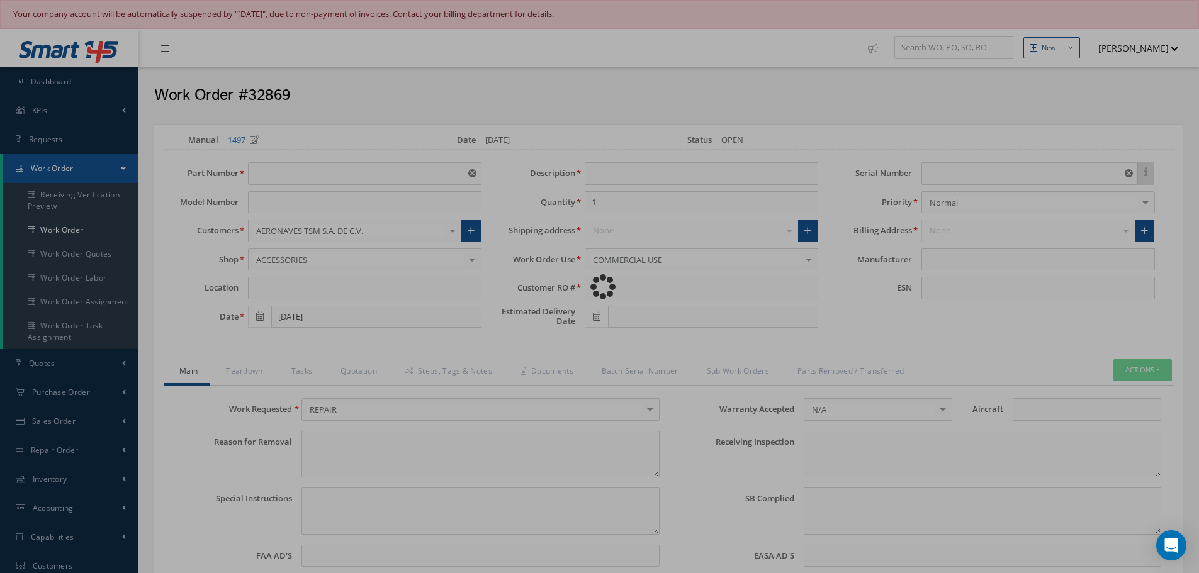
type input "69-35500-6"
type input "03/17/2025"
type input "ACTUATOR"
type input "88702"
type input "8754"
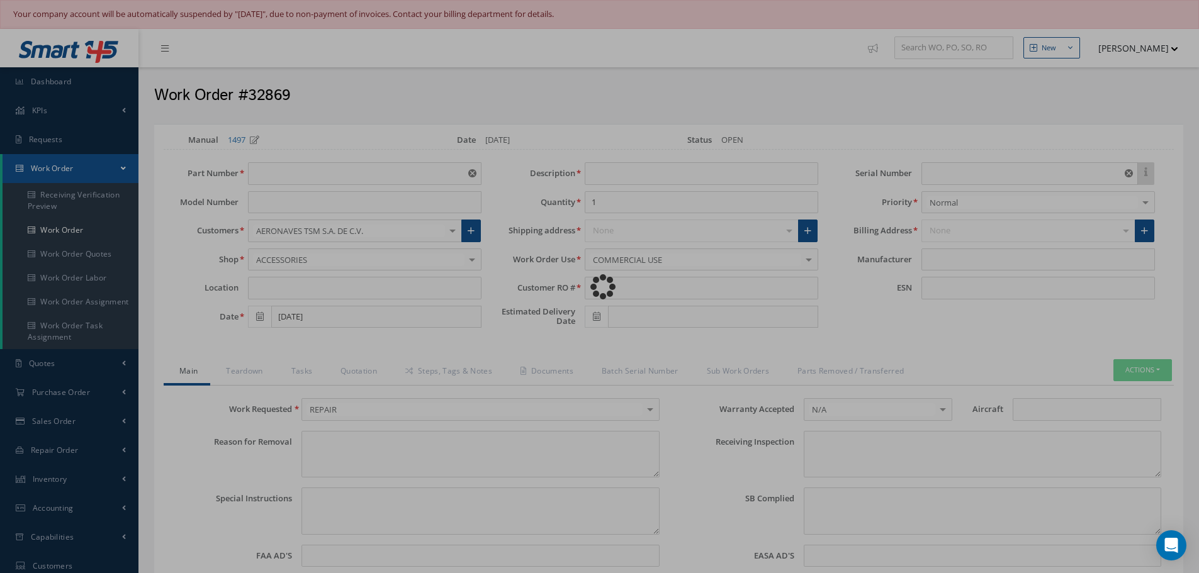
type textarea "NONE"
type textarea "PLEASE SEE R.O. FOR DETAILS"
type textarea "NO VISUAL DAMAGE"
type textarea "None performed"
type textarea "Article was xxxxx in reference with the following Technical Standard : BOEING C…"
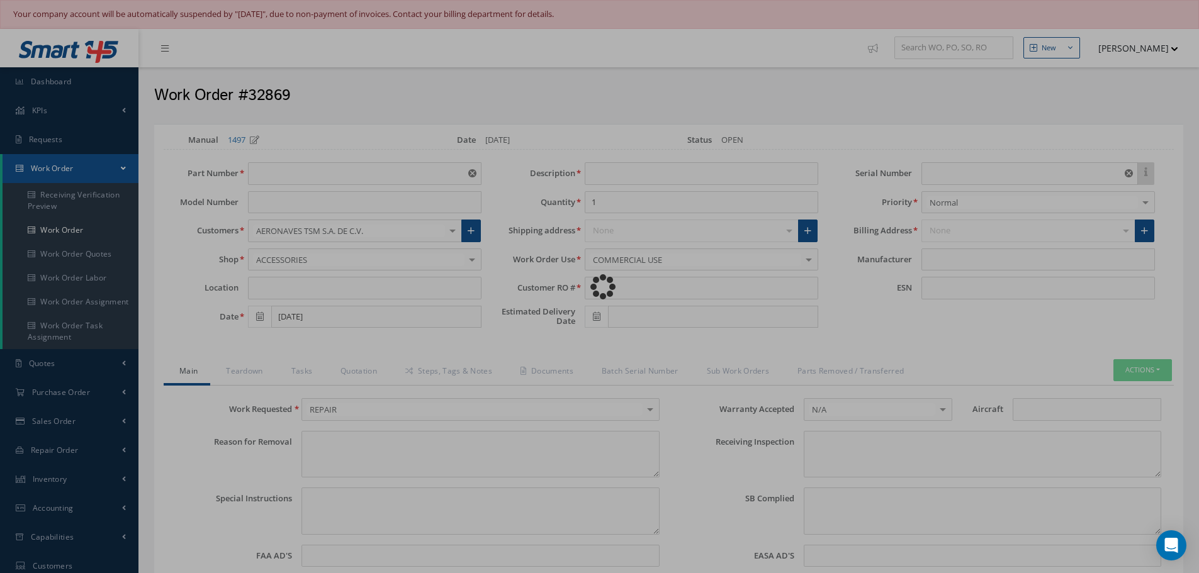
type textarea "Article has been approved to return to service."
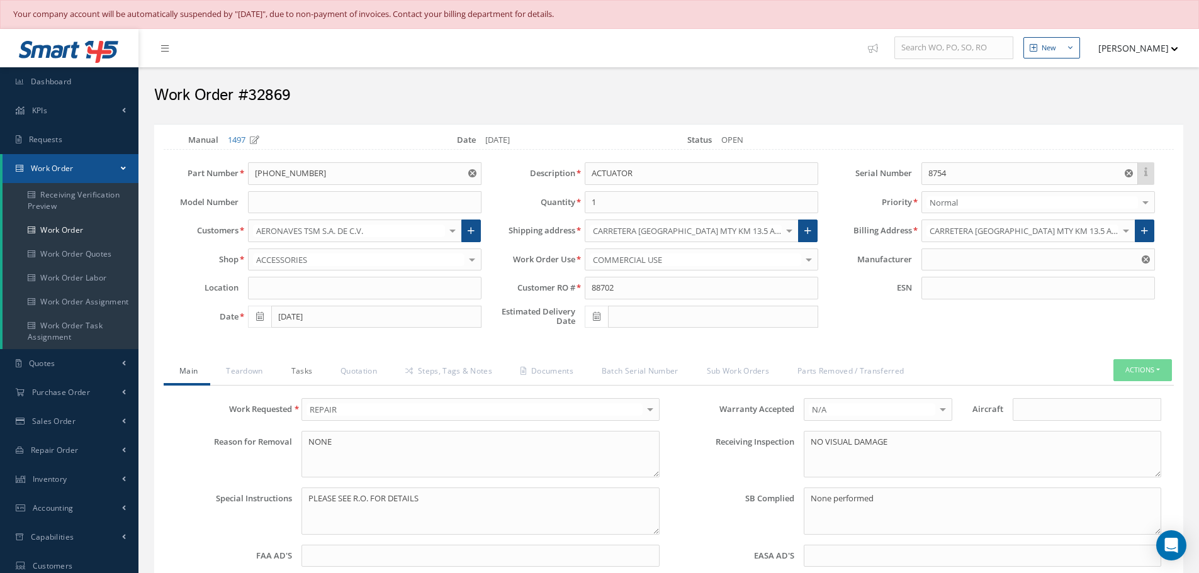
type input "BOEING"
click at [349, 365] on link "Quotation" at bounding box center [357, 372] width 65 height 26
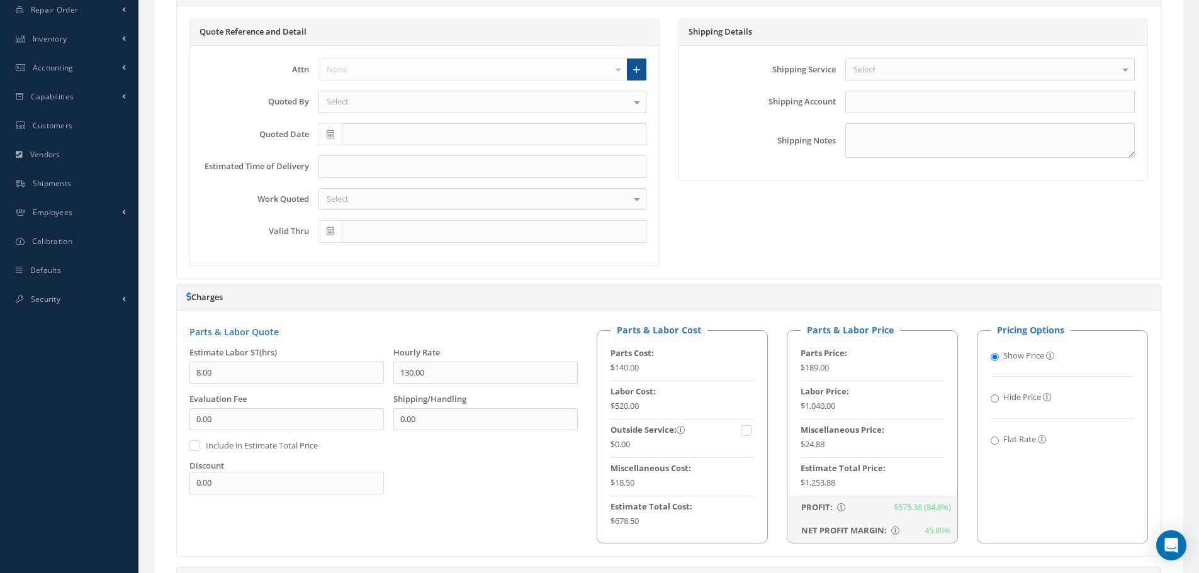
scroll to position [63, 0]
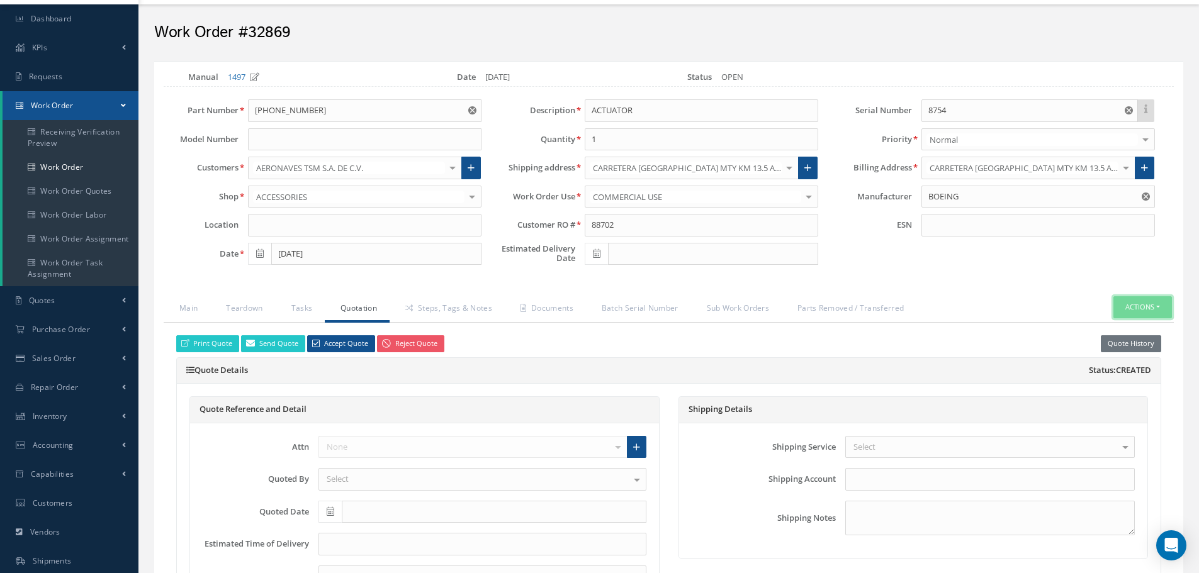
click at [1161, 305] on button "Actions" at bounding box center [1142, 307] width 59 height 22
click at [1125, 358] on link "Part Issue" at bounding box center [1123, 362] width 101 height 17
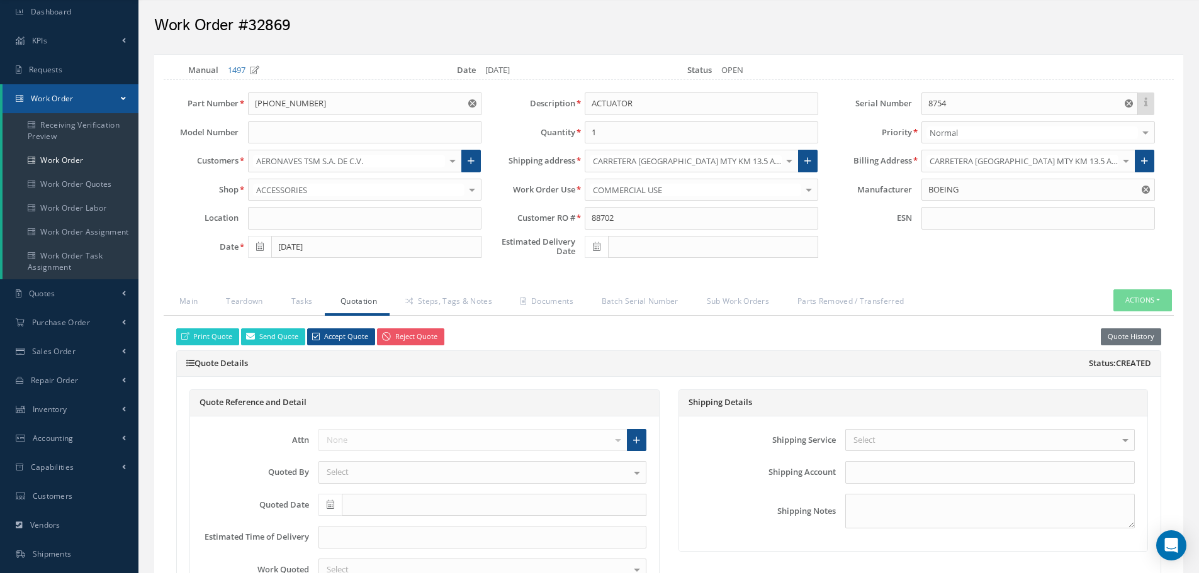
scroll to position [0, 0]
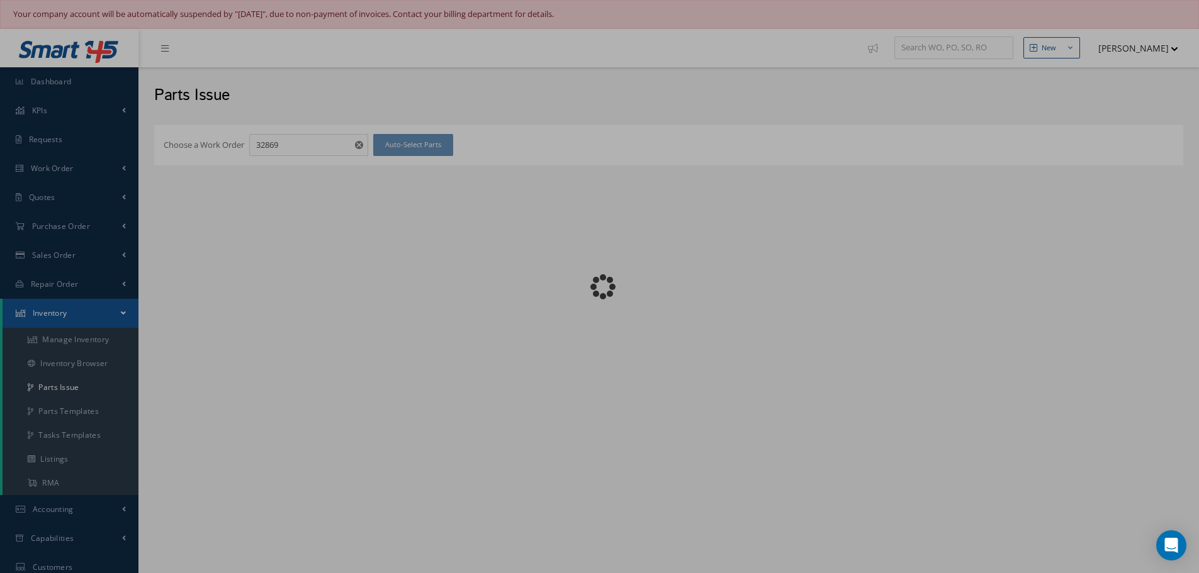
checkbox input "false"
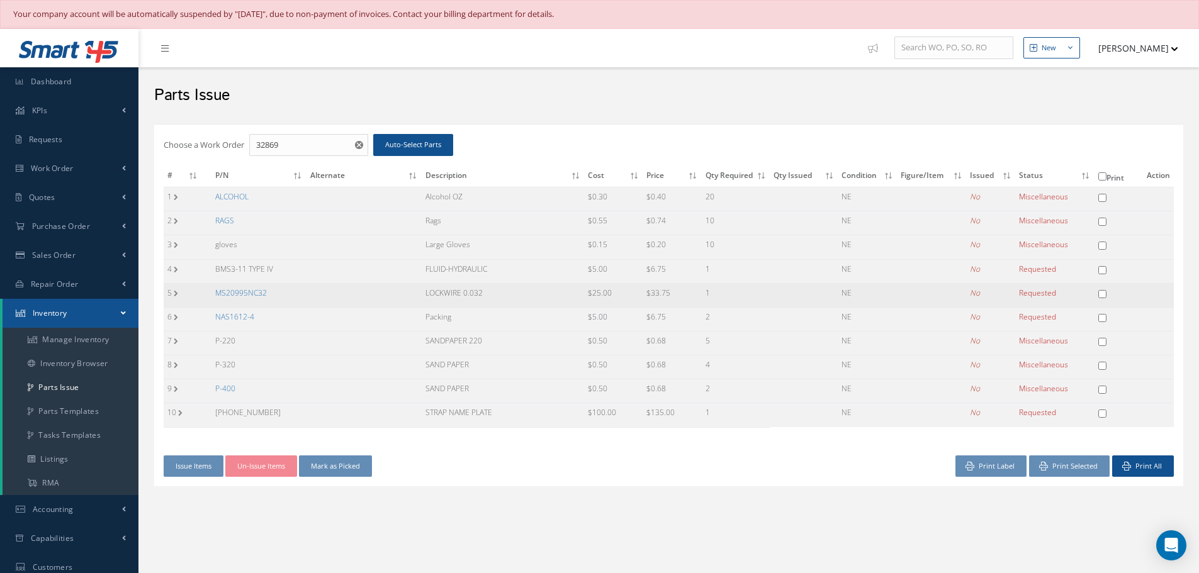
click at [1103, 292] on input "checkbox" at bounding box center [1102, 294] width 8 height 8
checkbox input "true"
click at [1103, 317] on input "checkbox" at bounding box center [1102, 318] width 8 height 8
checkbox input "true"
click at [1069, 465] on button "Print Selected" at bounding box center [1069, 467] width 81 height 22
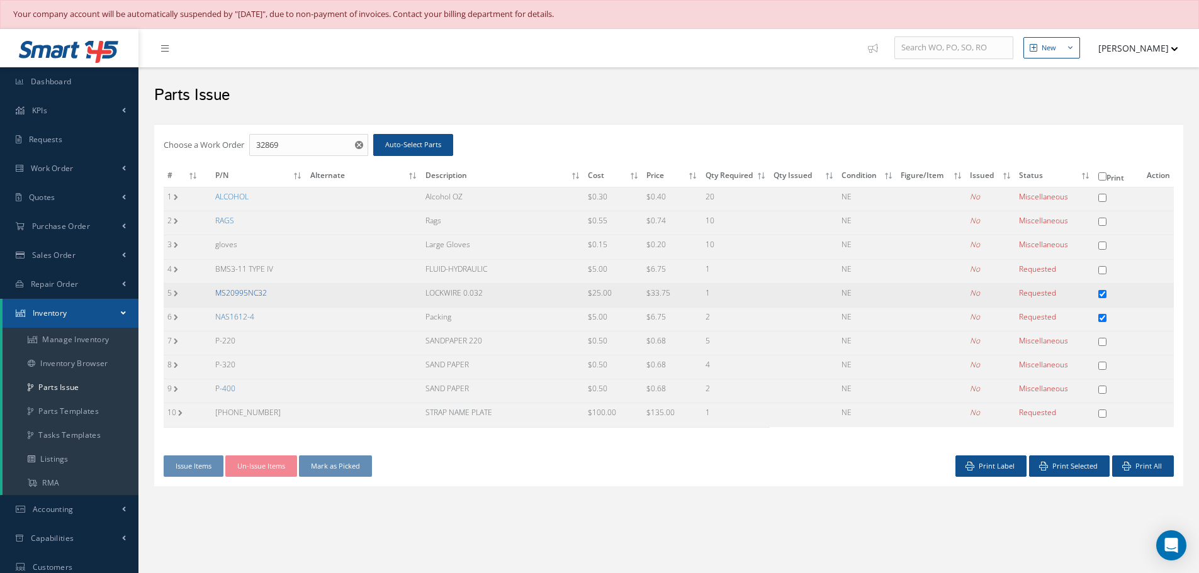
click at [249, 291] on link "MS20995NC32" at bounding box center [241, 293] width 52 height 11
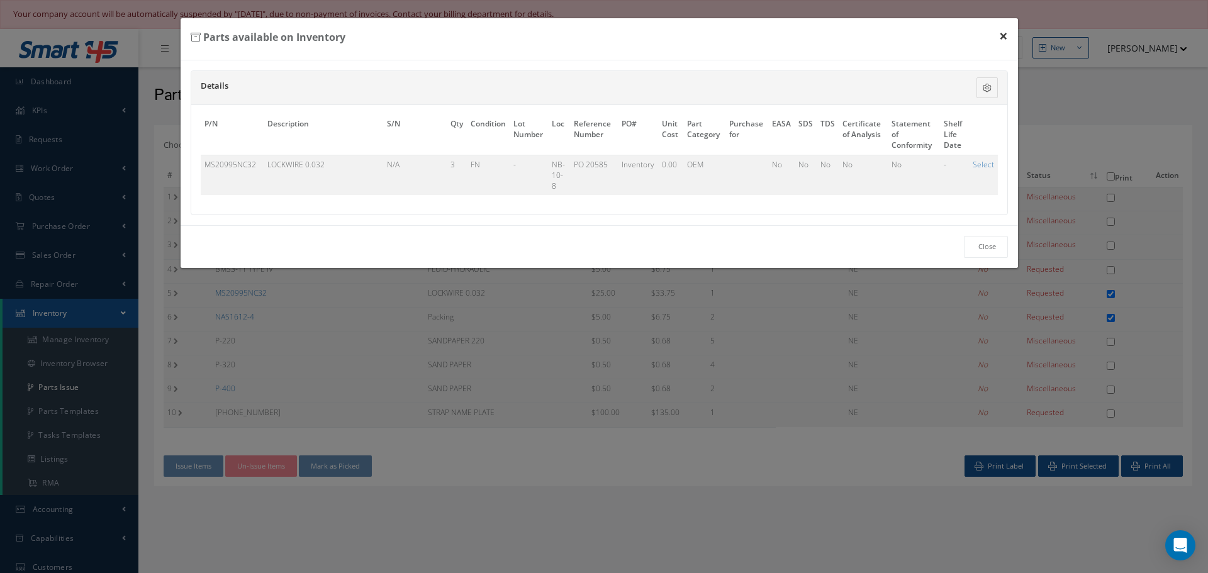
click at [1006, 34] on button "×" at bounding box center [1003, 35] width 29 height 35
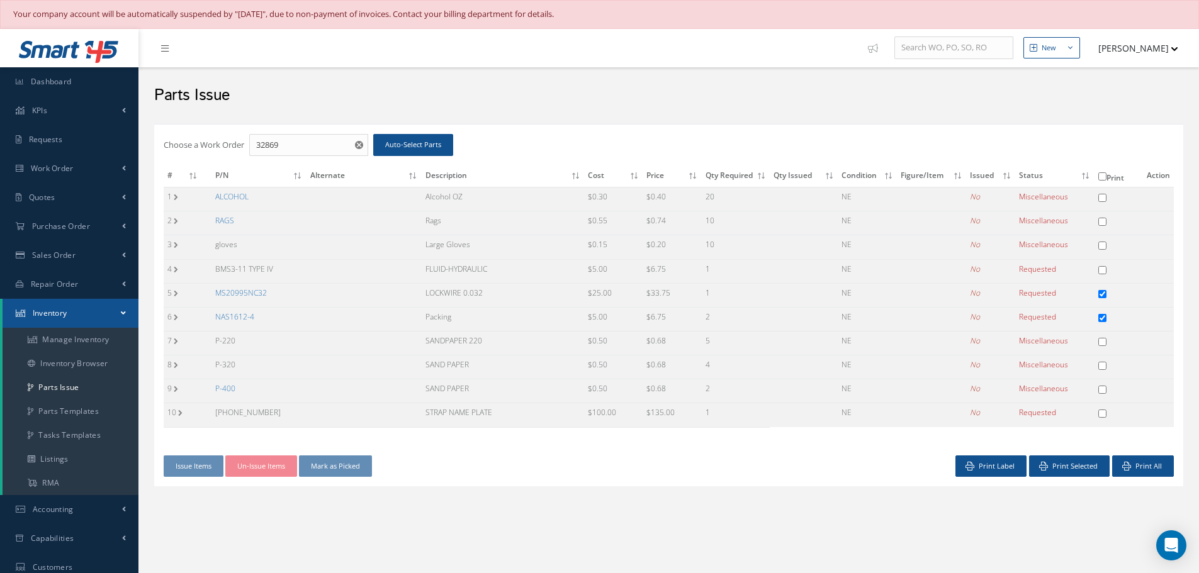
click at [237, 315] on link "NAS1612-4" at bounding box center [234, 317] width 39 height 11
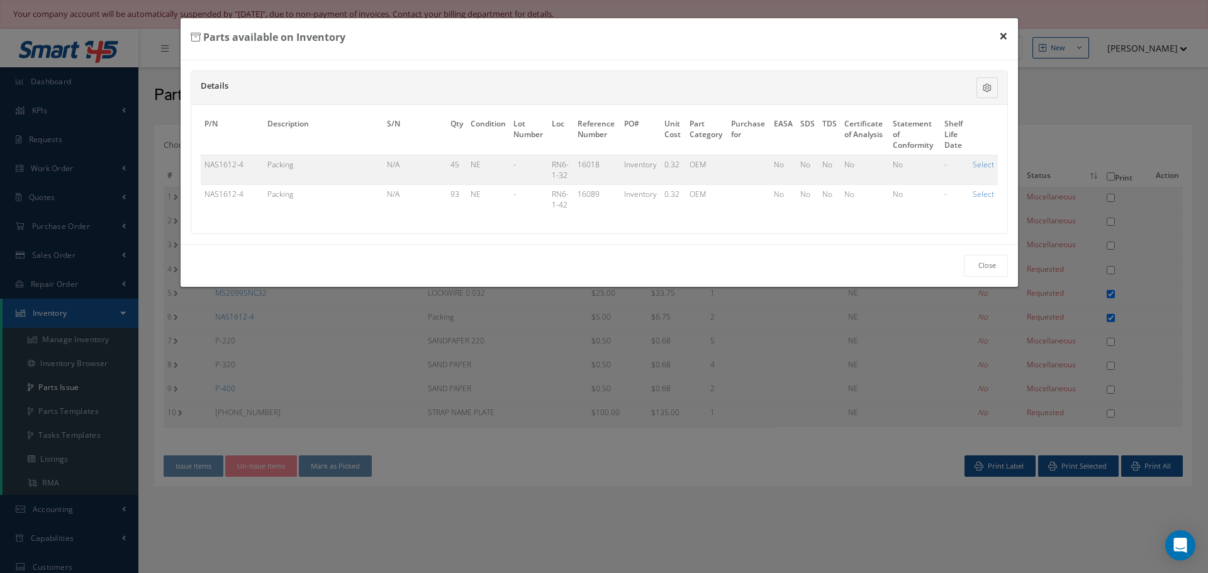
click at [1005, 36] on button "×" at bounding box center [1003, 35] width 29 height 35
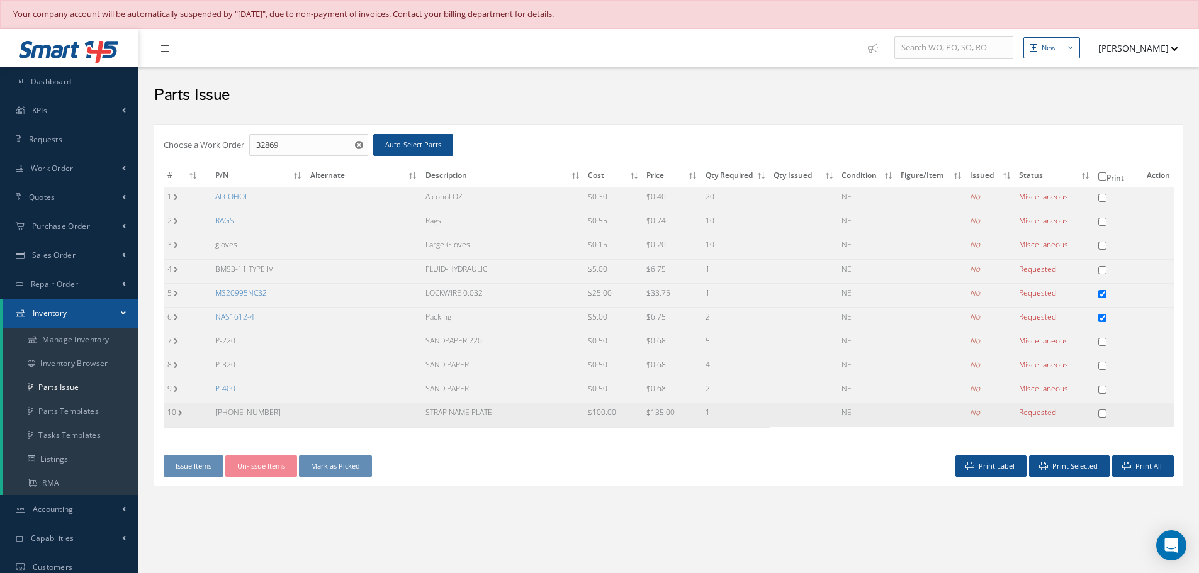
drag, startPoint x: 217, startPoint y: 412, endPoint x: 285, endPoint y: 412, distance: 68.0
click at [285, 412] on td "[PHONE_NUMBER]" at bounding box center [258, 415] width 95 height 24
copy td "[PHONE_NUMBER]"
